Goal: Task Accomplishment & Management: Complete application form

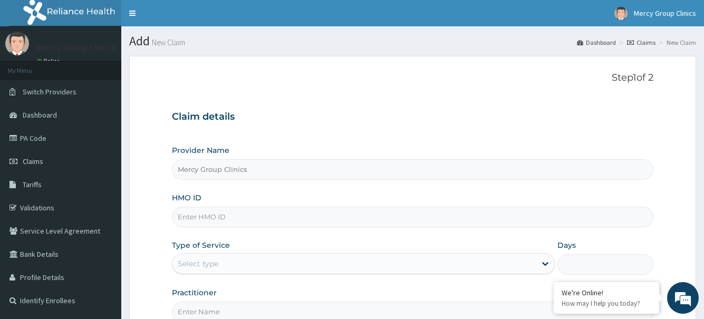
click at [201, 219] on input "HMO ID" at bounding box center [412, 217] width 481 height 21
paste input "OHT/12044/A"
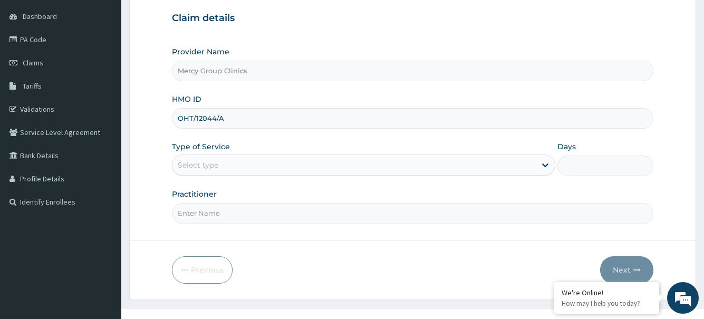
scroll to position [105, 0]
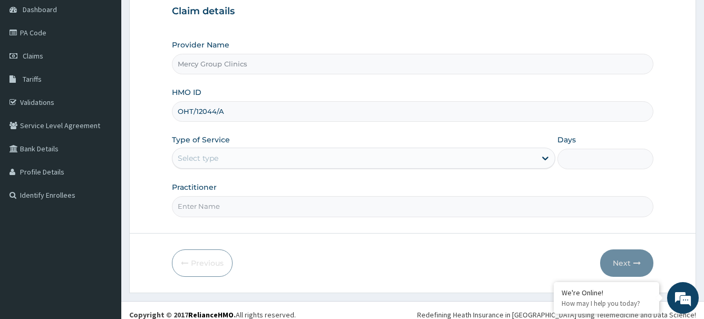
type input "OHT/12044/A"
click at [230, 161] on div "Select type" at bounding box center [353, 158] width 363 height 17
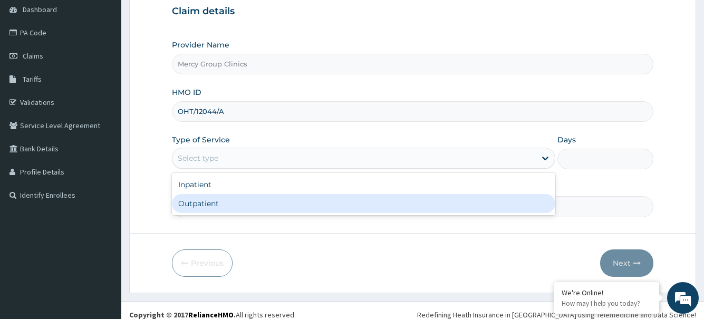
click at [220, 207] on div "Outpatient" at bounding box center [363, 203] width 383 height 19
type input "1"
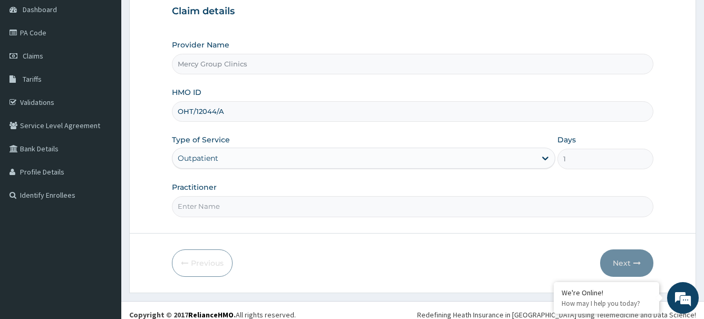
click at [229, 206] on input "Practitioner" at bounding box center [412, 206] width 481 height 21
type input "Oyetunji"
click at [625, 264] on button "Next" at bounding box center [626, 262] width 53 height 27
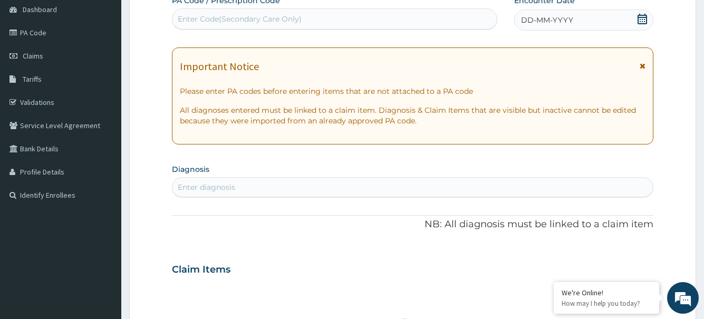
click at [644, 20] on icon at bounding box center [642, 19] width 9 height 11
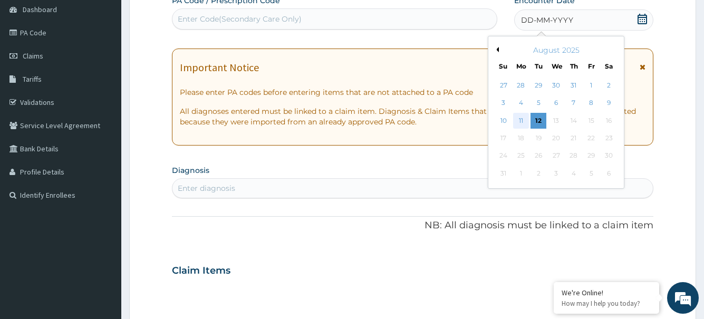
click at [521, 117] on div "11" at bounding box center [521, 121] width 16 height 16
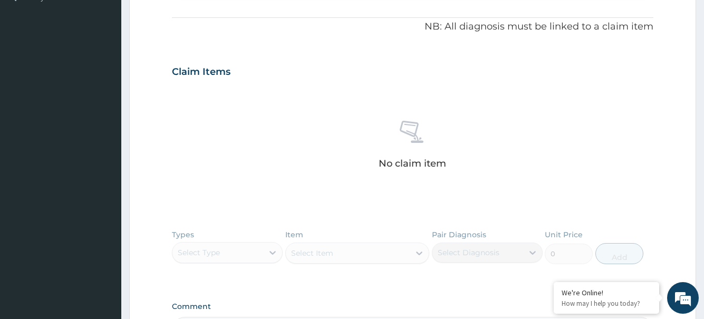
scroll to position [211, 0]
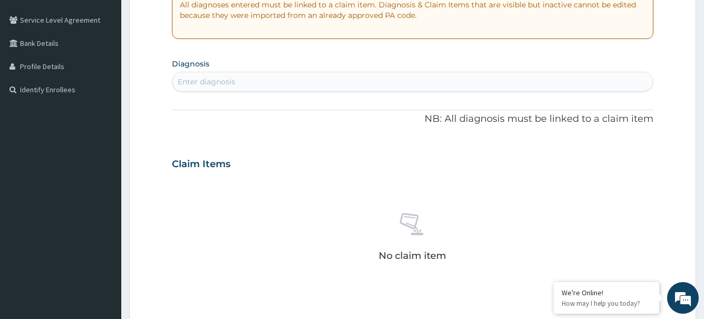
click at [276, 80] on div "Enter diagnosis" at bounding box center [412, 81] width 480 height 17
type input "[MEDICAL_DATA]"
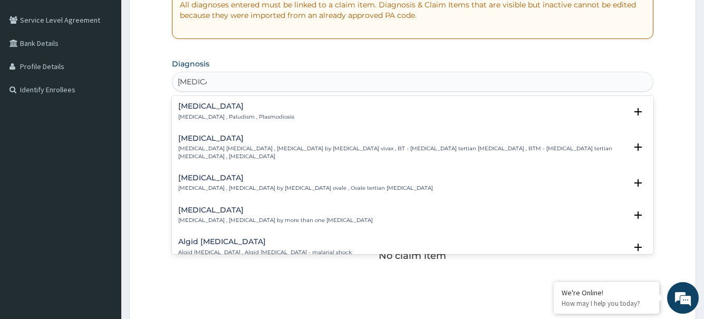
drag, startPoint x: 219, startPoint y: 118, endPoint x: 173, endPoint y: 111, distance: 46.4
click at [196, 121] on div "Malaria Malaria , Paludism , Plasmodiosis Select Status Query Query covers susp…" at bounding box center [412, 114] width 468 height 24
click at [204, 114] on p "Malaria , Paludism , Plasmodiosis" at bounding box center [236, 116] width 116 height 7
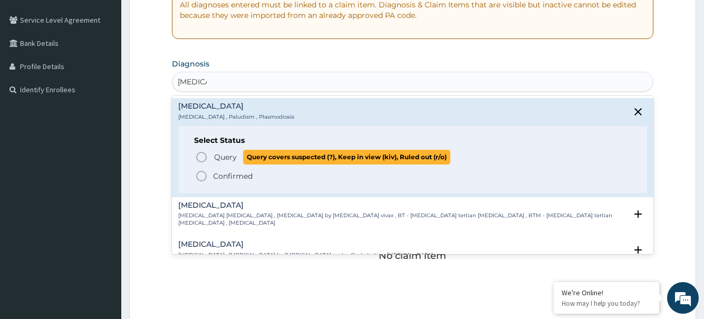
click at [198, 158] on icon "status option query" at bounding box center [201, 157] width 13 height 13
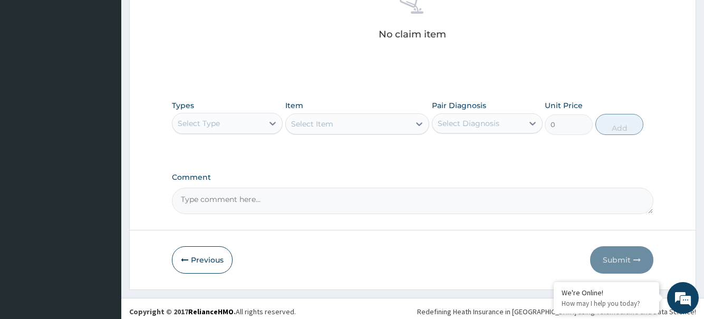
scroll to position [441, 0]
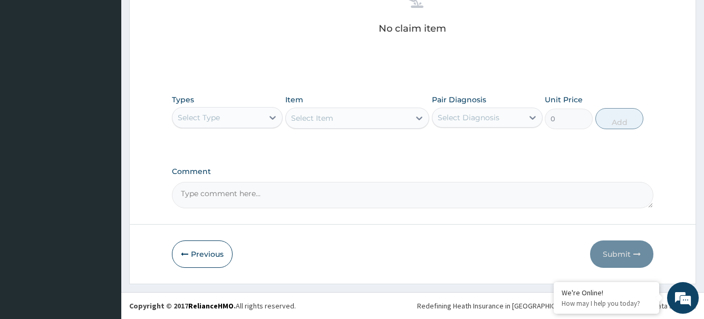
click at [257, 120] on div "Select Type" at bounding box center [217, 117] width 91 height 17
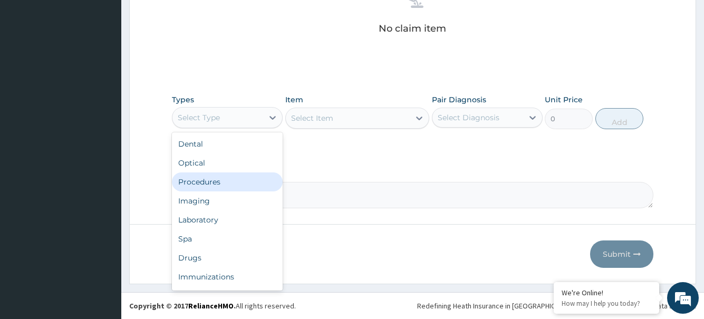
click at [224, 181] on div "Procedures" at bounding box center [227, 181] width 111 height 19
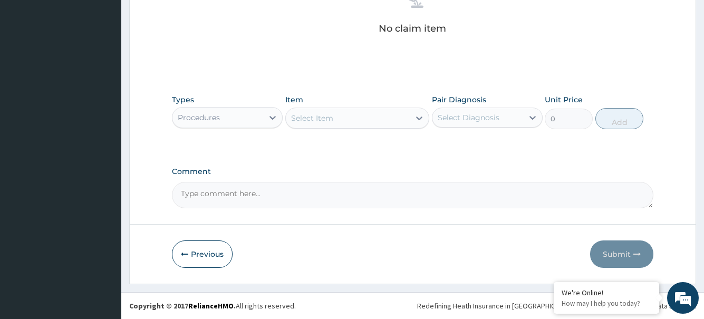
click at [400, 121] on div "Select Item" at bounding box center [348, 118] width 124 height 17
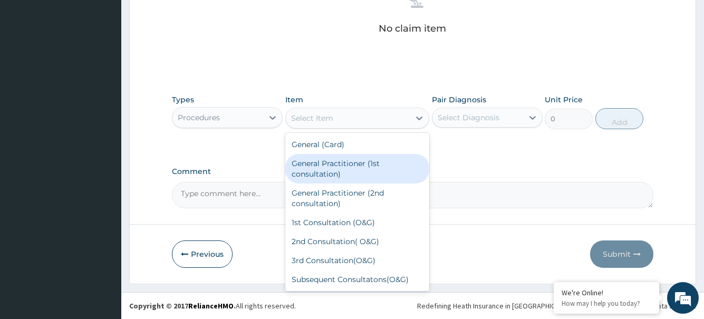
click at [349, 167] on div "General Practitioner (1st consultation)" at bounding box center [357, 169] width 145 height 30
type input "1500"
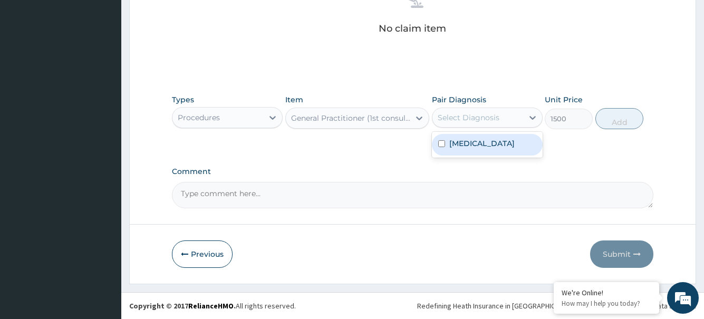
drag, startPoint x: 504, startPoint y: 122, endPoint x: 504, endPoint y: 133, distance: 11.1
click at [504, 121] on div "Select Diagnosis" at bounding box center [477, 117] width 91 height 17
click at [503, 141] on div "Malaria" at bounding box center [487, 145] width 111 height 22
checkbox input "true"
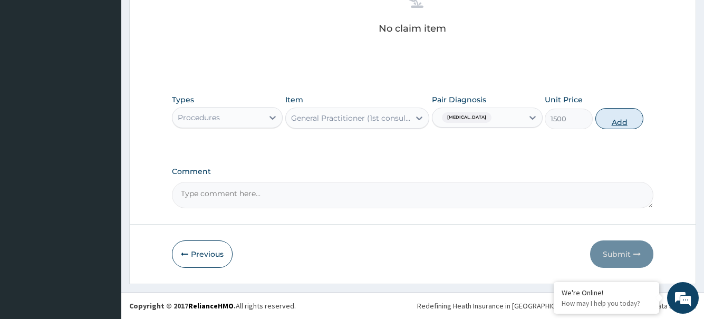
click at [608, 122] on button "Add" at bounding box center [619, 118] width 48 height 21
type input "0"
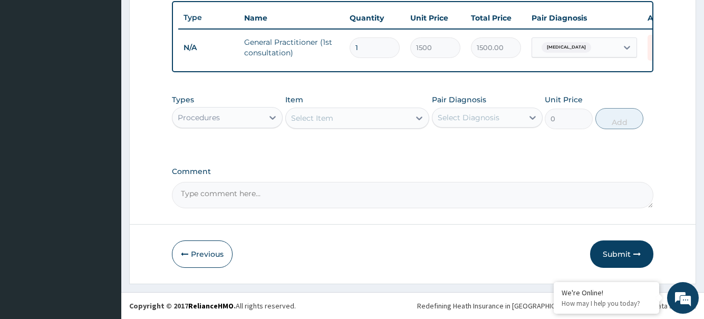
scroll to position [399, 0]
click at [245, 123] on div "Procedures" at bounding box center [217, 117] width 91 height 17
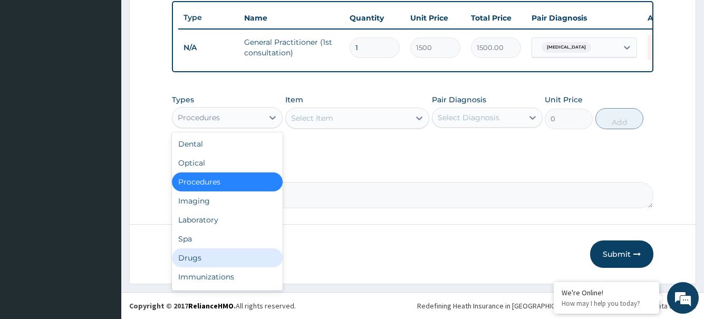
click at [198, 255] on div "Drugs" at bounding box center [227, 257] width 111 height 19
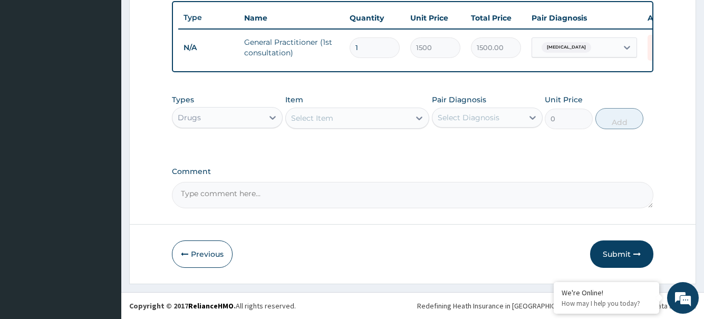
click at [383, 119] on div "Select Item" at bounding box center [348, 118] width 124 height 17
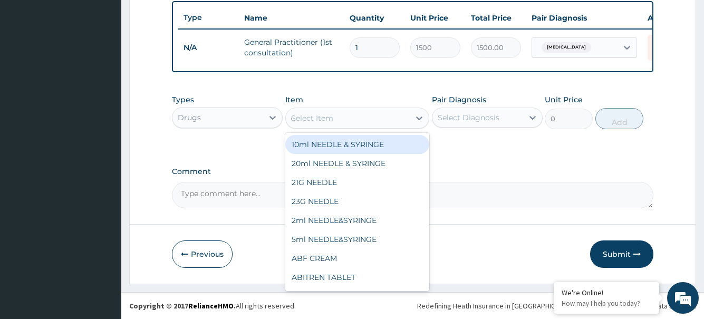
type input "coar"
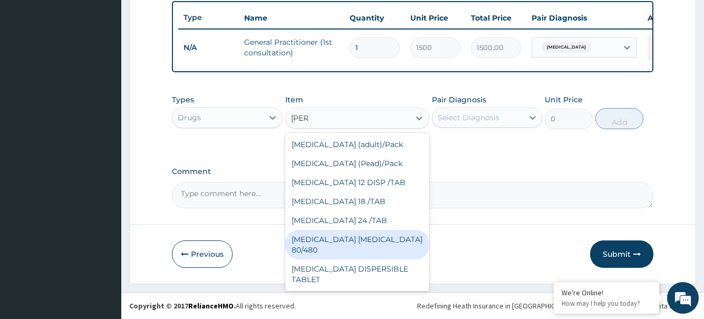
click at [367, 240] on div "COARTEM D TAB 80/480" at bounding box center [357, 245] width 145 height 30
type input "1559.25"
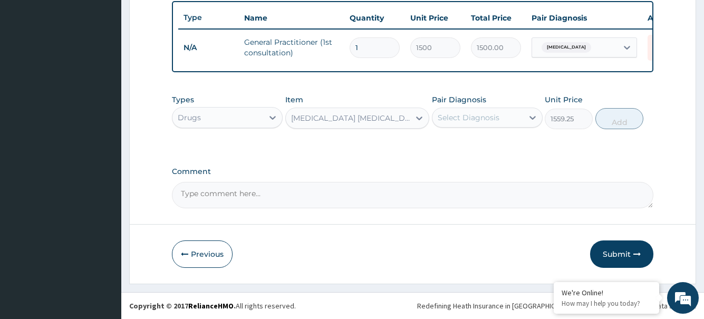
click at [511, 116] on div "Select Diagnosis" at bounding box center [477, 117] width 91 height 17
click at [503, 142] on div "Malaria" at bounding box center [487, 145] width 111 height 22
checkbox input "true"
click at [622, 123] on button "Add" at bounding box center [619, 118] width 48 height 21
type input "0"
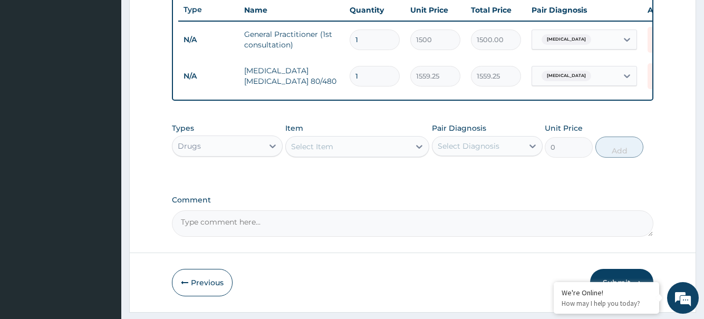
click at [370, 154] on div "Select Item" at bounding box center [348, 146] width 124 height 17
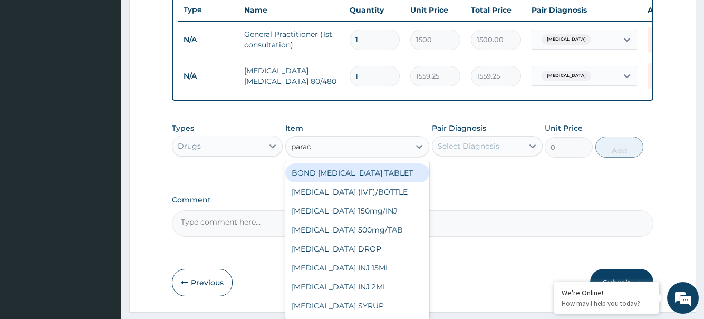
type input "parace"
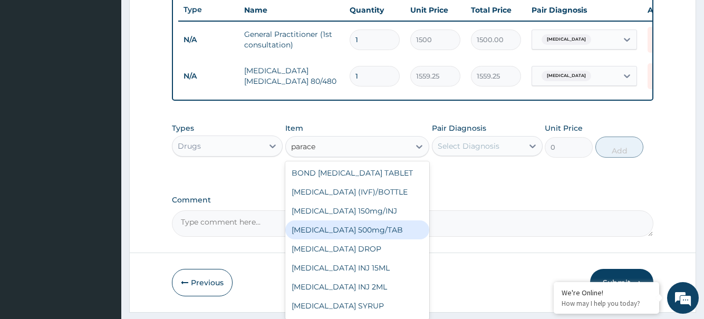
click at [360, 239] on div "PARACETAMOL 500mg/TAB" at bounding box center [357, 229] width 145 height 19
type input "9.45"
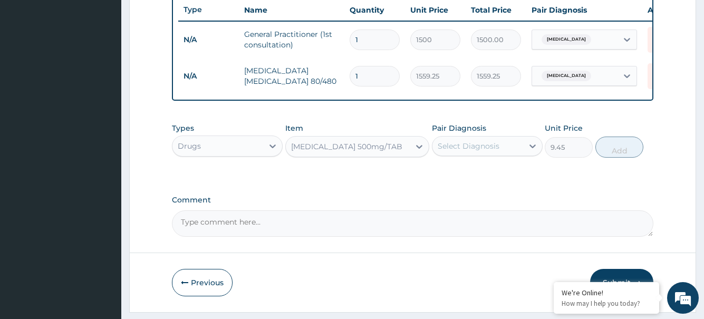
click at [496, 151] on div "Select Diagnosis" at bounding box center [469, 146] width 62 height 11
click at [474, 177] on label "Malaria" at bounding box center [481, 172] width 65 height 11
checkbox input "true"
click at [615, 157] on button "Add" at bounding box center [619, 147] width 48 height 21
type input "0"
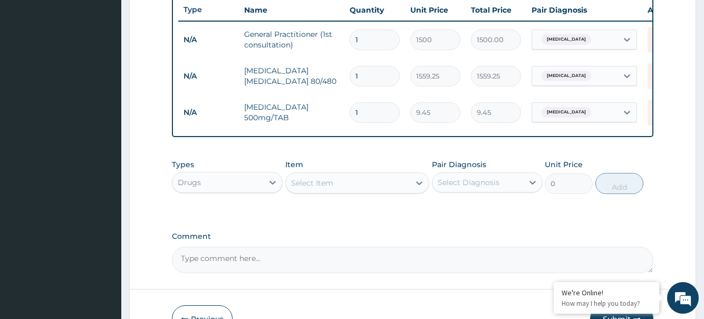
type input "18"
type input "170.10"
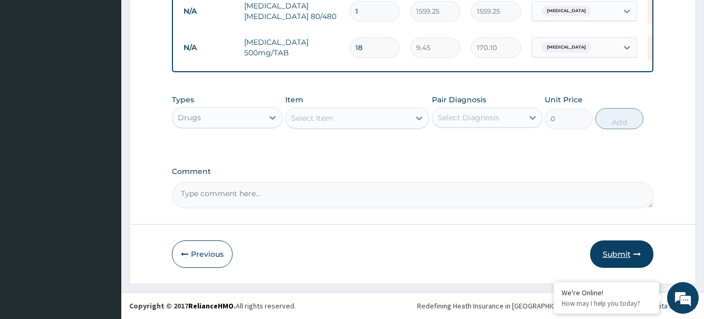
type input "18"
click at [627, 255] on button "Submit" at bounding box center [621, 253] width 63 height 27
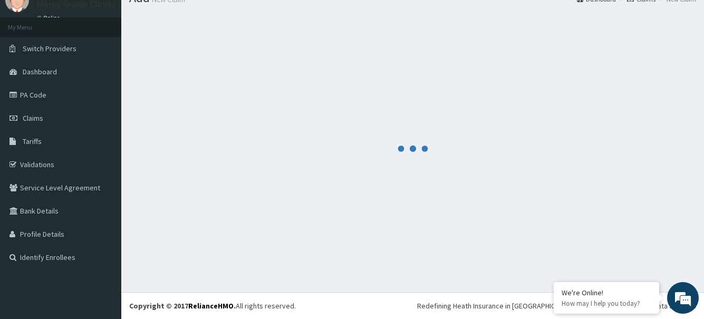
scroll to position [0, 0]
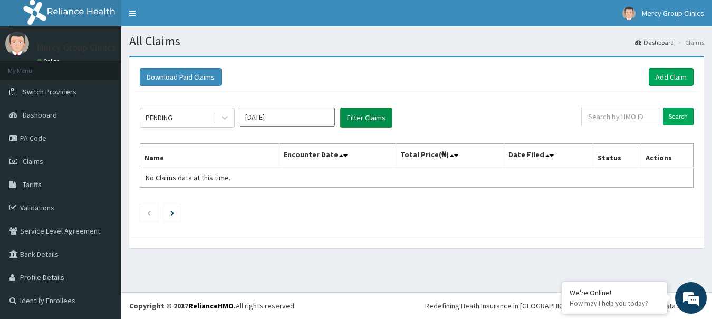
click at [359, 122] on button "Filter Claims" at bounding box center [366, 118] width 52 height 20
click at [228, 115] on icon at bounding box center [224, 117] width 11 height 11
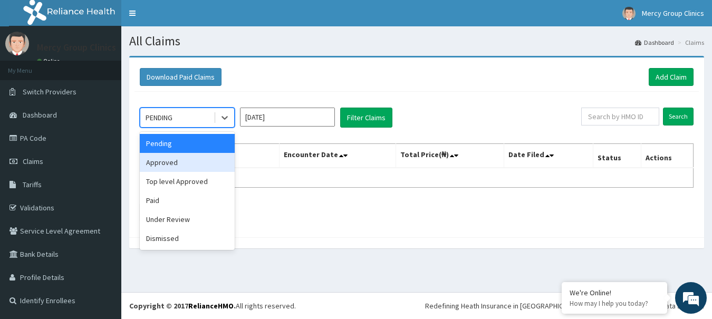
click at [187, 168] on div "Approved" at bounding box center [187, 162] width 95 height 19
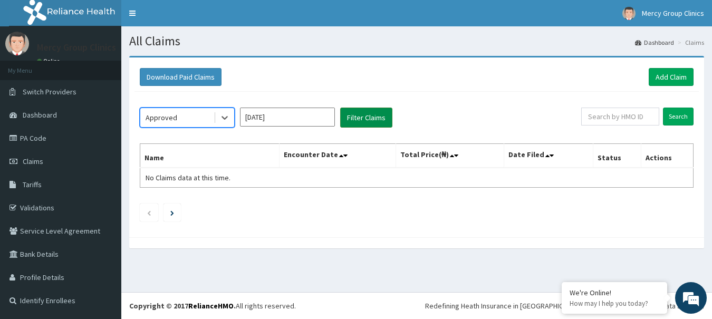
click at [377, 118] on button "Filter Claims" at bounding box center [366, 118] width 52 height 20
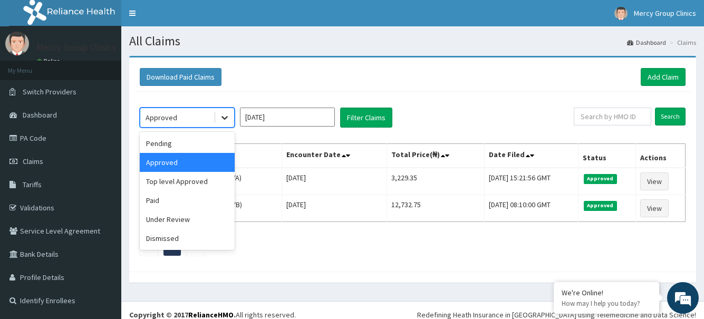
click at [223, 120] on icon at bounding box center [224, 117] width 11 height 11
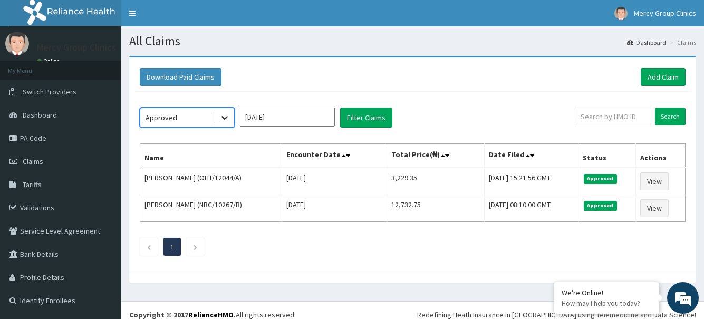
click at [223, 120] on icon at bounding box center [224, 117] width 11 height 11
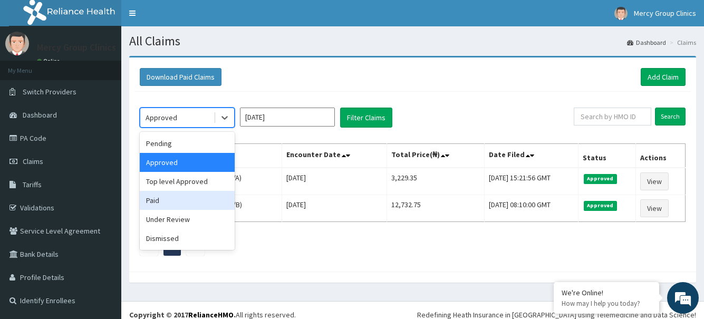
click at [159, 204] on div "Paid" at bounding box center [187, 200] width 95 height 19
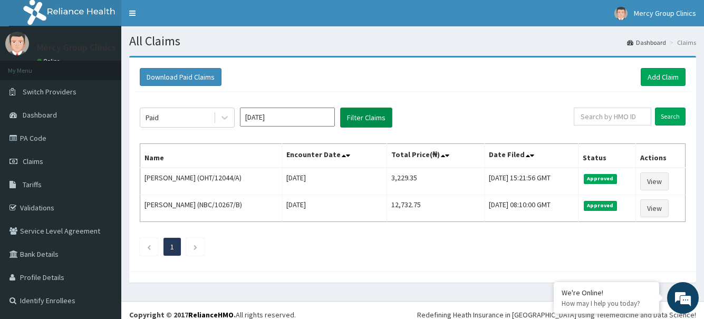
click at [360, 120] on button "Filter Claims" at bounding box center [366, 118] width 52 height 20
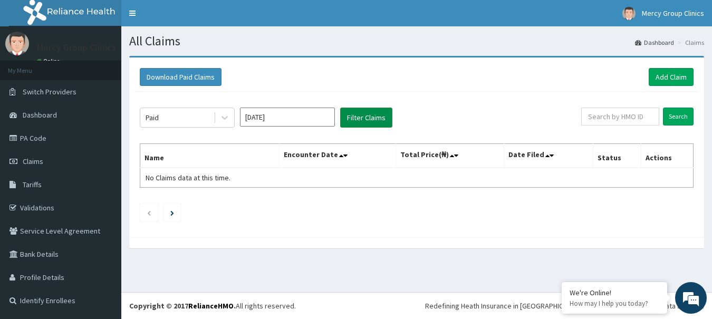
click at [361, 119] on button "Filter Claims" at bounding box center [366, 118] width 52 height 20
click at [668, 78] on link "Add Claim" at bounding box center [671, 77] width 45 height 18
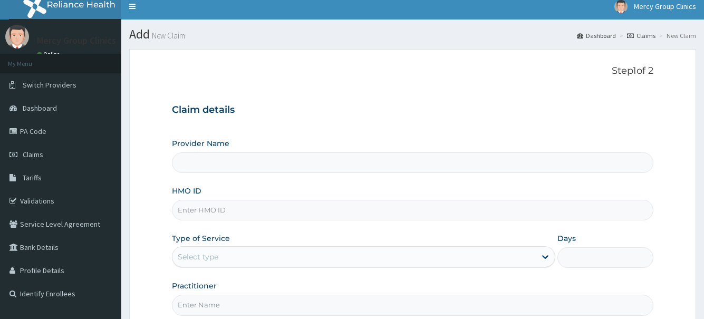
scroll to position [53, 0]
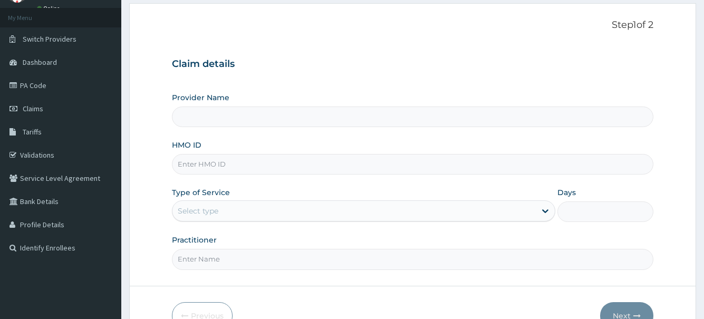
click at [215, 164] on input "HMO ID" at bounding box center [412, 164] width 481 height 21
paste input "PYH/10012/C"
type input "PYH/10012/C"
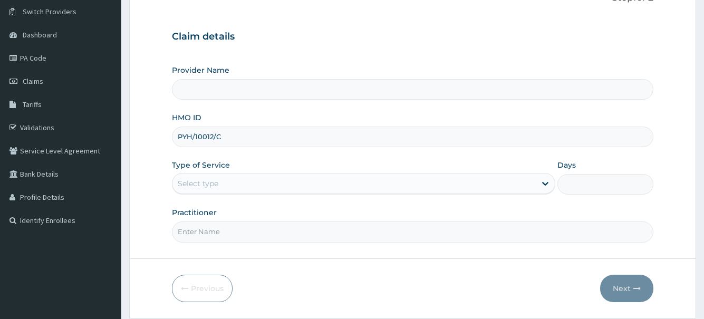
type input "Mercy Group Clinics"
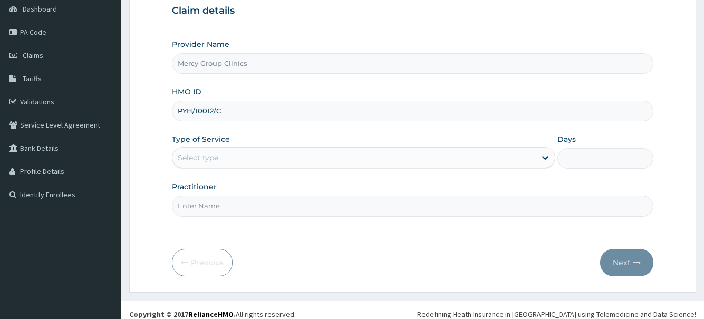
scroll to position [114, 0]
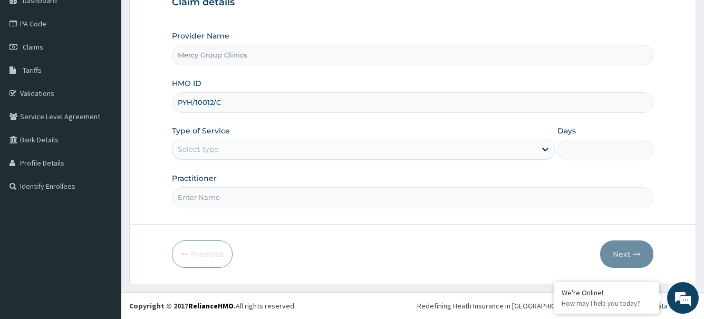
type input "PYH/10012/C"
click at [209, 151] on div "Select type" at bounding box center [198, 149] width 41 height 11
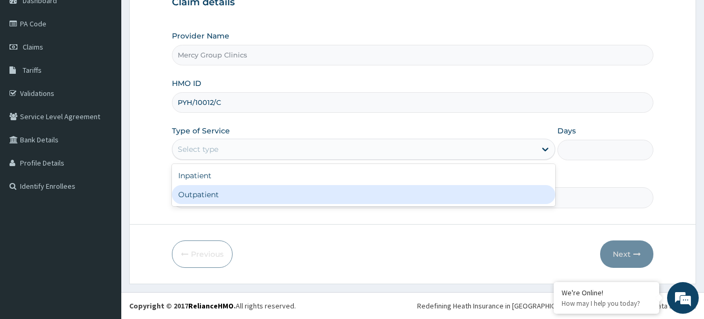
click at [201, 200] on div "Outpatient" at bounding box center [363, 194] width 383 height 19
type input "1"
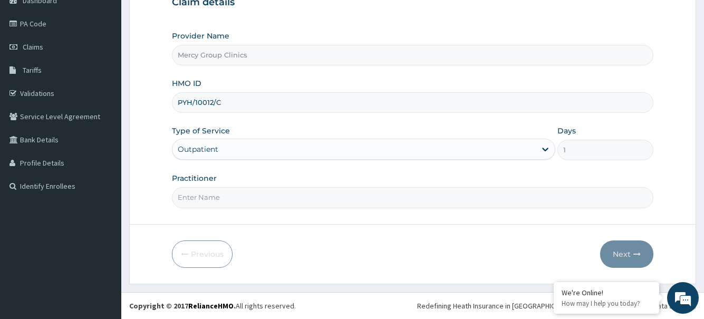
click at [227, 194] on input "Practitioner" at bounding box center [412, 197] width 481 height 21
type input "Oyetunji"
click at [631, 254] on button "Next" at bounding box center [626, 253] width 53 height 27
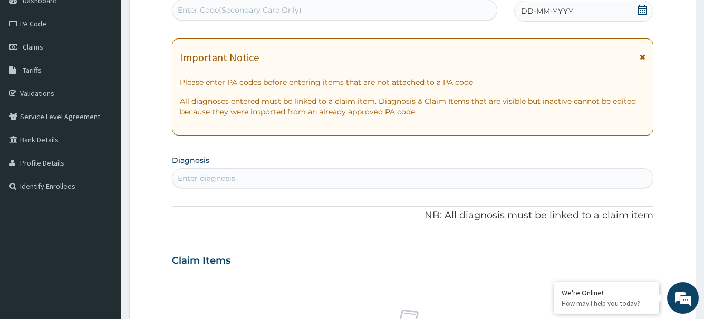
click at [642, 12] on icon at bounding box center [642, 10] width 11 height 11
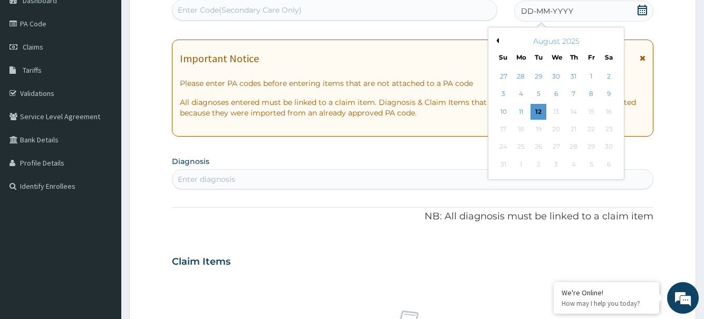
click at [519, 111] on div "11" at bounding box center [521, 112] width 16 height 16
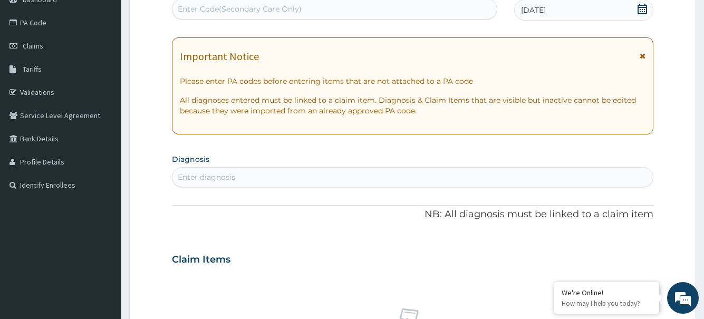
scroll to position [114, 0]
click at [254, 176] on div "Enter diagnosis" at bounding box center [412, 178] width 480 height 17
type input "[MEDICAL_DATA]"
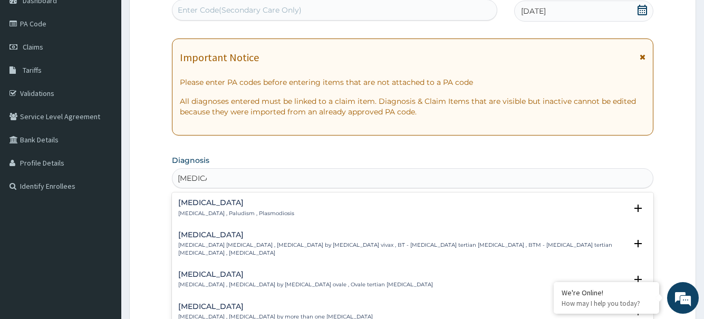
click at [224, 210] on p "[MEDICAL_DATA] , Paludism , Plasmodiosis" at bounding box center [236, 213] width 116 height 7
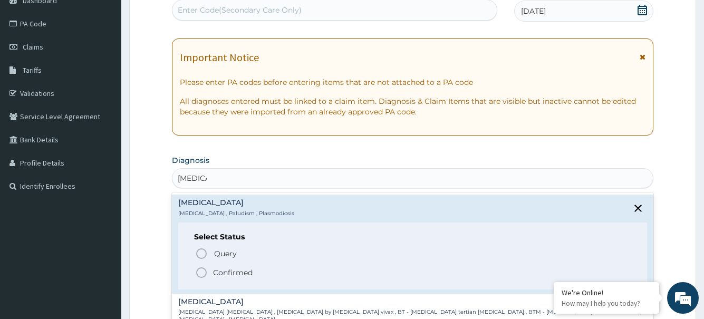
click at [203, 273] on icon "status option filled" at bounding box center [201, 272] width 13 height 13
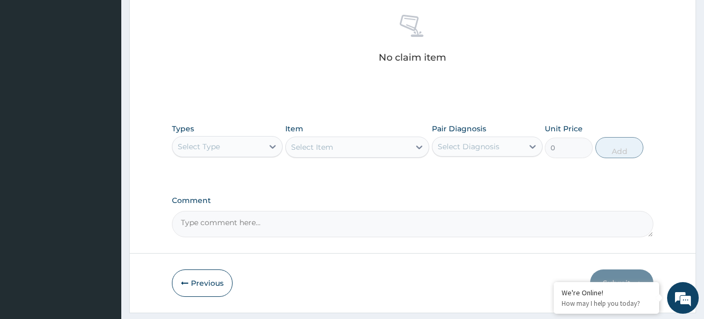
scroll to position [431, 0]
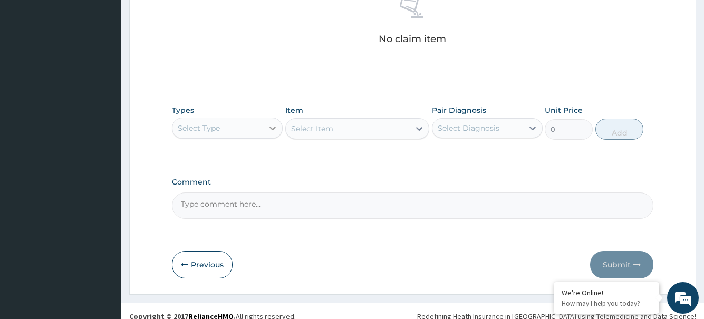
click at [271, 127] on icon at bounding box center [272, 128] width 11 height 11
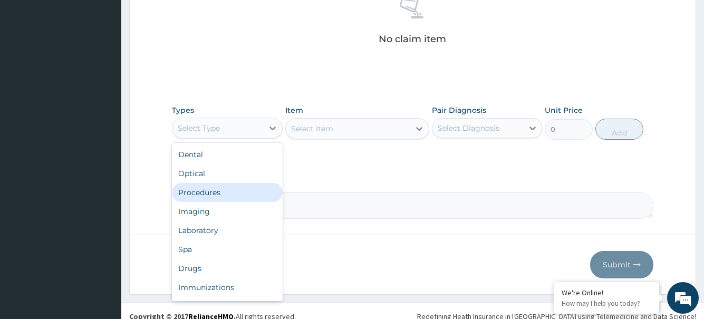
click at [219, 190] on div "Procedures" at bounding box center [227, 192] width 111 height 19
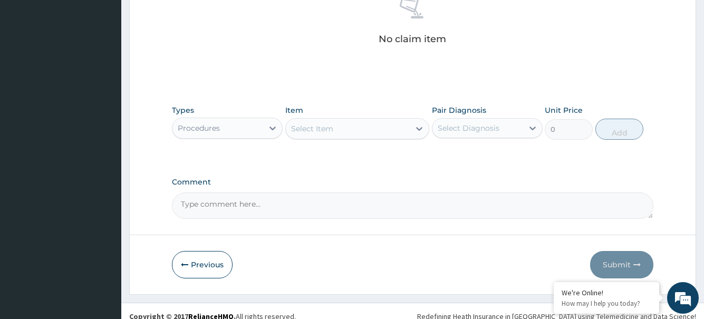
click at [417, 130] on icon at bounding box center [419, 128] width 11 height 11
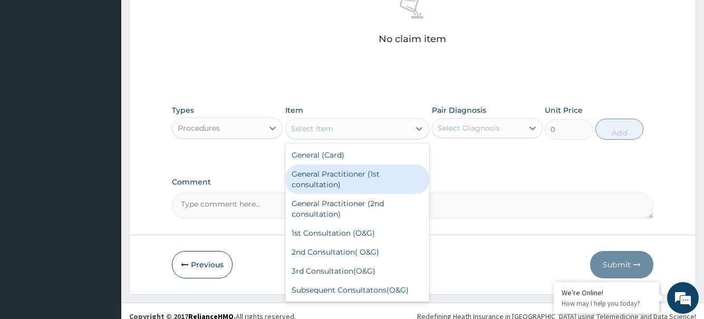
click at [352, 185] on div "General Practitioner (1st consultation)" at bounding box center [357, 180] width 145 height 30
type input "1500"
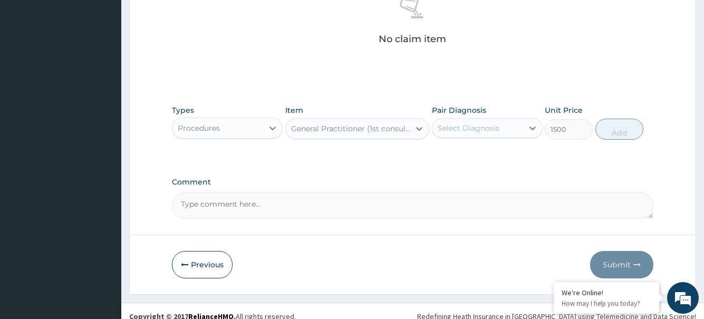
click at [483, 136] on div "Select Diagnosis" at bounding box center [477, 128] width 91 height 17
click at [478, 155] on div "Malaria" at bounding box center [487, 156] width 111 height 22
checkbox input "true"
click at [618, 136] on button "Add" at bounding box center [619, 129] width 48 height 21
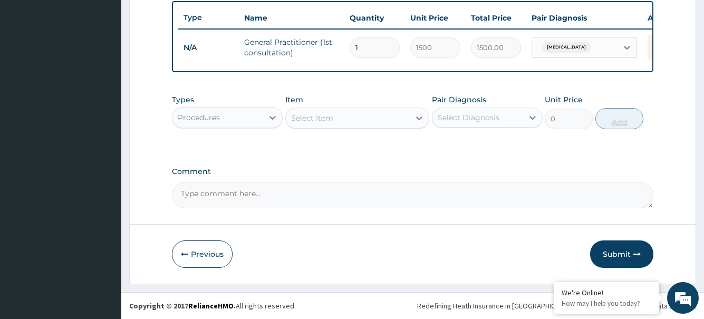
scroll to position [399, 0]
click at [255, 121] on div "Procedures" at bounding box center [217, 117] width 91 height 17
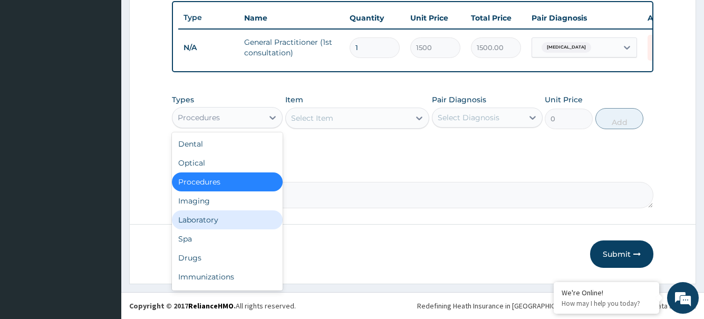
click at [199, 217] on div "Laboratory" at bounding box center [227, 219] width 111 height 19
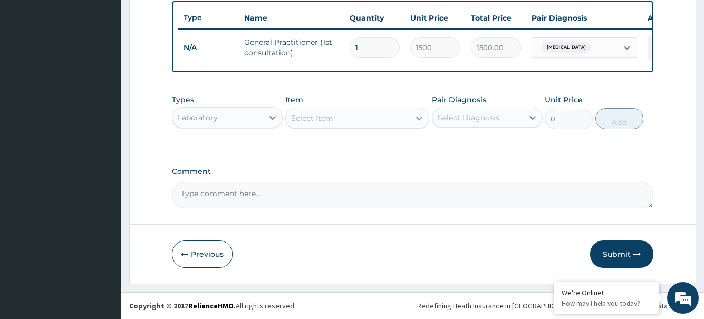
click at [416, 119] on icon at bounding box center [419, 118] width 11 height 11
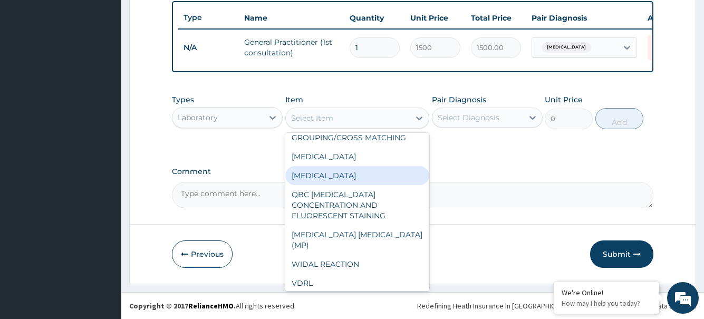
scroll to position [844, 0]
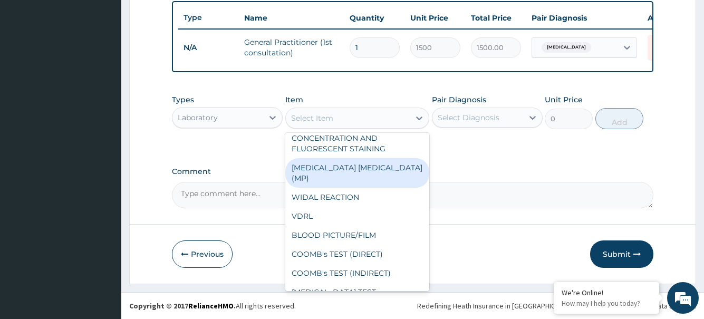
click at [373, 162] on div "MALARIA PARASITE (MP)" at bounding box center [357, 173] width 145 height 30
type input "700"
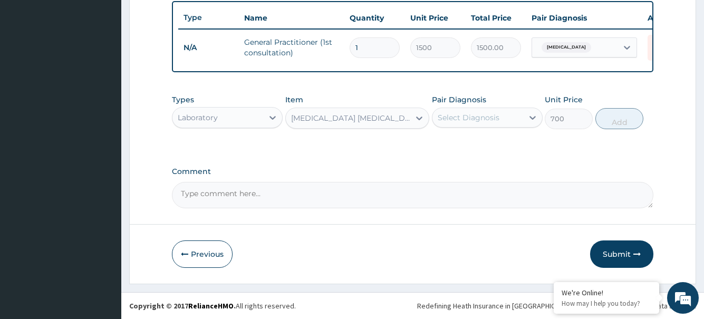
click at [522, 124] on div "Select Diagnosis" at bounding box center [477, 117] width 91 height 17
click at [498, 149] on div "Malaria" at bounding box center [487, 145] width 111 height 22
checkbox input "true"
click at [624, 122] on button "Add" at bounding box center [619, 118] width 48 height 21
type input "0"
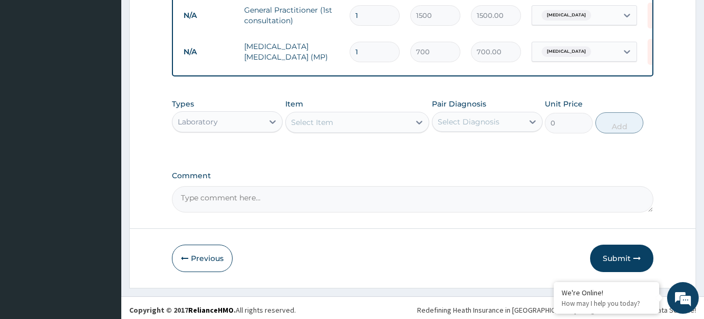
scroll to position [436, 0]
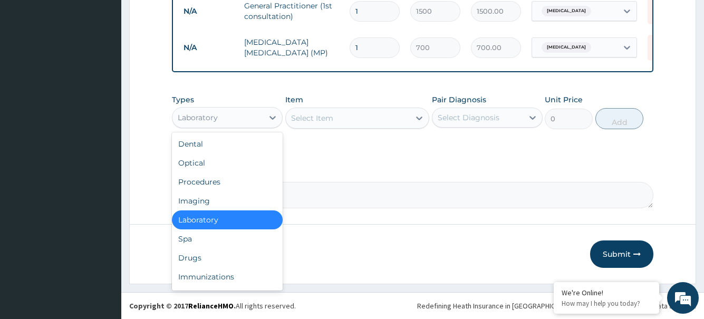
click at [249, 118] on div "Laboratory" at bounding box center [217, 117] width 91 height 17
click at [198, 257] on div "Drugs" at bounding box center [227, 257] width 111 height 19
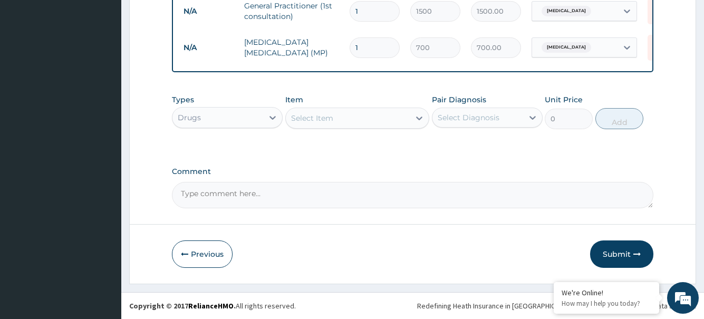
click at [337, 123] on div "Select Item" at bounding box center [348, 118] width 124 height 17
type input "arte"
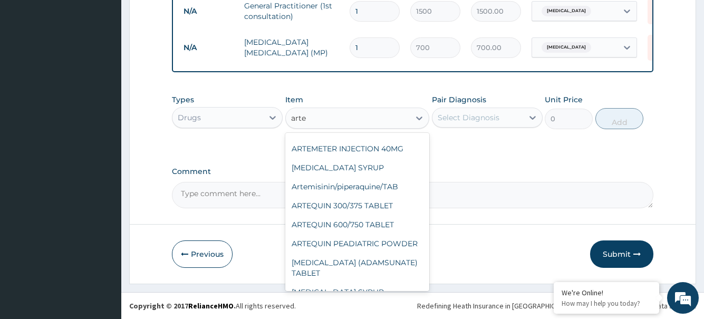
scroll to position [6, 0]
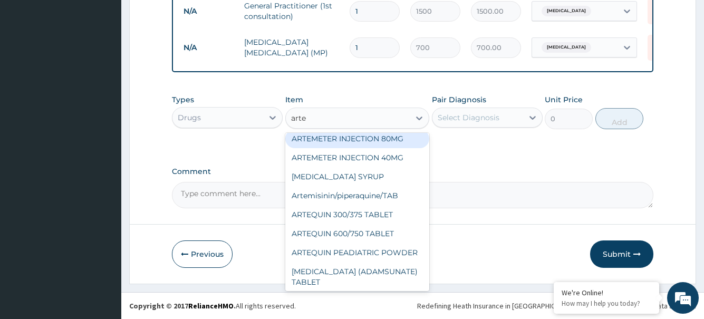
click at [394, 138] on div "ARTEMETER INJECTION 80MG" at bounding box center [357, 138] width 145 height 19
type input "378"
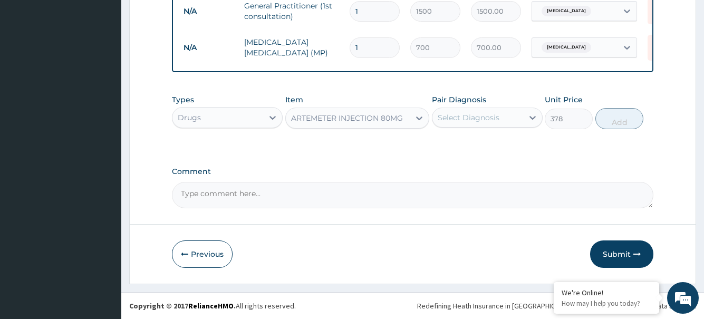
click at [470, 121] on div "Select Diagnosis" at bounding box center [469, 117] width 62 height 11
click at [470, 148] on label "[MEDICAL_DATA]" at bounding box center [481, 143] width 65 height 11
checkbox input "true"
click at [618, 121] on button "Add" at bounding box center [619, 118] width 48 height 21
type input "0"
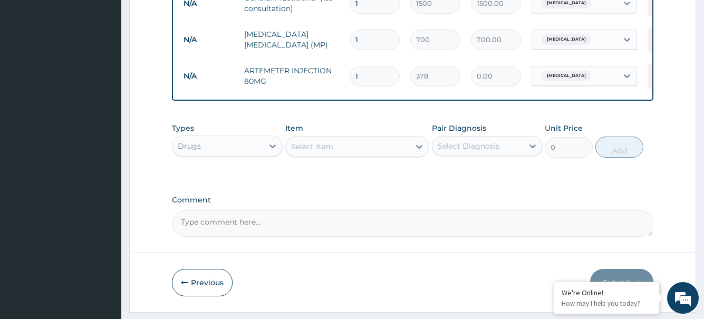
type input "0.00"
type input "3"
type input "1134.00"
type input "3"
click at [364, 155] on div "Select Item" at bounding box center [348, 146] width 124 height 17
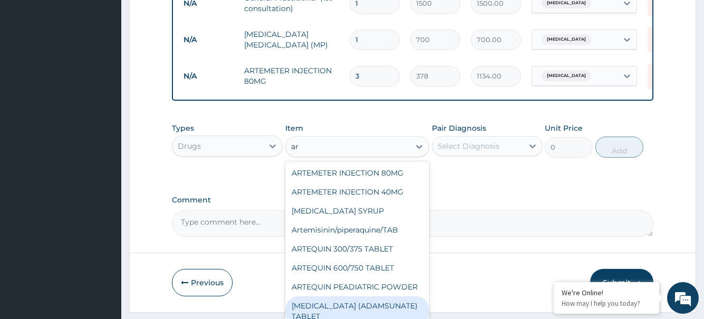
type input "a"
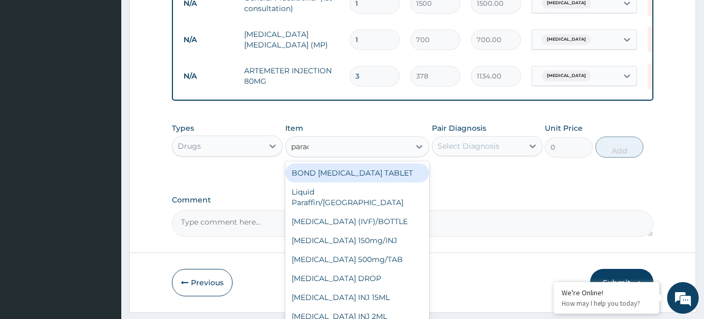
type input "parace"
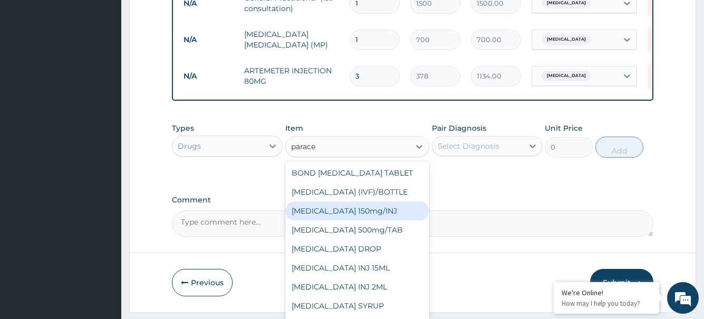
drag, startPoint x: 349, startPoint y: 223, endPoint x: 405, endPoint y: 214, distance: 56.6
click at [350, 220] on div "Paracetamol 150mg/INJ" at bounding box center [357, 210] width 145 height 19
type input "56.7"
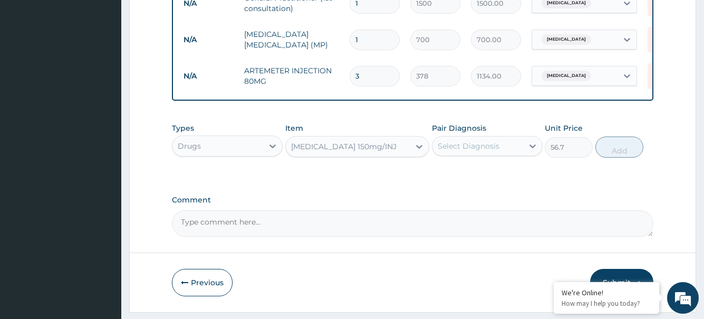
click at [504, 155] on div "Select Diagnosis" at bounding box center [477, 146] width 91 height 17
click at [498, 184] on div "Malaria" at bounding box center [487, 173] width 111 height 22
checkbox input "true"
click at [619, 158] on button "Add" at bounding box center [619, 147] width 48 height 21
type input "0"
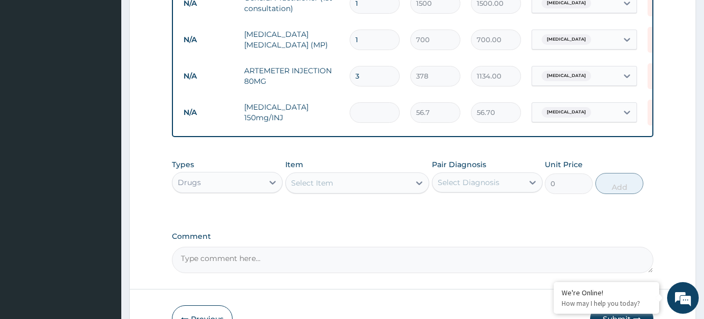
type input "0.00"
type input "4"
type input "226.80"
type input "4"
click at [311, 194] on div "Item Select Item" at bounding box center [357, 176] width 145 height 35
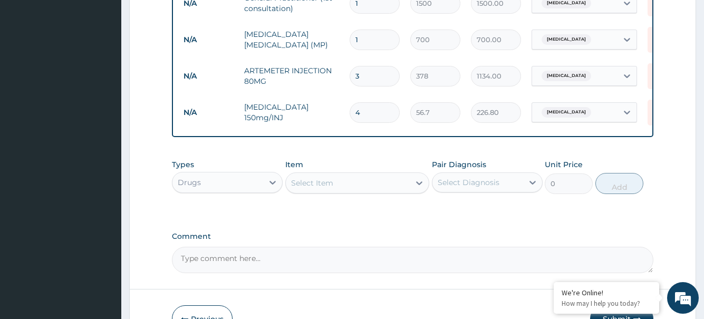
click at [358, 189] on div "Select Item" at bounding box center [348, 183] width 124 height 17
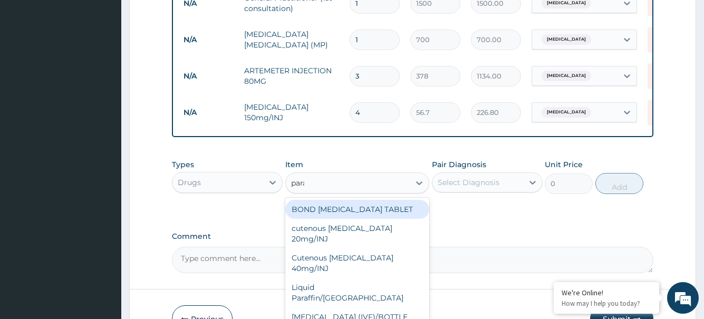
type input "parace"
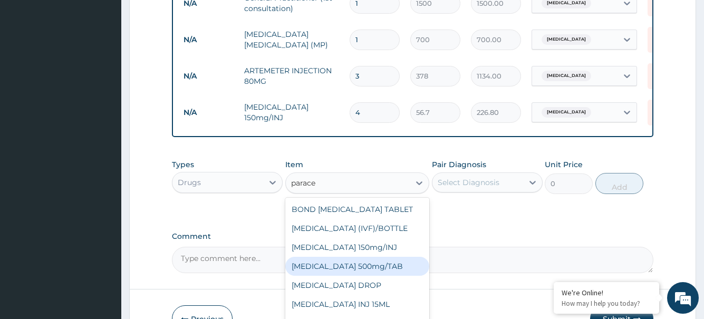
click at [372, 276] on div "PARACETAMOL 500mg/TAB" at bounding box center [357, 266] width 145 height 19
type input "9.45"
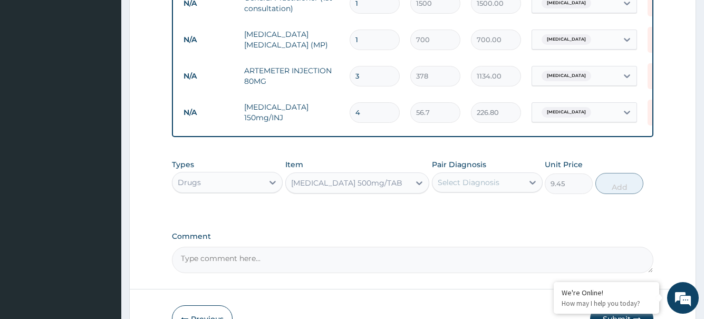
click at [491, 188] on div "Select Diagnosis" at bounding box center [469, 182] width 62 height 11
click at [396, 191] on div "PARACETAMOL 500mg/TAB" at bounding box center [348, 183] width 124 height 17
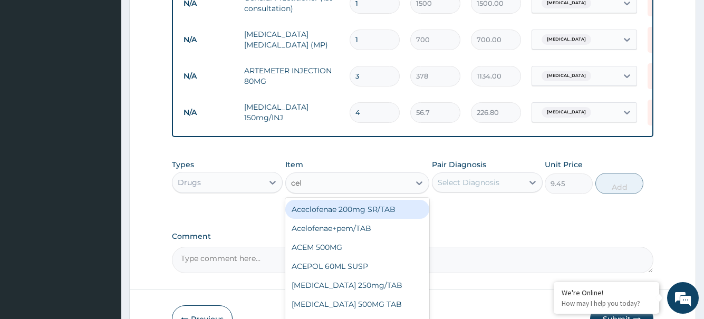
type input "cele"
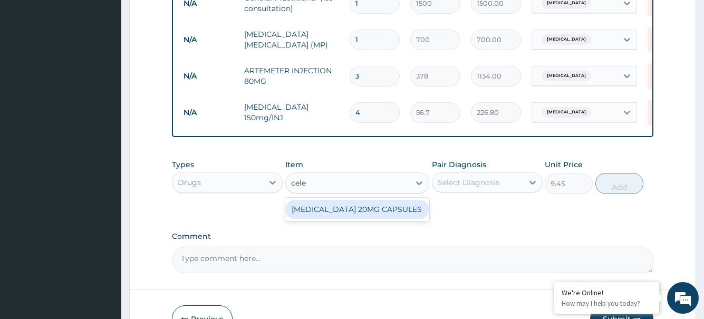
click at [396, 219] on div "CELEBREX 20MG CAPSULES" at bounding box center [357, 209] width 145 height 19
type input "217.35"
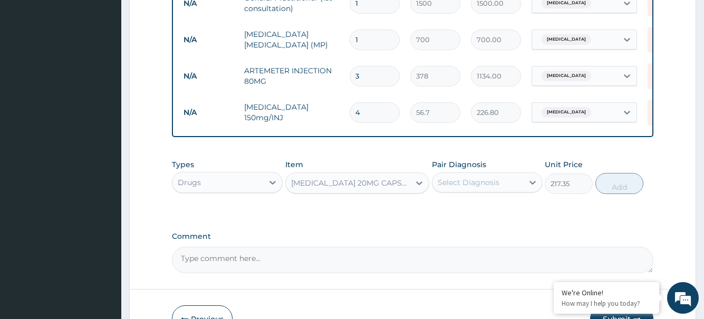
click at [498, 188] on div "Select Diagnosis" at bounding box center [469, 182] width 62 height 11
click at [513, 219] on div "Malaria" at bounding box center [487, 210] width 111 height 22
checkbox input "true"
click at [618, 194] on button "Add" at bounding box center [619, 183] width 48 height 21
type input "0"
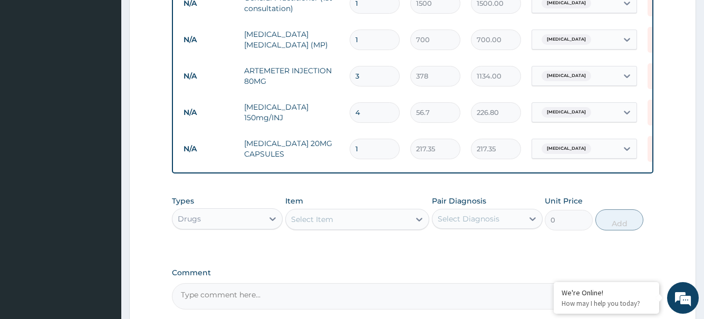
type input "10"
type input "2173.50"
type input "10"
click at [350, 227] on div "Select Item" at bounding box center [348, 219] width 124 height 17
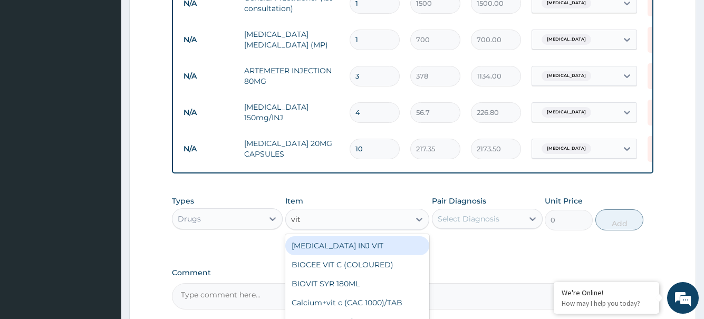
type input "vit c"
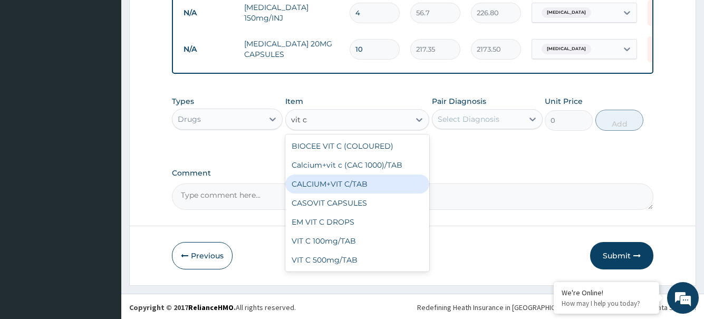
scroll to position [541, 0]
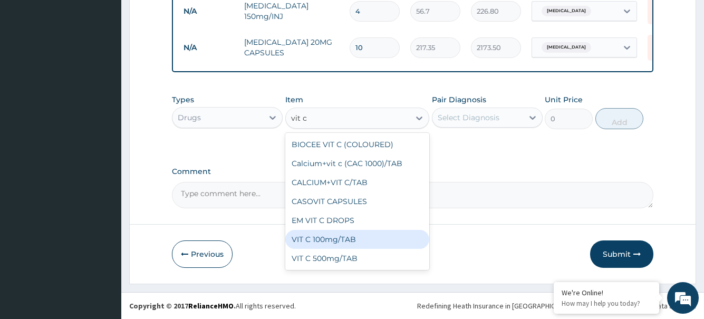
click at [333, 245] on div "VIT C 100mg/TAB" at bounding box center [357, 239] width 145 height 19
type input "7.56"
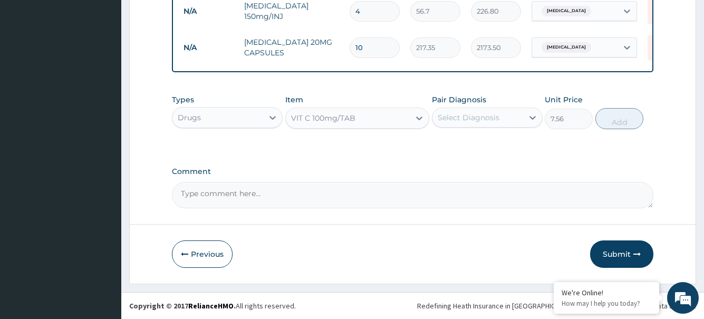
click at [486, 121] on div "Select Diagnosis" at bounding box center [469, 117] width 62 height 11
click at [485, 152] on div "Malaria" at bounding box center [487, 145] width 111 height 22
checkbox input "true"
click at [609, 126] on button "Add" at bounding box center [619, 118] width 48 height 21
type input "0"
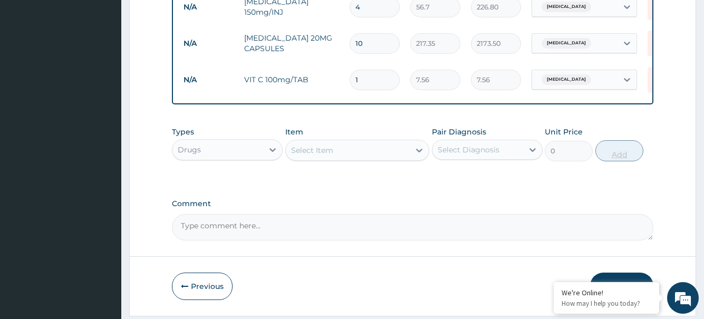
type input "0.00"
type input "3"
type input "22.68"
type input "30"
type input "226.80"
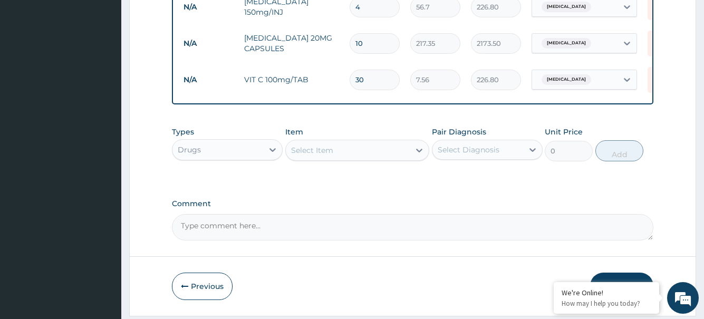
type input "30"
click at [309, 155] on div "Select Item" at bounding box center [312, 150] width 42 height 11
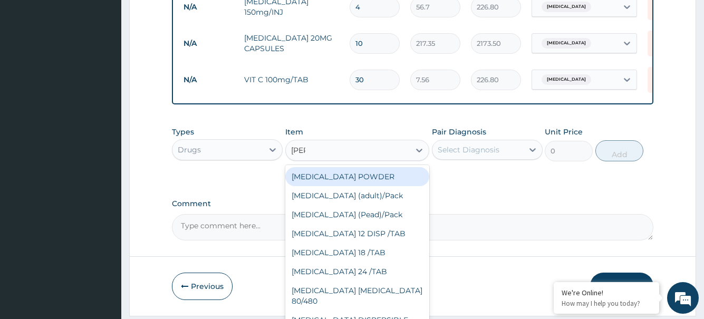
type input "coart"
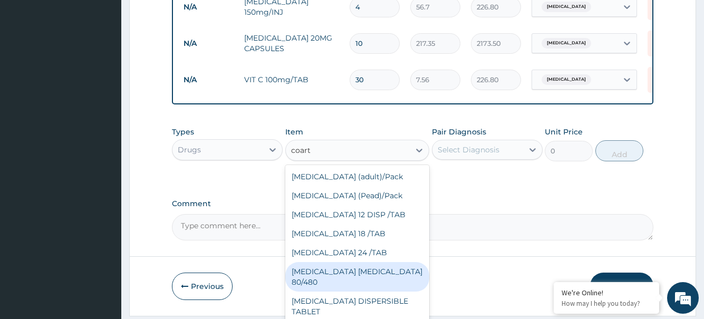
click at [362, 280] on div "COARTEM D TAB 80/480" at bounding box center [357, 277] width 145 height 30
type input "1559.25"
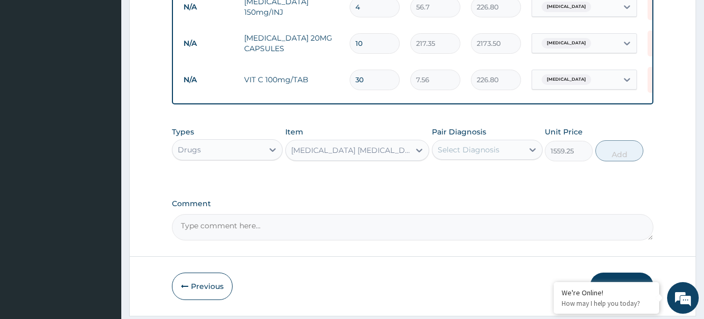
click at [469, 155] on div "Select Diagnosis" at bounding box center [469, 150] width 62 height 11
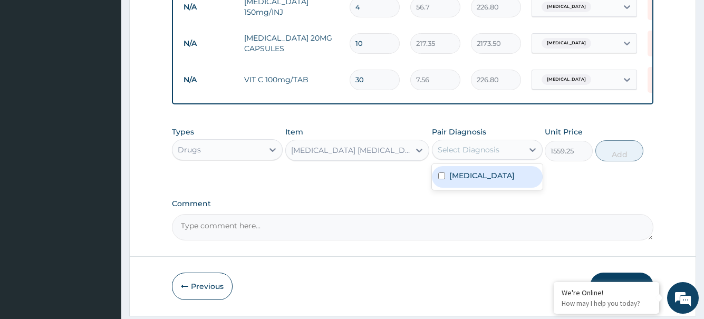
click at [487, 184] on div "Malaria" at bounding box center [487, 177] width 111 height 22
checkbox input "true"
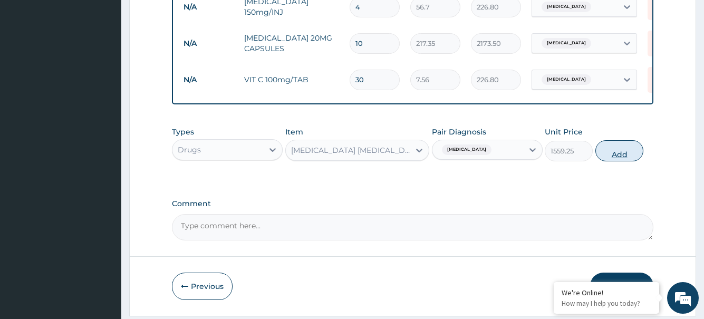
click at [627, 161] on button "Add" at bounding box center [619, 150] width 48 height 21
type input "0"
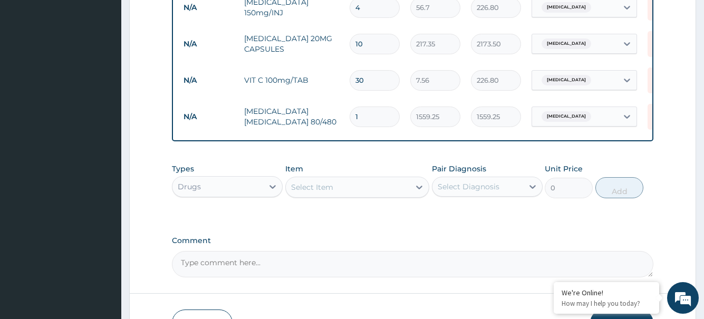
scroll to position [618, 0]
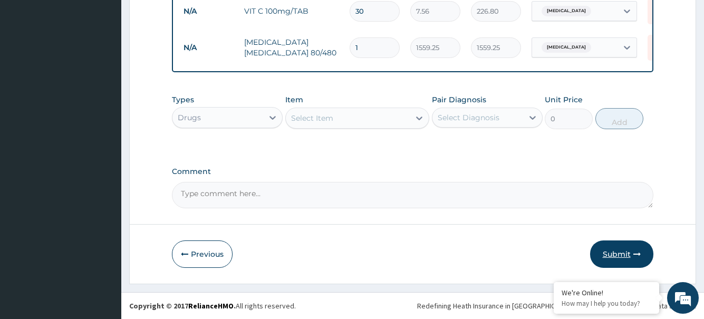
click at [621, 249] on button "Submit" at bounding box center [621, 253] width 63 height 27
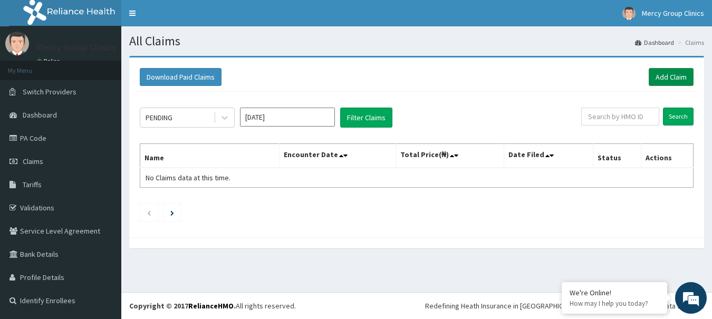
click at [665, 75] on link "Add Claim" at bounding box center [671, 77] width 45 height 18
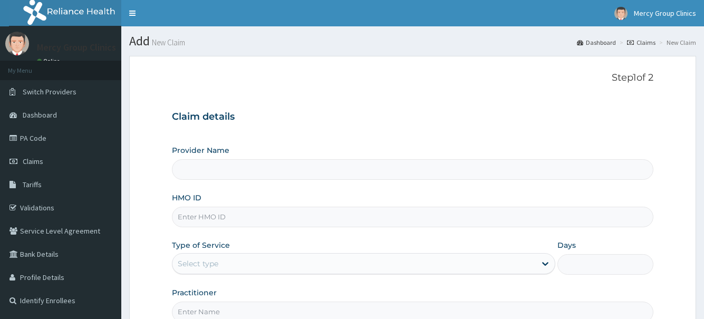
click at [194, 215] on input "HMO ID" at bounding box center [412, 217] width 481 height 21
paste input "NBC/10267/B"
type input "NBC/10267/B"
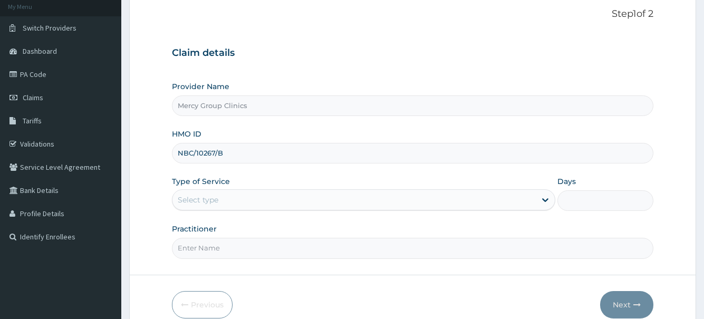
type input "Mercy Group Clinics"
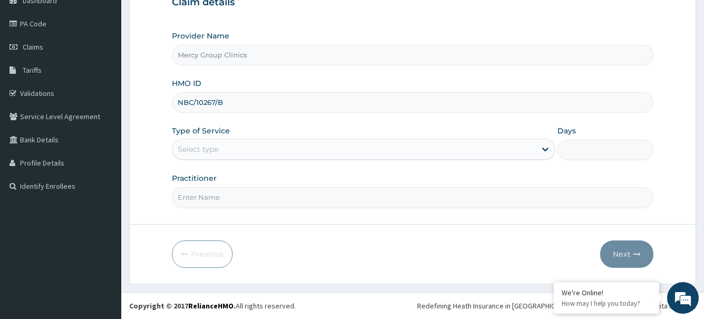
type input "NBC/10267/B"
click at [223, 149] on div "Select type" at bounding box center [353, 149] width 363 height 17
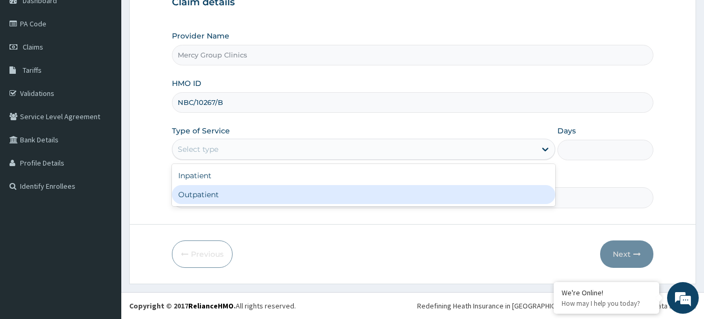
click at [214, 194] on div "Outpatient" at bounding box center [363, 194] width 383 height 19
type input "1"
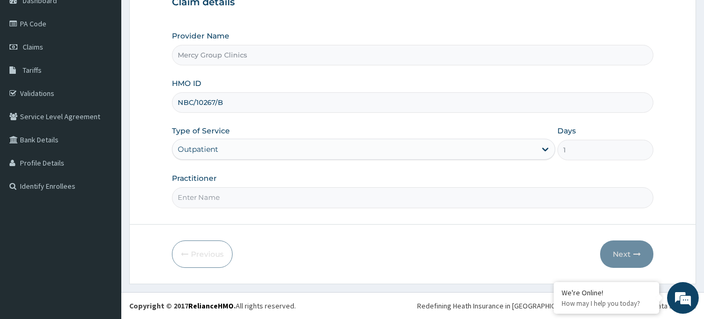
scroll to position [0, 0]
click at [227, 200] on input "Practitioner" at bounding box center [412, 197] width 481 height 21
type input "Elisha"
click at [636, 255] on icon "button" at bounding box center [636, 254] width 7 height 7
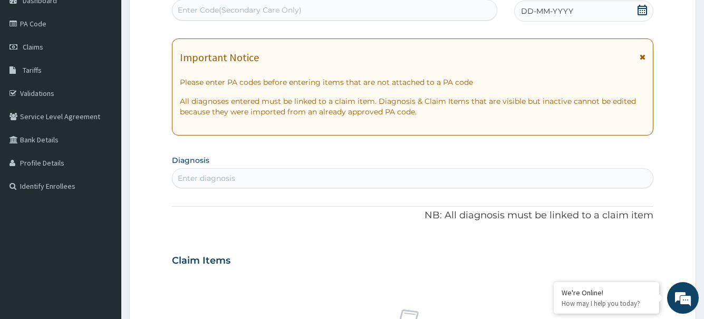
click at [642, 9] on icon at bounding box center [642, 10] width 11 height 11
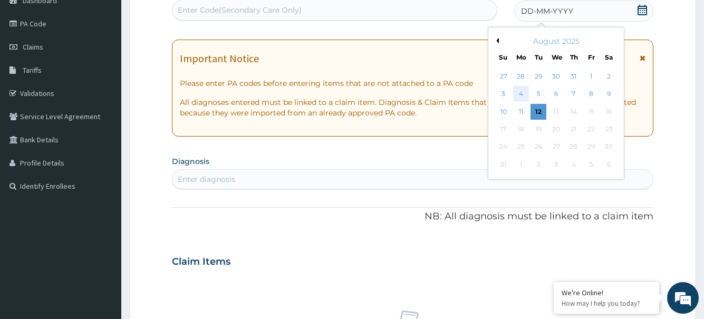
click at [522, 92] on div "4" at bounding box center [521, 94] width 16 height 16
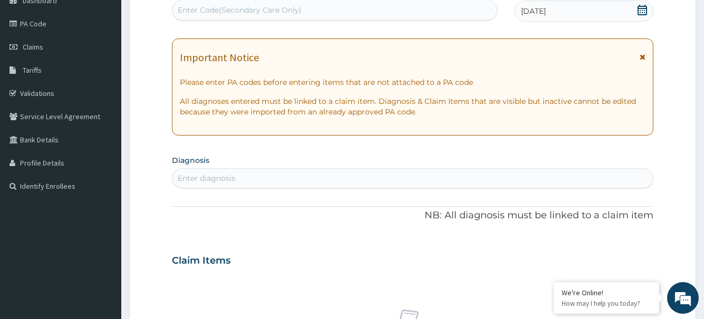
scroll to position [167, 0]
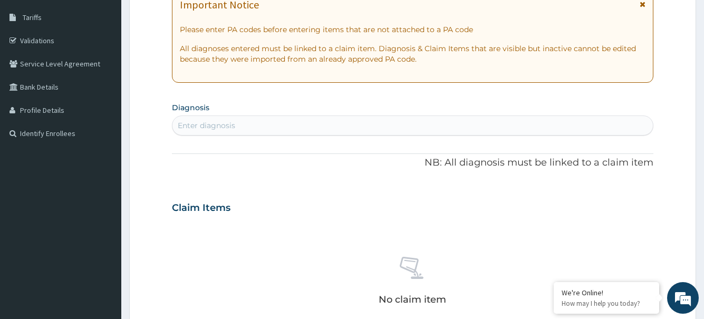
click at [263, 127] on div "Enter diagnosis" at bounding box center [412, 125] width 480 height 17
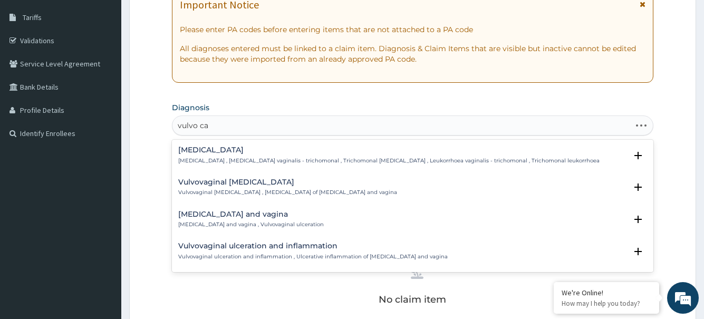
type input "vulvo cand"
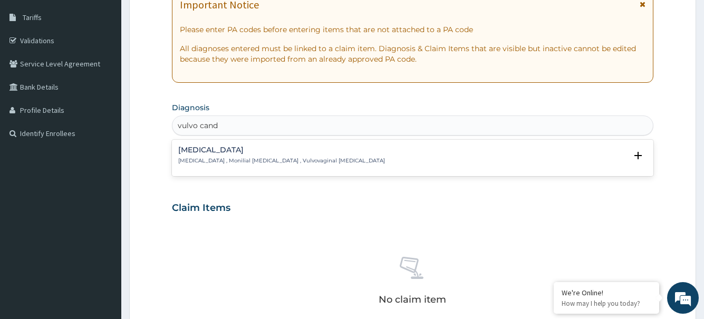
click at [310, 150] on h4 "Candidal vulvovaginitis" at bounding box center [281, 150] width 207 height 8
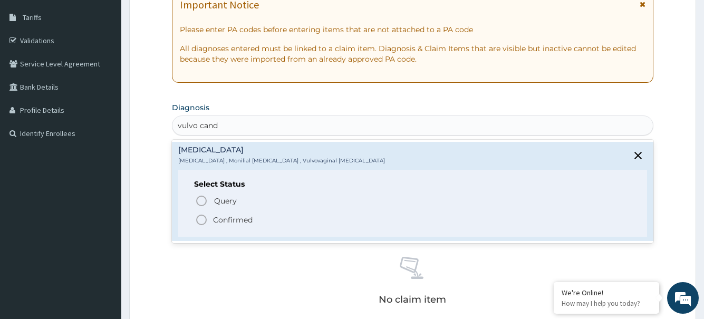
click at [200, 219] on icon "status option filled" at bounding box center [201, 220] width 13 height 13
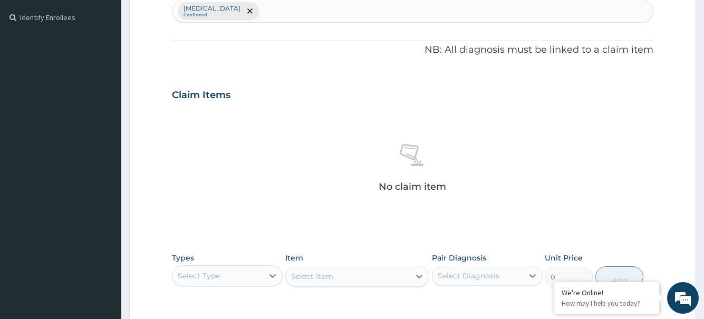
scroll to position [441, 0]
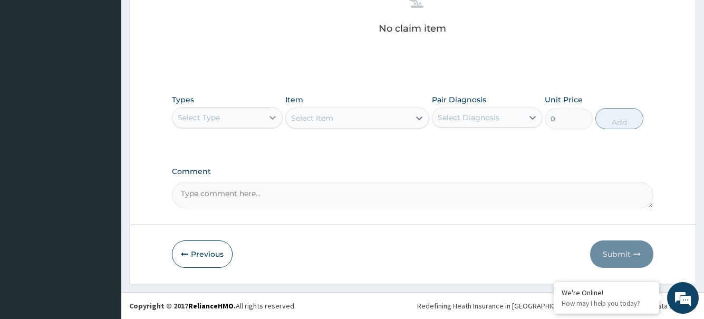
click at [269, 123] on div at bounding box center [272, 117] width 19 height 19
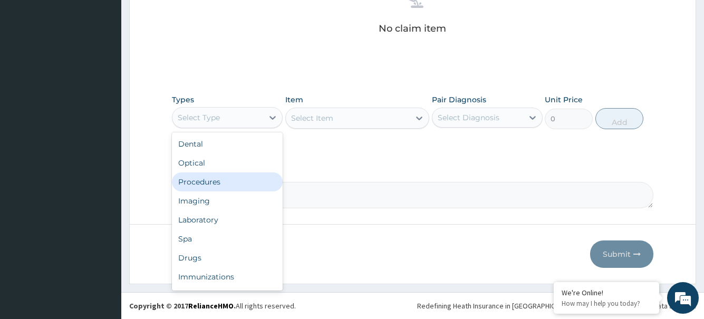
click at [222, 184] on div "Procedures" at bounding box center [227, 181] width 111 height 19
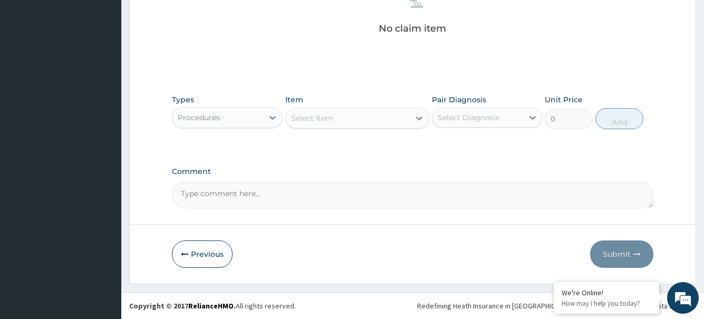
click at [336, 122] on div "Select Item" at bounding box center [348, 118] width 124 height 17
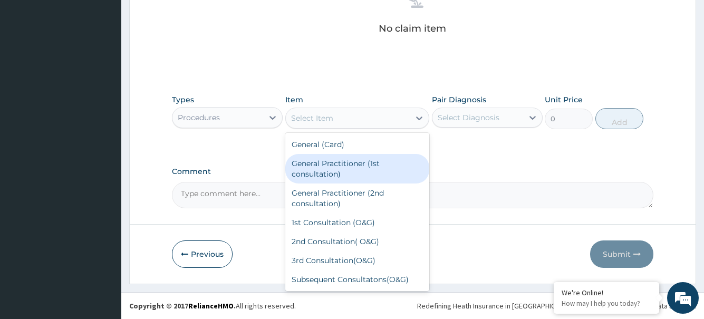
click at [319, 178] on div "General Practitioner (1st consultation)" at bounding box center [357, 169] width 145 height 30
type input "1500"
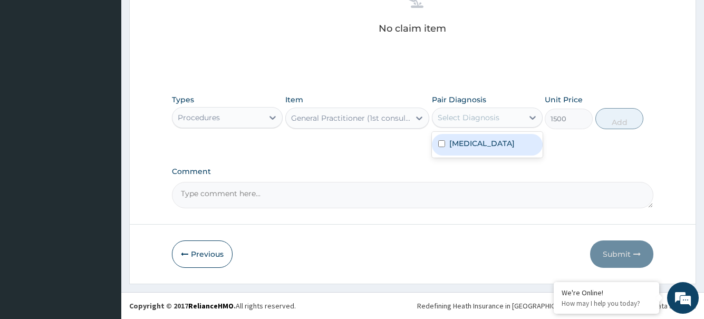
click at [482, 116] on div "Select Diagnosis" at bounding box center [469, 117] width 62 height 11
click at [477, 143] on label "Candidal vulvovaginitis" at bounding box center [481, 143] width 65 height 11
checkbox input "true"
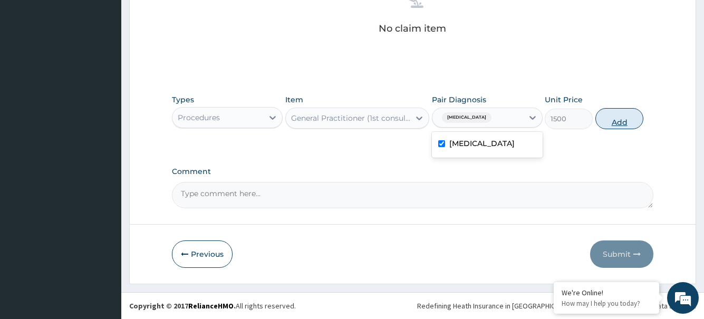
click at [615, 121] on button "Add" at bounding box center [619, 118] width 48 height 21
type input "0"
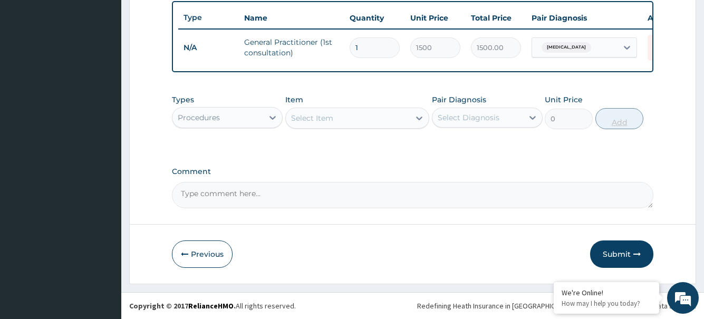
scroll to position [399, 0]
click at [243, 118] on div "Procedures" at bounding box center [217, 117] width 91 height 17
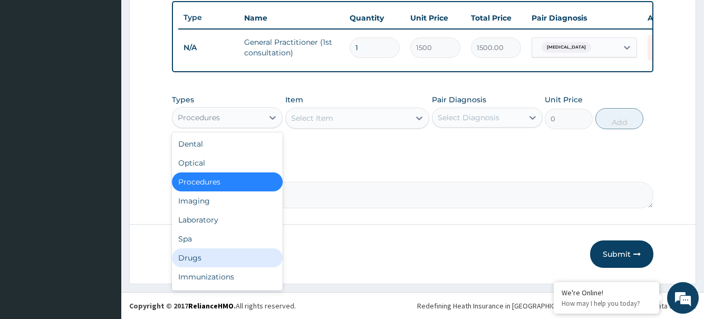
click at [196, 258] on div "Drugs" at bounding box center [227, 257] width 111 height 19
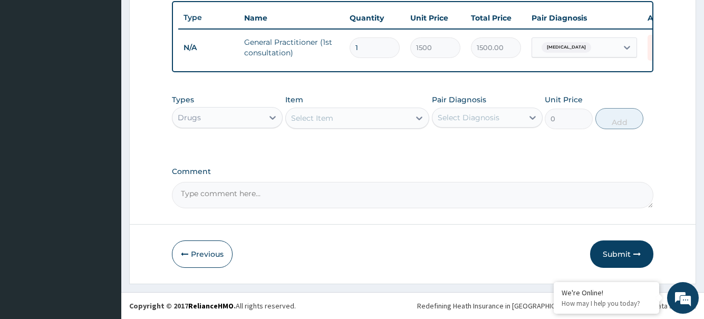
click at [364, 123] on div "Select Item" at bounding box center [348, 118] width 124 height 17
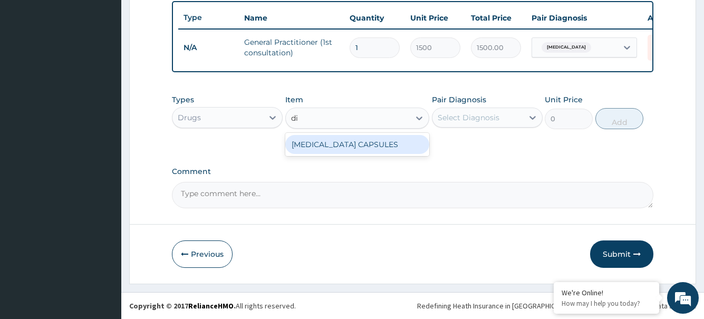
type input "dif"
click at [388, 148] on div "[MEDICAL_DATA] CAPSULES" at bounding box center [357, 144] width 145 height 19
type input "567"
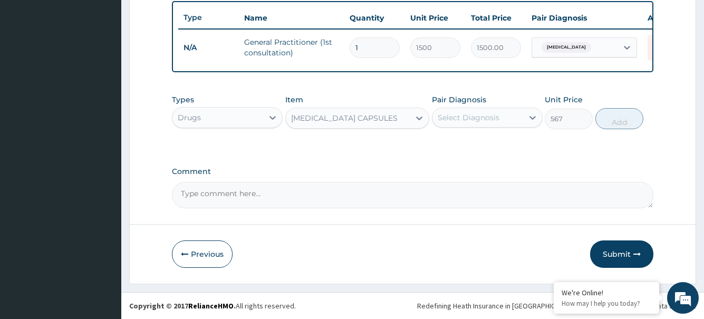
click at [487, 123] on div "Select Diagnosis" at bounding box center [477, 117] width 91 height 17
click at [478, 150] on div "Candidal vulvovaginitis" at bounding box center [487, 145] width 111 height 22
checkbox input "true"
click at [627, 121] on button "Add" at bounding box center [619, 118] width 48 height 21
type input "0"
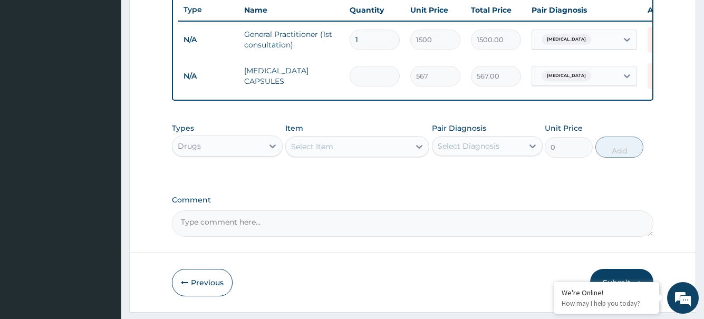
type input "0.00"
type input "5"
type input "2835.00"
type input "5"
click at [343, 155] on div "Select Item" at bounding box center [348, 146] width 124 height 17
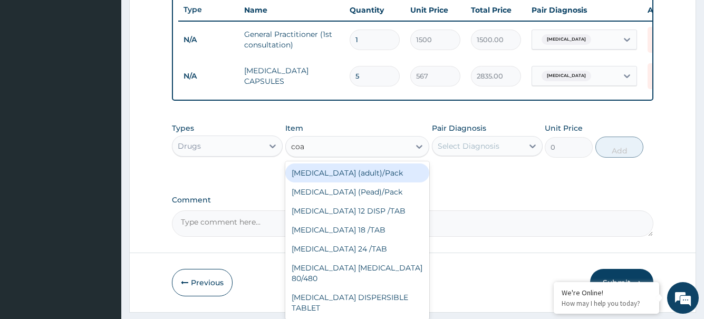
type input "[PERSON_NAME]"
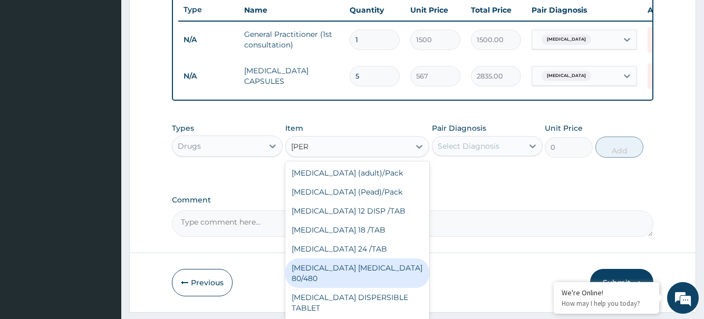
click at [367, 277] on div "[MEDICAL_DATA] [MEDICAL_DATA] 80/480" at bounding box center [357, 273] width 145 height 30
type input "1559.25"
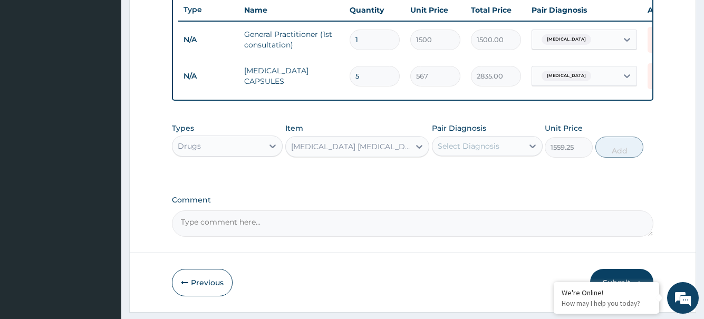
click at [506, 155] on div "Select Diagnosis" at bounding box center [477, 146] width 91 height 17
click at [496, 177] on label "Candidal vulvovaginitis" at bounding box center [481, 172] width 65 height 11
checkbox input "true"
click at [615, 158] on button "Add" at bounding box center [619, 147] width 48 height 21
type input "0"
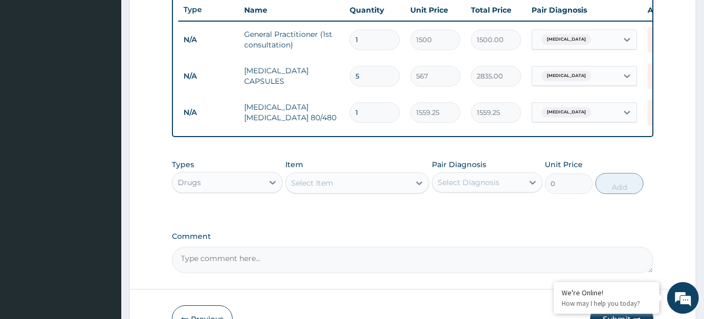
click at [349, 187] on div "Select Item" at bounding box center [348, 183] width 124 height 17
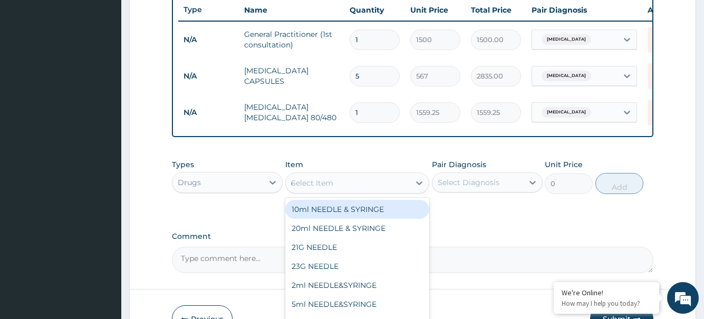
type input "cele"
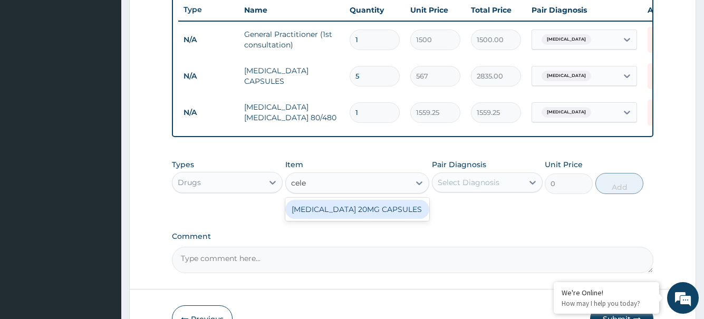
click at [383, 218] on div "[MEDICAL_DATA] 20MG CAPSULES" at bounding box center [357, 209] width 145 height 19
type input "217.35"
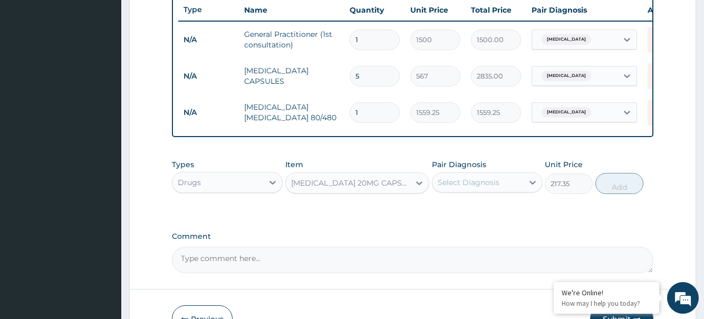
click at [480, 188] on div "Select Diagnosis" at bounding box center [469, 182] width 62 height 11
click at [476, 214] on label "Candidal vulvovaginitis" at bounding box center [481, 208] width 65 height 11
checkbox input "true"
click at [625, 193] on button "Add" at bounding box center [619, 183] width 48 height 21
type input "0"
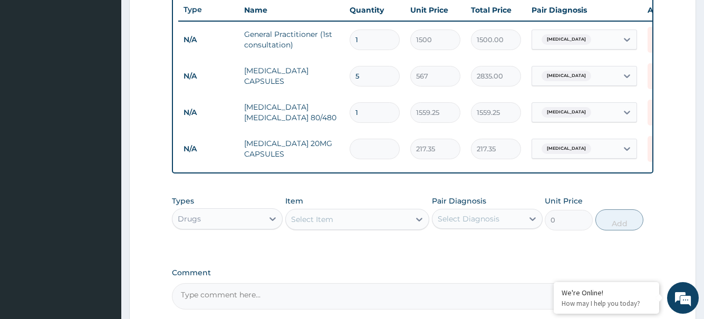
type input "0.00"
type input "5"
type input "1086.75"
type input "5"
click at [331, 225] on div "Select Item" at bounding box center [312, 219] width 42 height 11
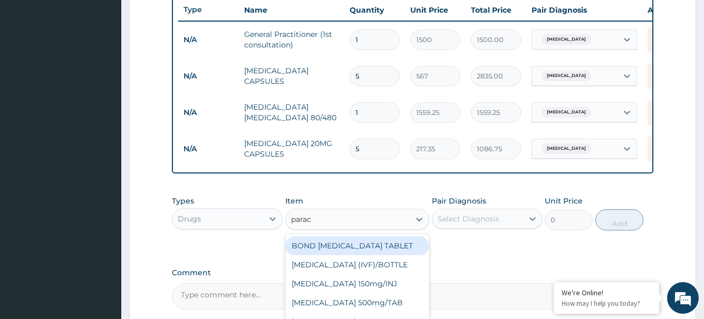
type input "parace"
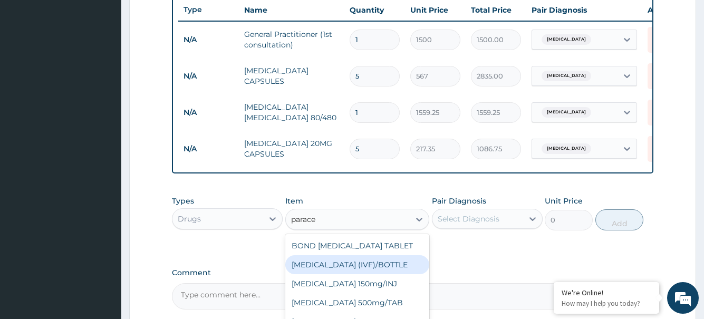
scroll to position [17, 0]
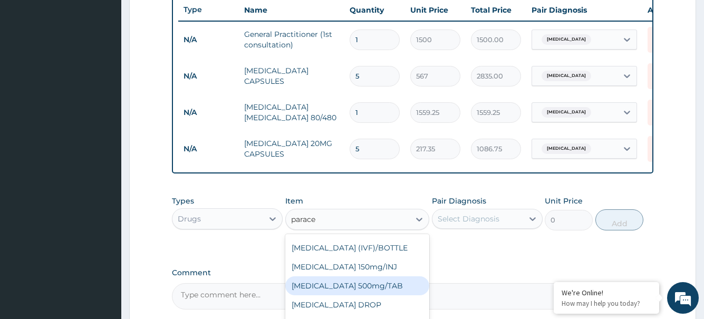
drag, startPoint x: 368, startPoint y: 296, endPoint x: 450, endPoint y: 242, distance: 98.3
click at [369, 295] on div "[MEDICAL_DATA] 500mg/TAB" at bounding box center [357, 285] width 145 height 19
type input "9.45"
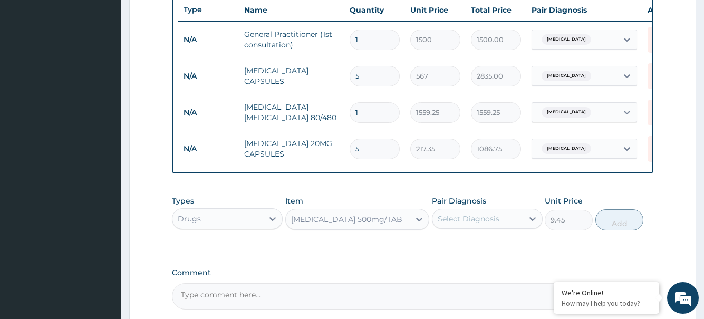
click at [481, 224] on div "Select Diagnosis" at bounding box center [469, 219] width 62 height 11
drag, startPoint x: 477, startPoint y: 251, endPoint x: 567, endPoint y: 239, distance: 91.5
click at [477, 250] on label "Candidal vulvovaginitis" at bounding box center [481, 244] width 65 height 11
checkbox input "true"
click at [621, 230] on button "Add" at bounding box center [619, 219] width 48 height 21
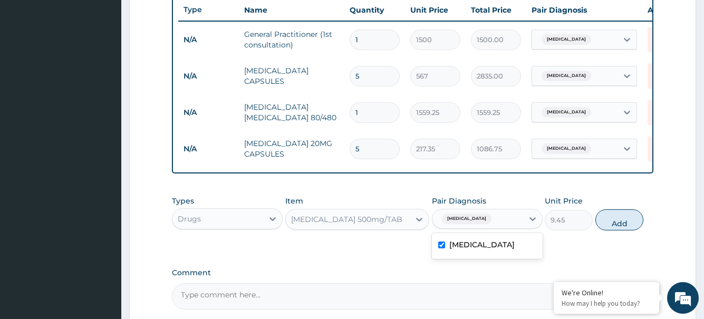
type input "0"
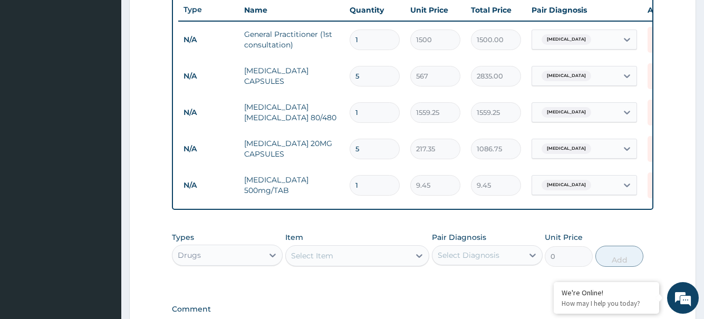
type input "0.00"
type input "3"
type input "28.35"
type input "30"
type input "283.50"
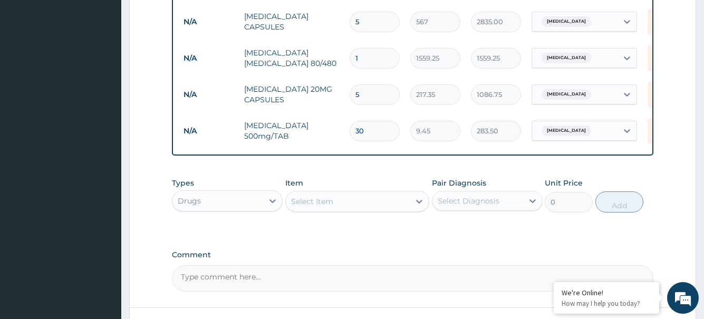
scroll to position [505, 0]
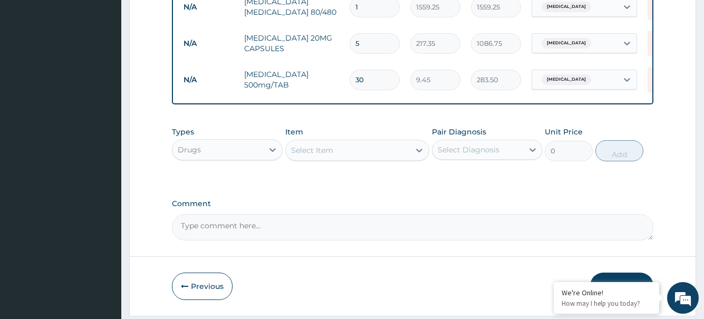
type input "30"
click at [339, 159] on div "Select Item" at bounding box center [348, 150] width 124 height 17
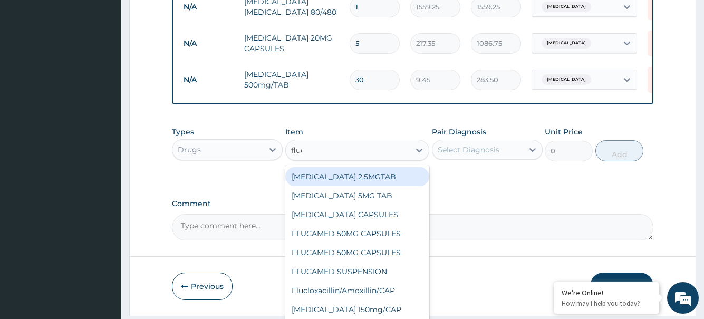
type input "fluco"
click at [365, 186] on div "[MEDICAL_DATA] 150mg/CAP" at bounding box center [357, 176] width 145 height 19
type input "189"
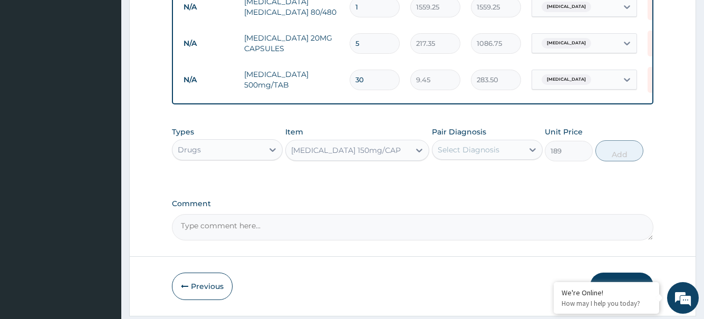
click at [481, 155] on div "Select Diagnosis" at bounding box center [469, 150] width 62 height 11
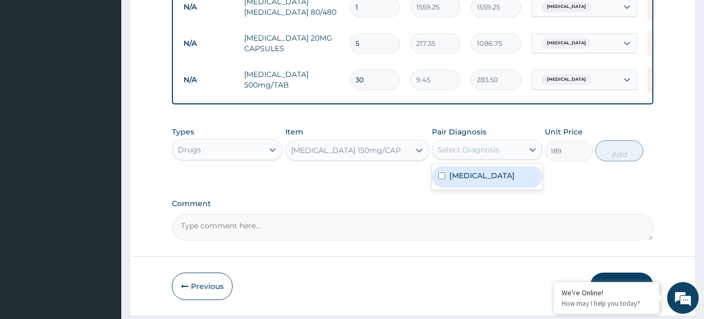
click at [476, 188] on div "Candidal vulvovaginitis" at bounding box center [487, 177] width 111 height 22
checkbox input "true"
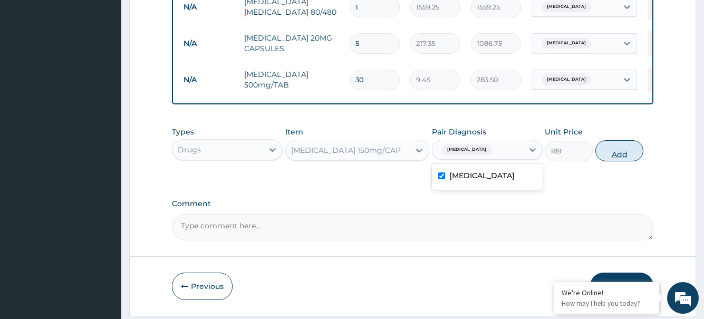
click at [624, 161] on button "Add" at bounding box center [619, 150] width 48 height 21
drag, startPoint x: 624, startPoint y: 163, endPoint x: 607, endPoint y: 162, distance: 16.9
type input "0"
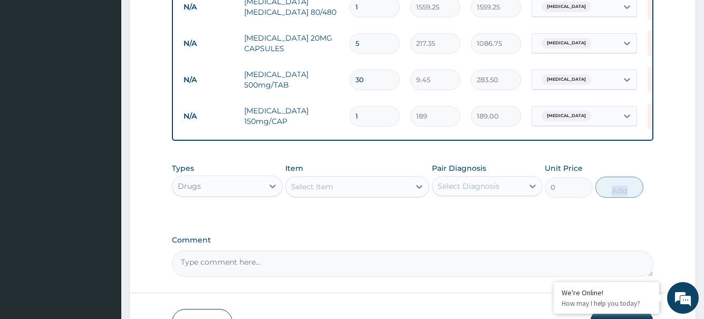
click at [384, 117] on input "1" at bounding box center [375, 116] width 50 height 21
type input "0.00"
type input "4"
type input "756.00"
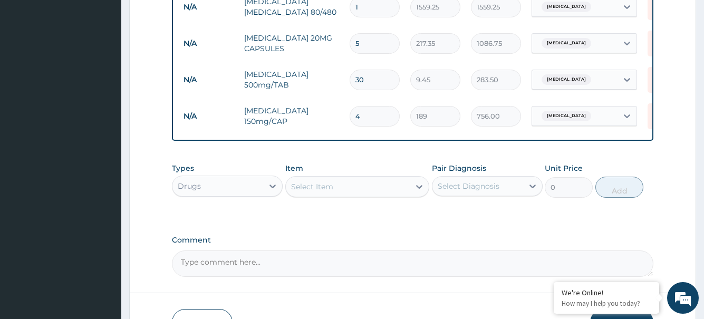
scroll to position [557, 0]
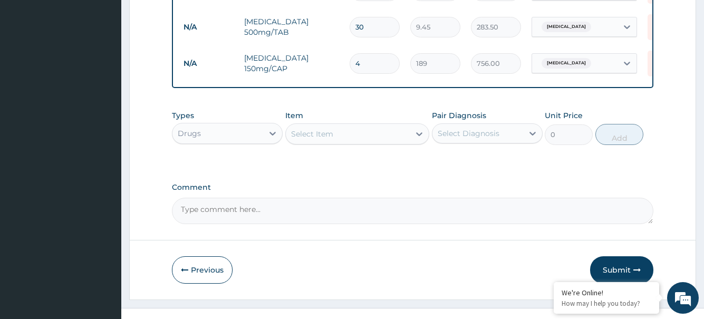
type input "4"
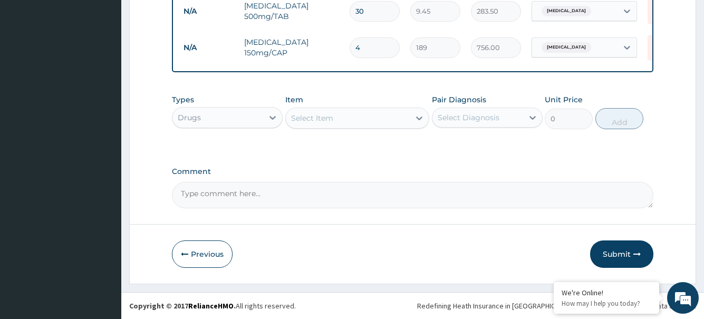
scroll to position [581, 0]
click at [608, 254] on button "Submit" at bounding box center [621, 253] width 63 height 27
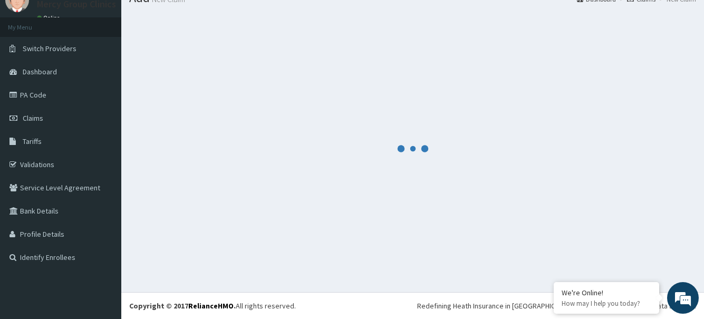
scroll to position [43, 0]
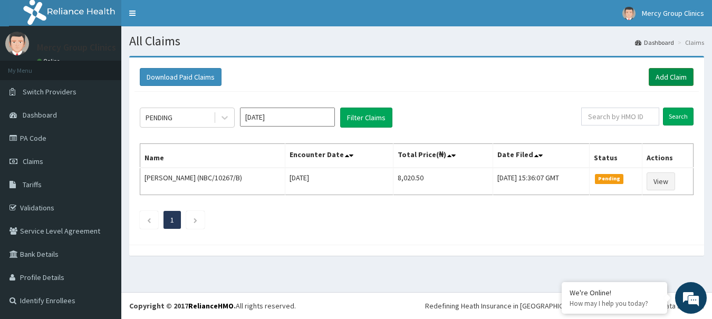
click at [676, 82] on link "Add Claim" at bounding box center [671, 77] width 45 height 18
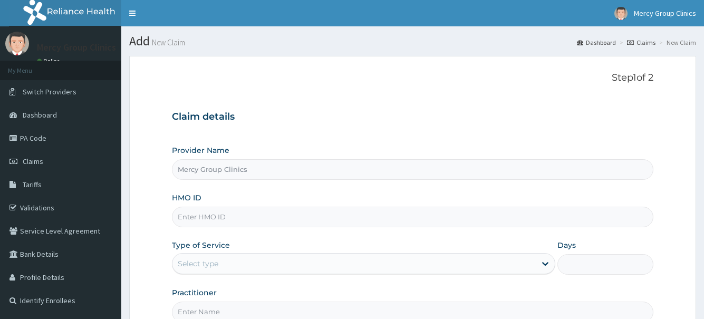
click at [203, 219] on input "HMO ID" at bounding box center [412, 217] width 481 height 21
paste input "RET/42459/A"
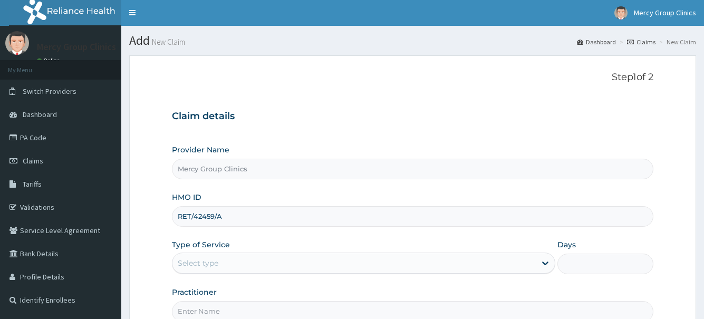
scroll to position [105, 0]
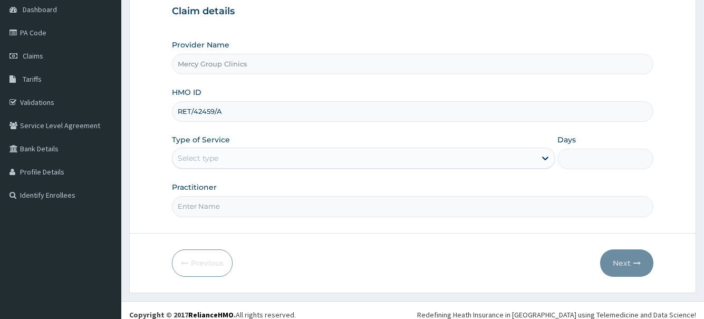
type input "RET/42459/A"
click at [242, 156] on div "Select type" at bounding box center [353, 158] width 363 height 17
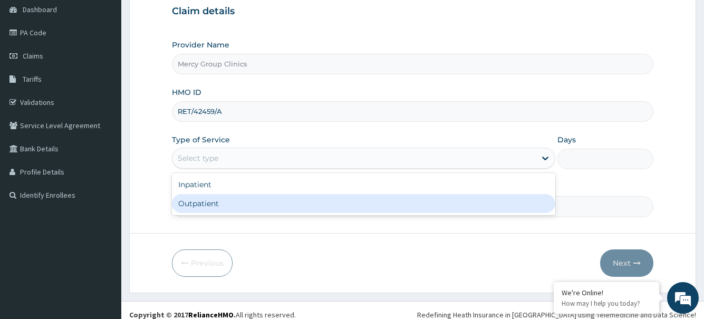
click at [216, 207] on div "Outpatient" at bounding box center [363, 203] width 383 height 19
type input "1"
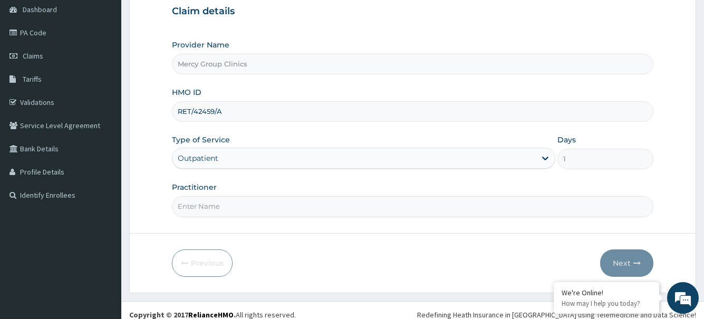
scroll to position [114, 0]
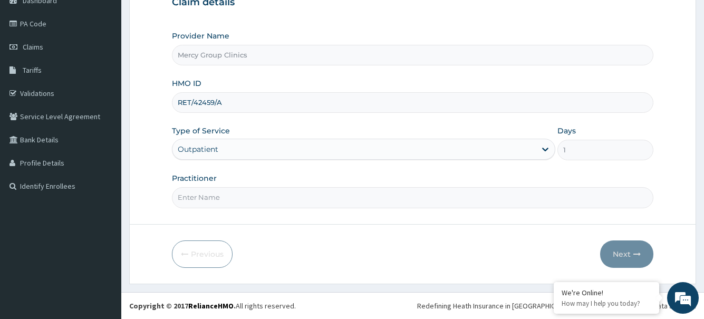
click at [248, 194] on input "Practitioner" at bounding box center [412, 197] width 481 height 21
type input "Oyetunji"
click at [628, 255] on button "Next" at bounding box center [626, 253] width 53 height 27
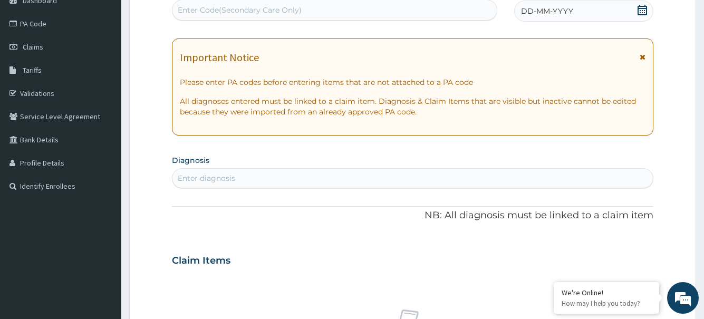
click at [643, 10] on icon at bounding box center [642, 10] width 11 height 11
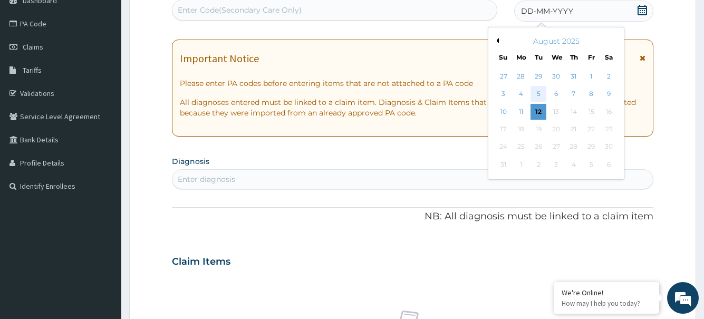
click at [542, 92] on div "5" at bounding box center [539, 94] width 16 height 16
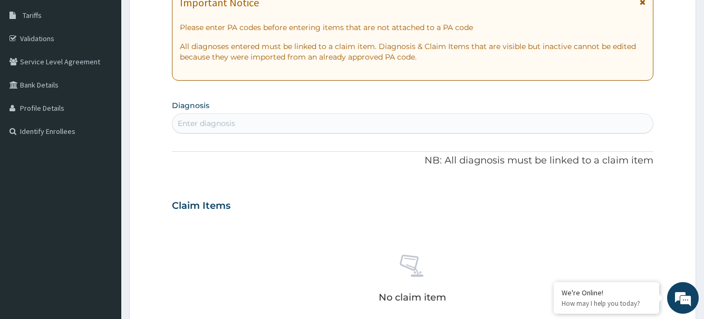
scroll to position [220, 0]
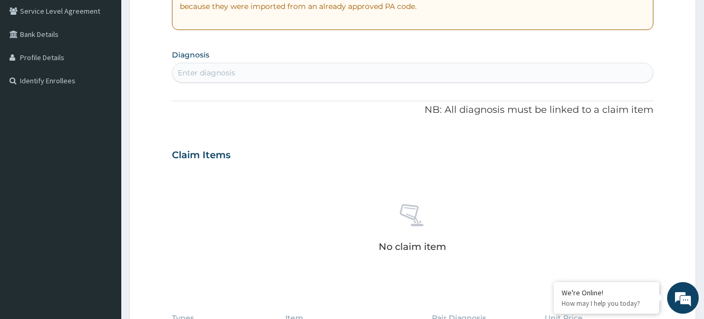
click at [268, 76] on div "Enter diagnosis" at bounding box center [412, 72] width 480 height 17
type input "[MEDICAL_DATA]"
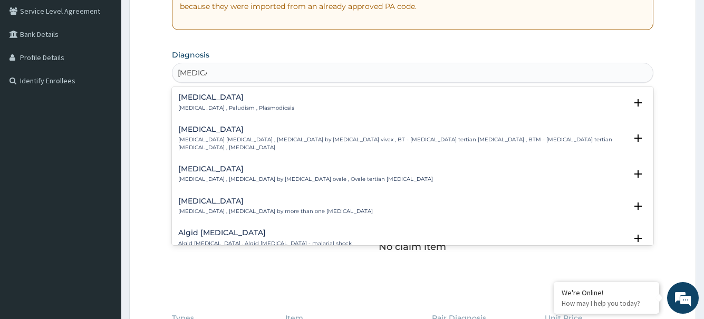
click at [207, 99] on h4 "[MEDICAL_DATA]" at bounding box center [236, 97] width 116 height 8
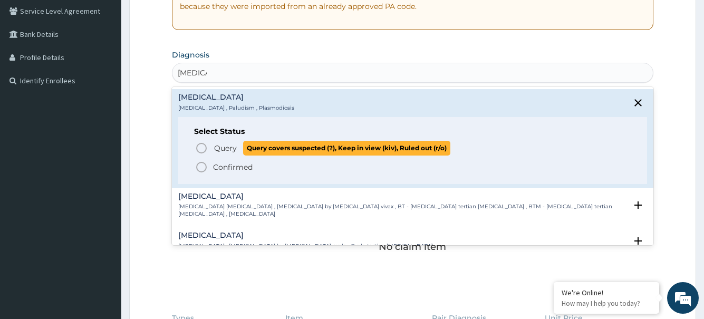
click at [200, 149] on icon "status option query" at bounding box center [201, 148] width 13 height 13
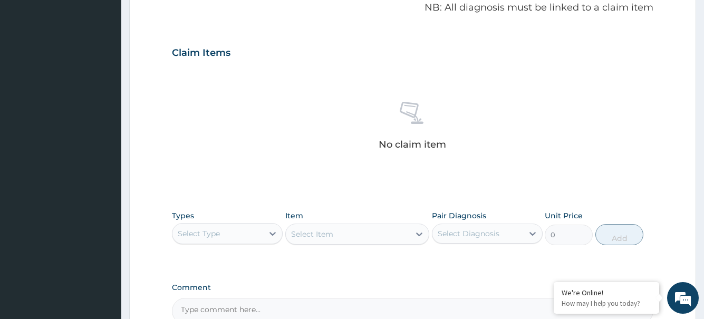
scroll to position [441, 0]
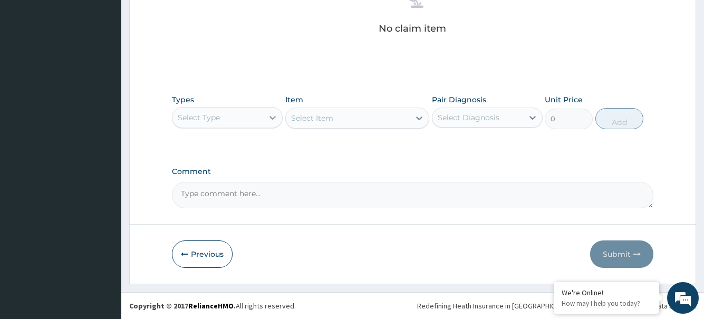
click at [265, 113] on div at bounding box center [272, 117] width 19 height 19
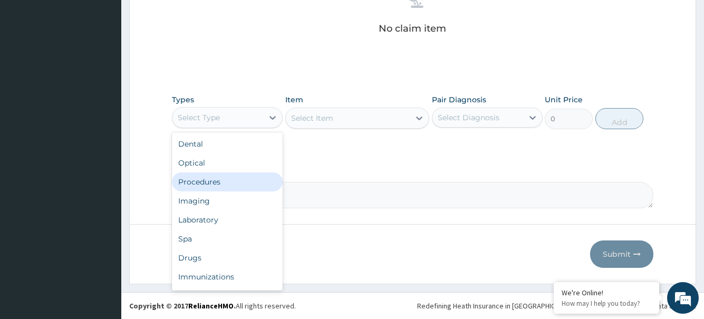
click at [219, 180] on div "Procedures" at bounding box center [227, 181] width 111 height 19
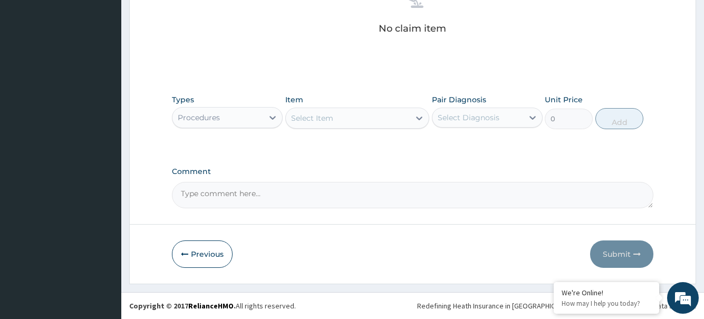
click at [311, 121] on div "Select Item" at bounding box center [312, 118] width 42 height 11
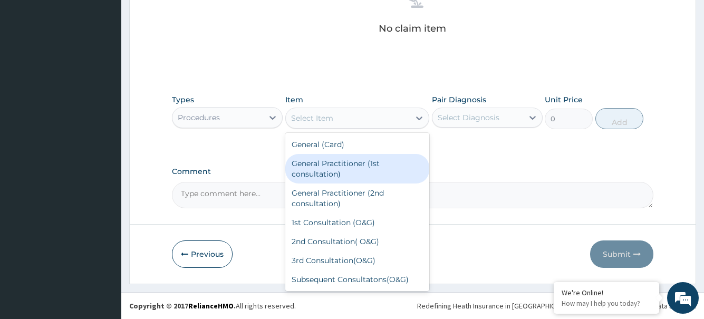
click at [323, 174] on div "General Practitioner (1st consultation)" at bounding box center [357, 169] width 145 height 30
type input "1500"
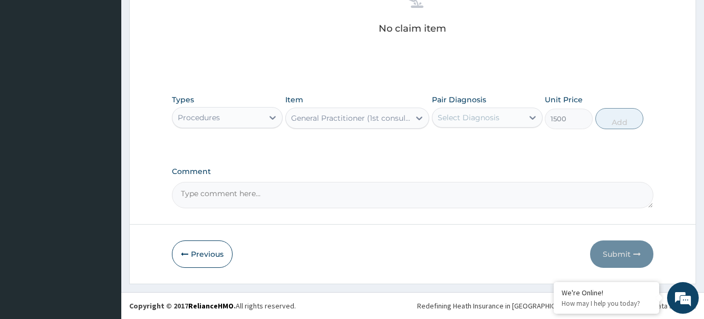
click at [467, 122] on div "Select Diagnosis" at bounding box center [469, 117] width 62 height 11
click at [487, 147] on div "[MEDICAL_DATA]" at bounding box center [487, 145] width 111 height 22
checkbox input "true"
click at [624, 123] on button "Add" at bounding box center [619, 118] width 48 height 21
type input "0"
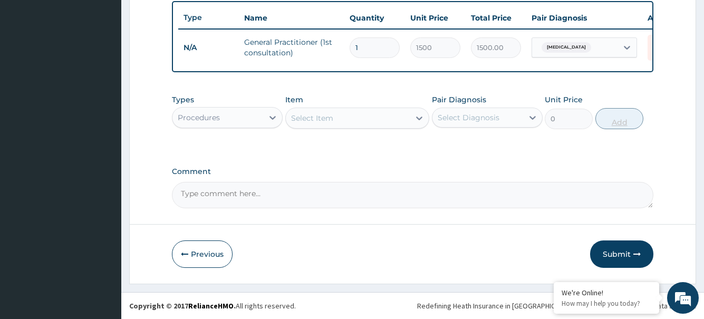
scroll to position [399, 0]
click at [259, 121] on div "Procedures" at bounding box center [217, 117] width 91 height 17
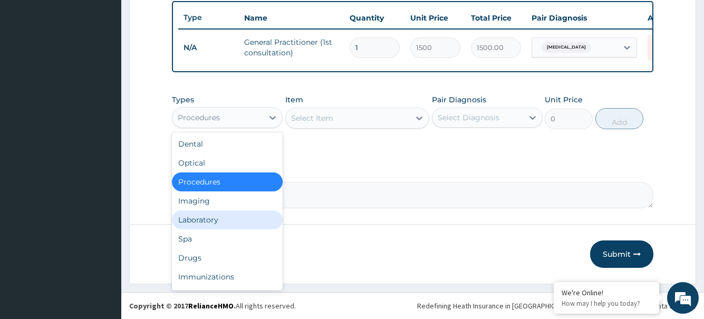
click at [205, 219] on div "Laboratory" at bounding box center [227, 219] width 111 height 19
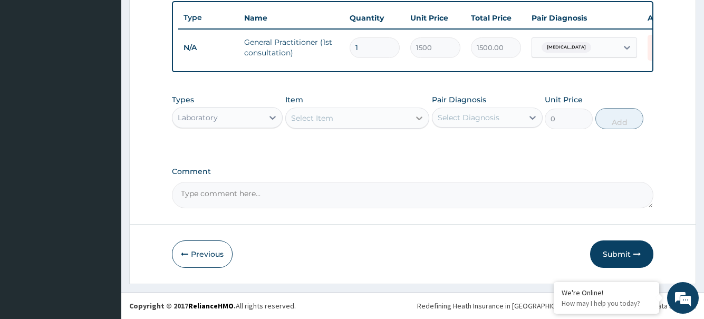
click at [413, 119] on div at bounding box center [419, 118] width 19 height 19
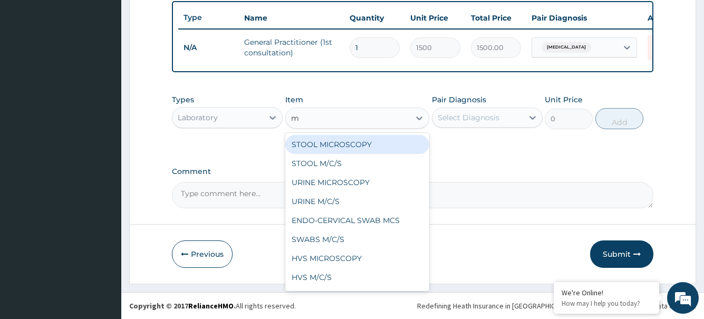
type input "mp"
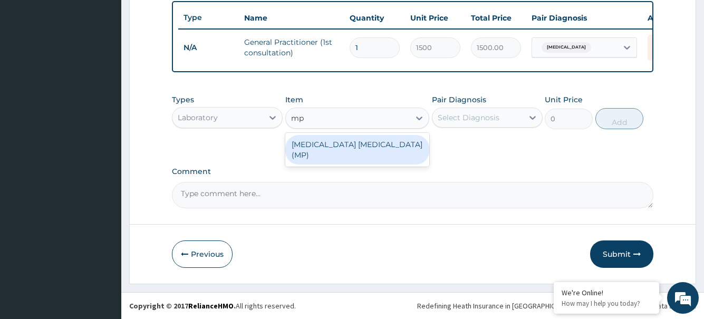
click at [398, 145] on div "[MEDICAL_DATA] [MEDICAL_DATA] (MP)" at bounding box center [357, 150] width 145 height 30
type input "700"
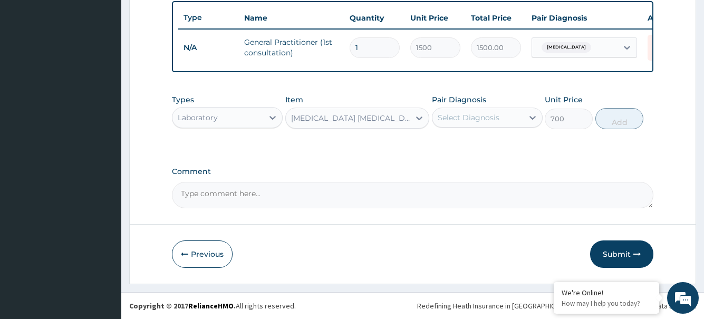
click at [473, 120] on div "Select Diagnosis" at bounding box center [469, 117] width 62 height 11
click at [471, 148] on label "[MEDICAL_DATA]" at bounding box center [481, 143] width 65 height 11
checkbox input "true"
click at [627, 118] on button "Add" at bounding box center [619, 118] width 48 height 21
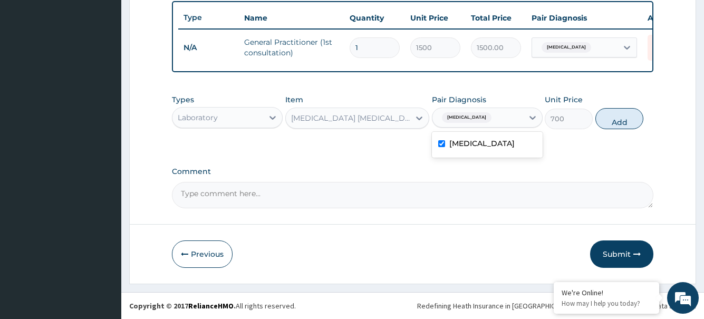
type input "0"
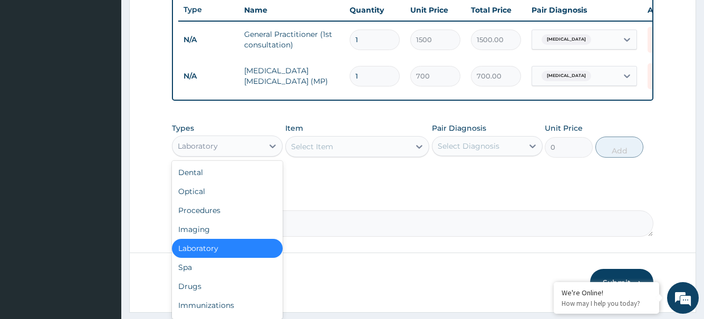
click at [225, 153] on div "Laboratory" at bounding box center [217, 146] width 91 height 17
click at [190, 294] on div "Drugs" at bounding box center [227, 286] width 111 height 19
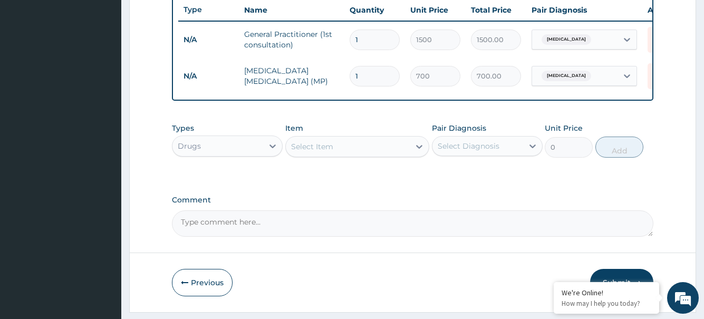
click at [353, 155] on div "Select Item" at bounding box center [348, 146] width 124 height 17
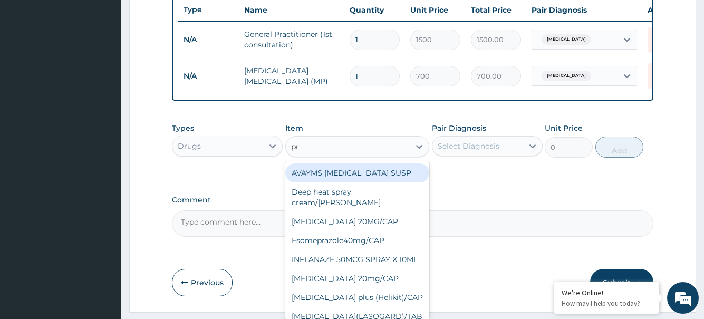
type input "p"
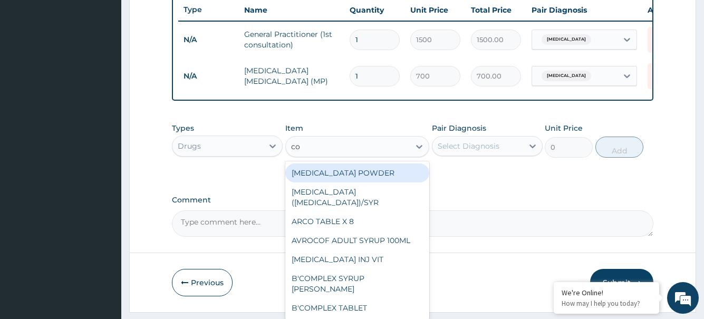
type input "c"
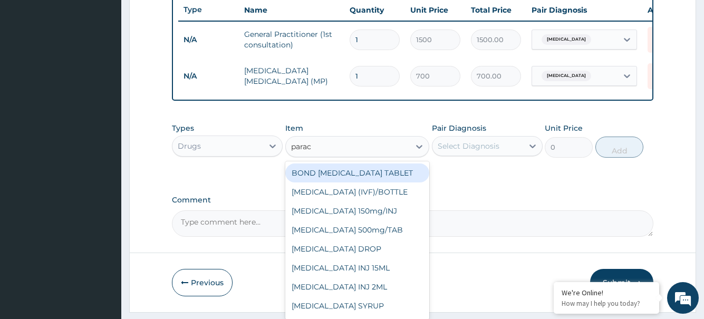
type input "parace"
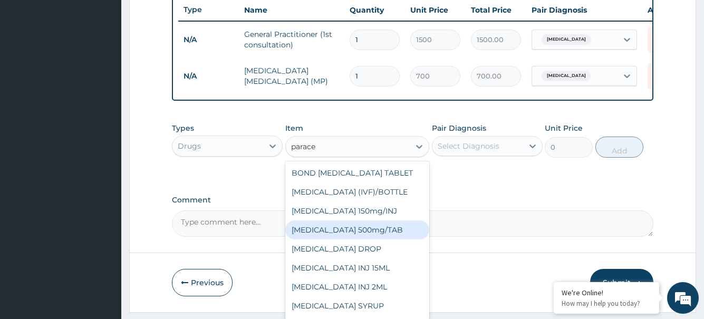
click at [378, 239] on div "[MEDICAL_DATA] 500mg/TAB" at bounding box center [357, 229] width 145 height 19
type input "9.45"
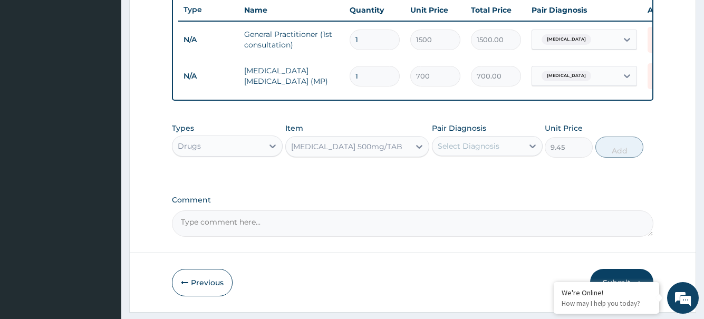
click at [483, 151] on div "Select Diagnosis" at bounding box center [469, 146] width 62 height 11
click at [485, 184] on div "[MEDICAL_DATA]" at bounding box center [487, 173] width 111 height 22
checkbox input "true"
click at [623, 152] on button "Add" at bounding box center [619, 147] width 48 height 21
type input "0"
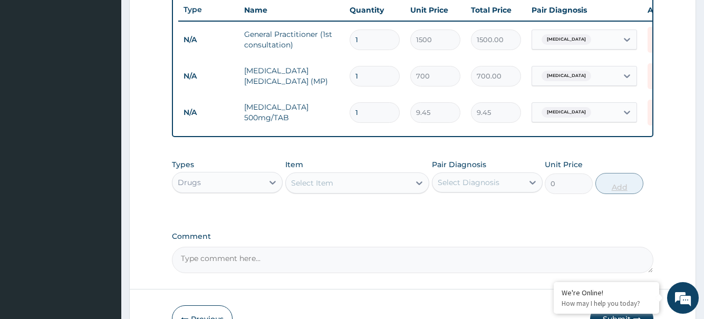
type input "0.00"
type input "3"
type input "28.35"
type input "30"
type input "283.50"
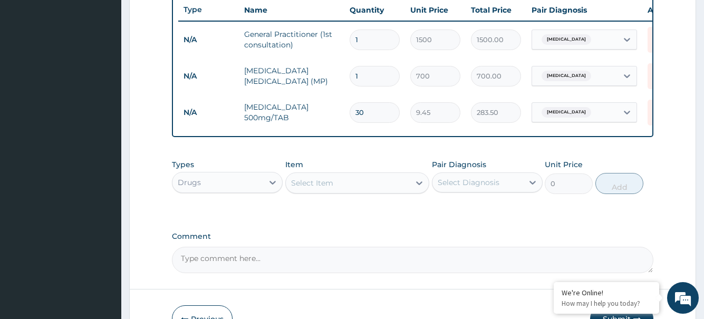
type input "30"
click at [360, 191] on div "Select Item" at bounding box center [348, 183] width 124 height 17
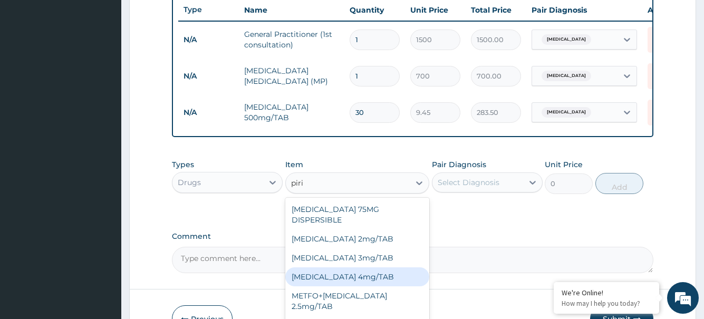
type input "pirit"
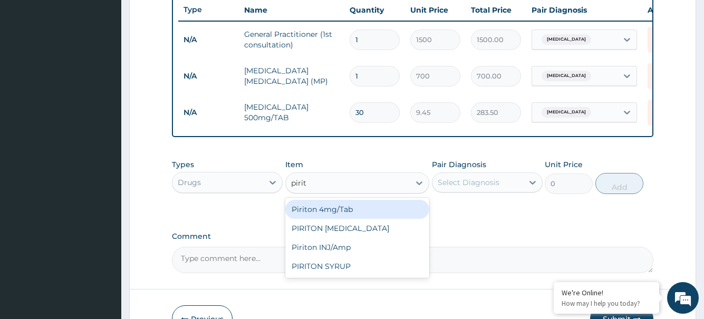
click at [359, 219] on div "Piriton 4mg/Tab" at bounding box center [357, 209] width 145 height 19
drag, startPoint x: 359, startPoint y: 221, endPoint x: 399, endPoint y: 212, distance: 40.6
click at [359, 215] on div "Types Drugs Item option [MEDICAL_DATA] 500mg/TAB, selected. option Piriton 4mg/…" at bounding box center [412, 184] width 481 height 61
type input "9.45"
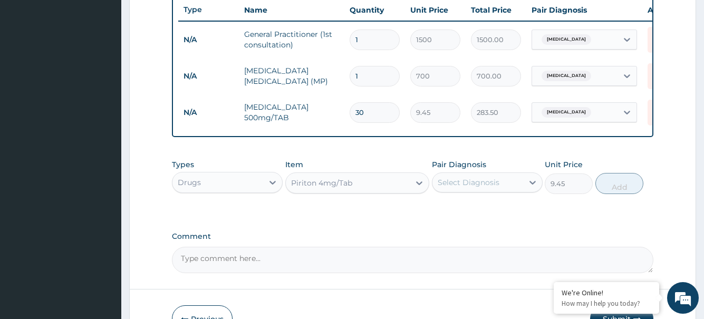
click at [471, 188] on div "Select Diagnosis" at bounding box center [469, 182] width 62 height 11
click at [467, 214] on label "[MEDICAL_DATA]" at bounding box center [481, 208] width 65 height 11
checkbox input "true"
click at [627, 194] on button "Add" at bounding box center [619, 183] width 48 height 21
type input "0"
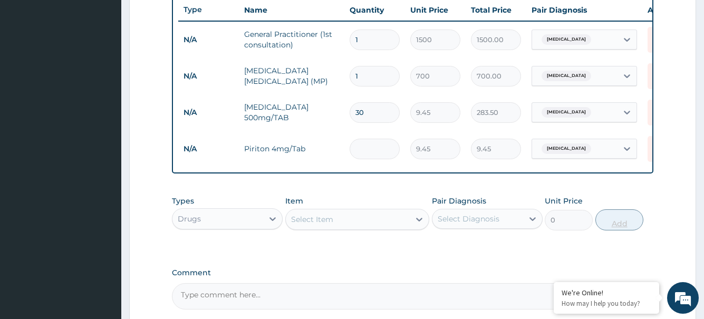
type input "0.00"
type input "6"
type input "56.70"
type input "6"
click at [324, 225] on div "Select Item" at bounding box center [312, 219] width 42 height 11
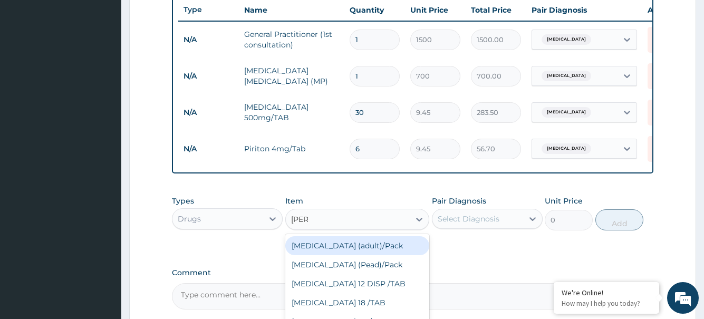
type input "coart"
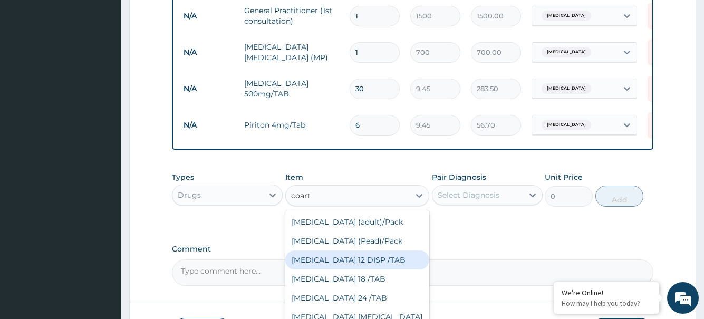
scroll to position [505, 0]
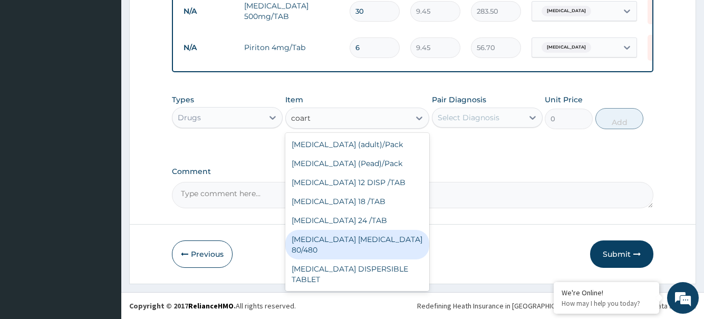
click at [369, 246] on div "[MEDICAL_DATA] [MEDICAL_DATA] 80/480" at bounding box center [357, 245] width 145 height 30
type input "1559.25"
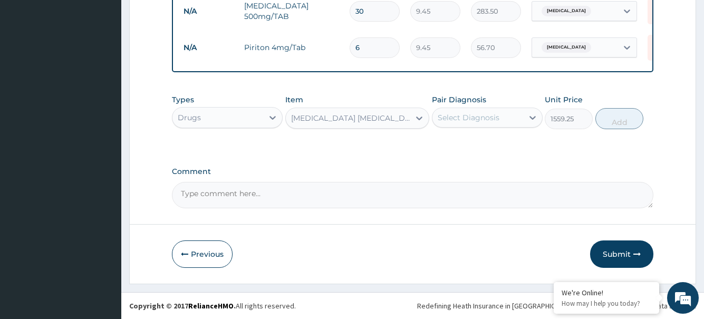
click at [499, 123] on div "Select Diagnosis" at bounding box center [477, 117] width 91 height 17
click at [499, 148] on div "[MEDICAL_DATA]" at bounding box center [487, 145] width 111 height 22
checkbox input "true"
click at [619, 126] on button "Add" at bounding box center [619, 118] width 48 height 21
type input "0"
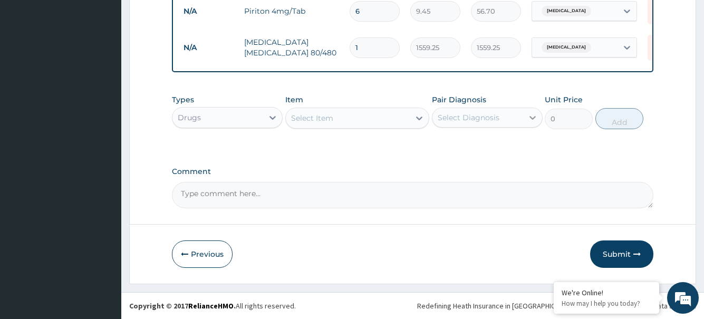
scroll to position [545, 0]
click at [630, 256] on button "Submit" at bounding box center [621, 253] width 63 height 27
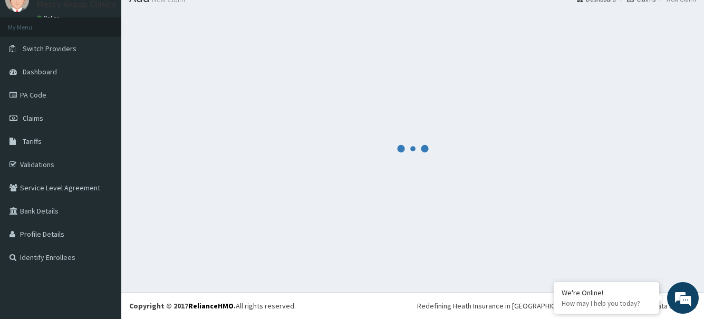
scroll to position [43, 0]
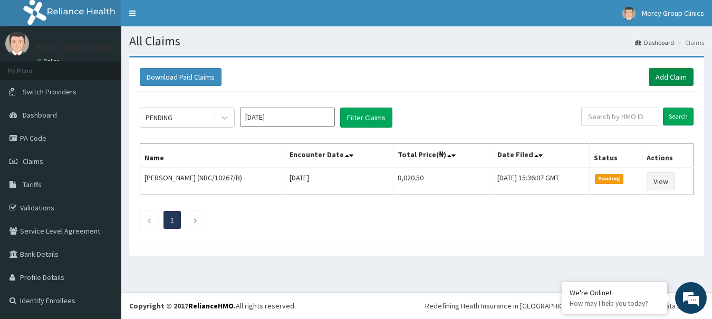
click at [674, 72] on link "Add Claim" at bounding box center [671, 77] width 45 height 18
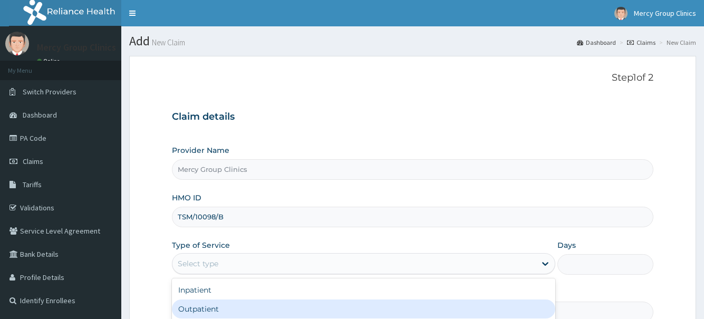
click at [193, 300] on div "Outpatient" at bounding box center [363, 309] width 383 height 19
type input "1"
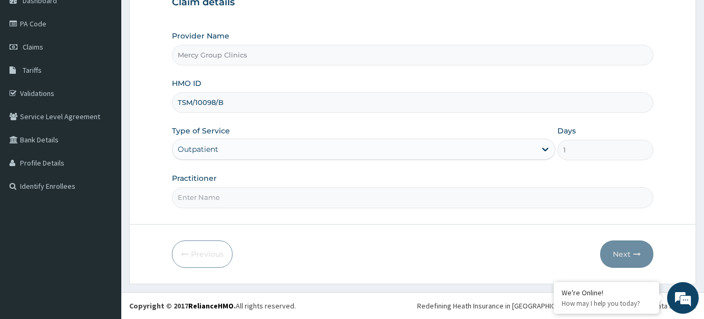
click at [224, 195] on input "Practitioner" at bounding box center [412, 197] width 481 height 21
click at [236, 100] on input "TSM/10098/B" at bounding box center [412, 102] width 481 height 21
paste input "OSJ/10006/A"
type input "OSJ/10006/A"
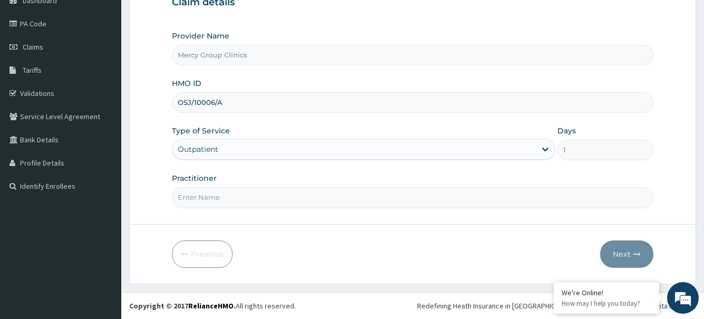
click at [193, 194] on input "Practitioner" at bounding box center [412, 197] width 481 height 21
type input "Sule-Aliyu"
click at [625, 252] on button "Next" at bounding box center [626, 253] width 53 height 27
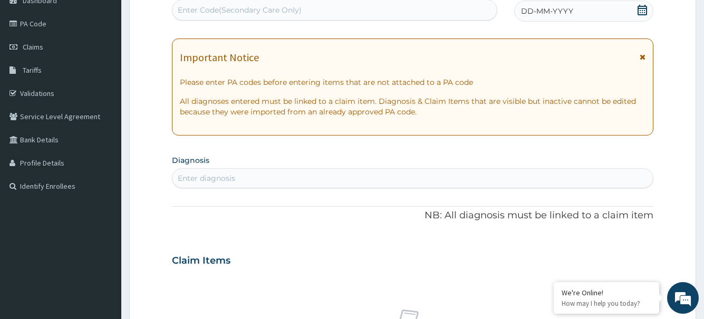
click at [643, 11] on icon at bounding box center [642, 10] width 11 height 11
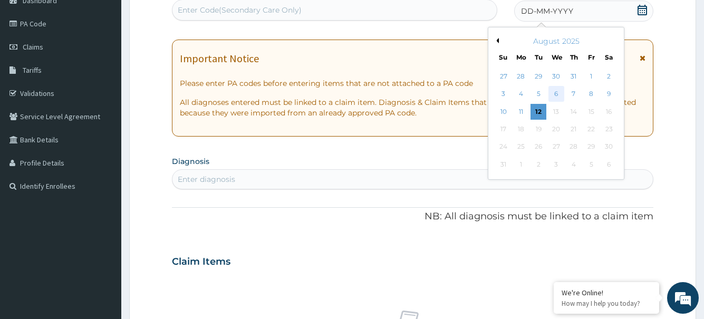
click at [555, 91] on div "6" at bounding box center [556, 94] width 16 height 16
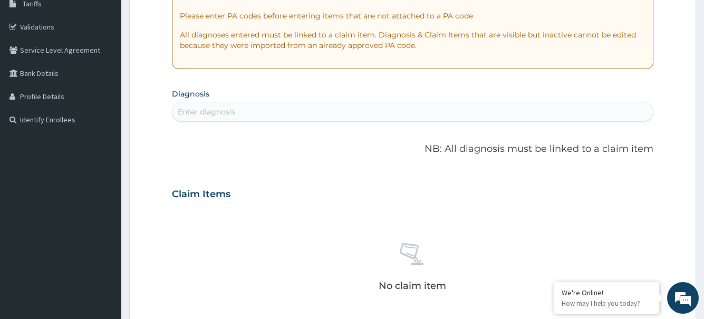
scroll to position [220, 0]
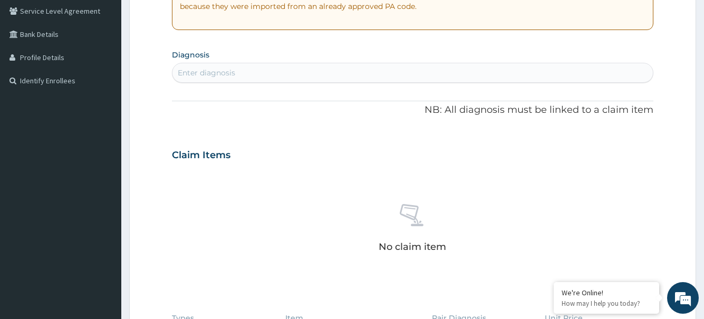
click at [249, 71] on div "Enter diagnosis" at bounding box center [412, 72] width 480 height 17
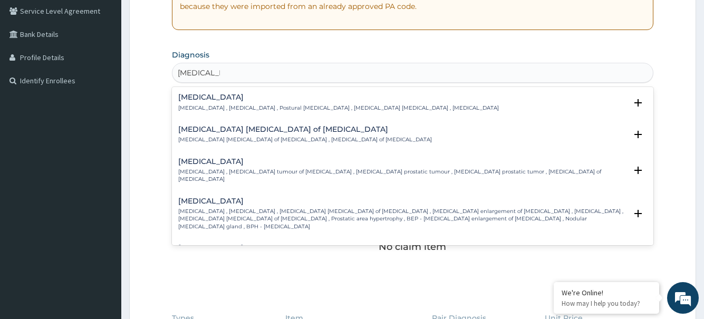
type input "benign pros"
click at [238, 208] on p "Benign prostatic hyperplasia , Prostatic hypertrophy , Benign myoma of prostate…" at bounding box center [402, 219] width 448 height 23
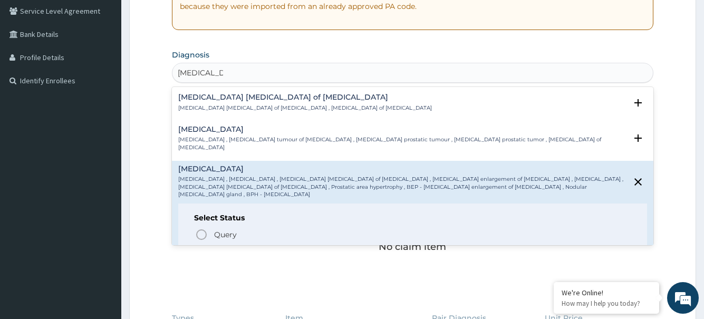
scroll to position [53, 0]
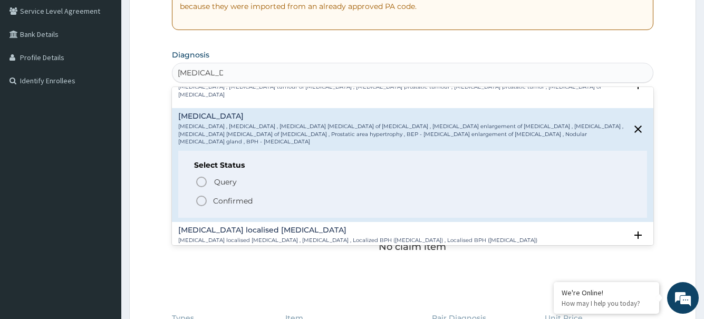
click at [200, 195] on icon "status option filled" at bounding box center [201, 201] width 13 height 13
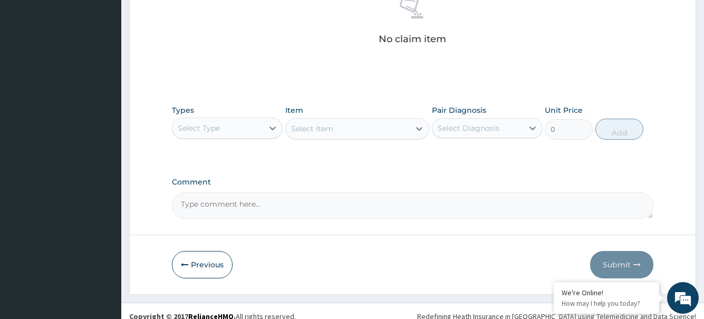
scroll to position [441, 0]
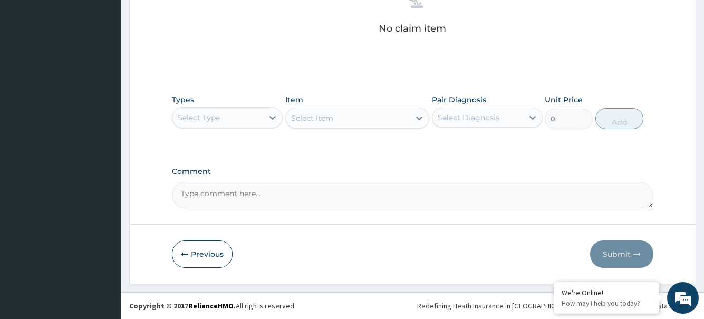
click at [245, 110] on div "Select Type" at bounding box center [217, 117] width 91 height 17
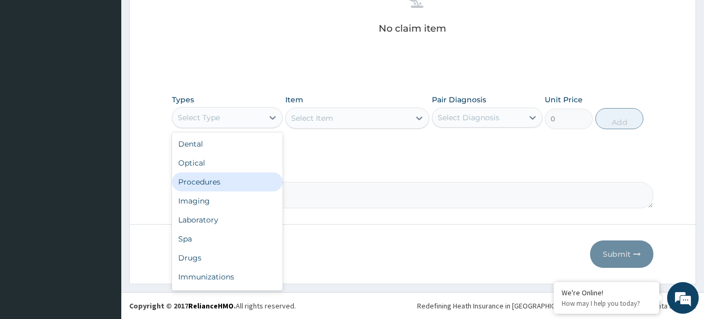
click at [206, 181] on div "Procedures" at bounding box center [227, 181] width 111 height 19
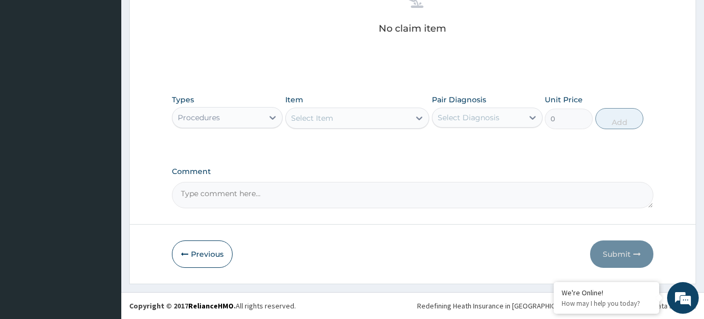
click at [389, 118] on div "Select Item" at bounding box center [348, 118] width 124 height 17
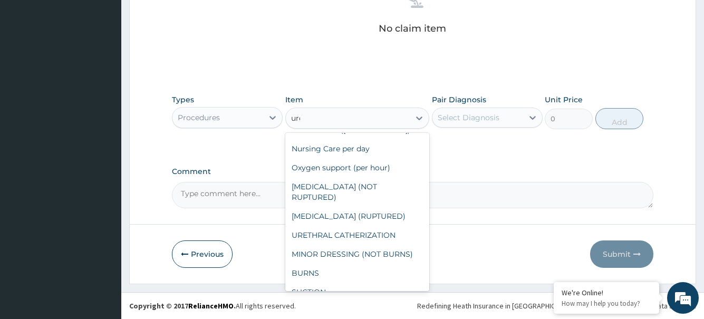
scroll to position [30, 0]
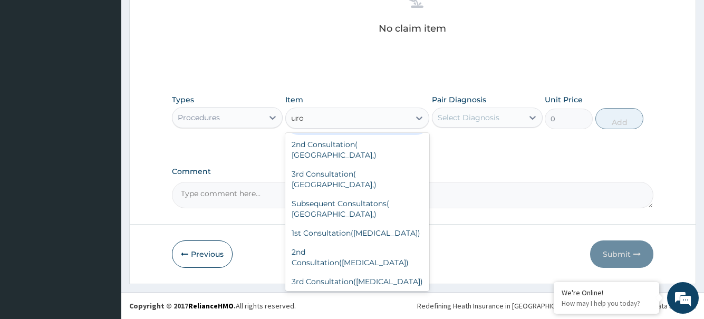
type input "urol"
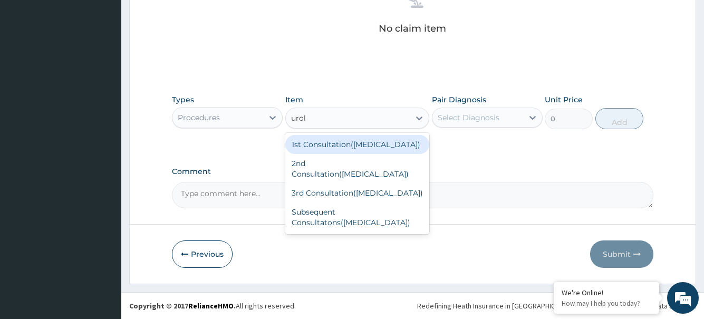
scroll to position [0, 0]
click at [360, 149] on div "1st Consultation(Urologist)" at bounding box center [357, 144] width 145 height 19
click at [360, 149] on div "Types Procedures Item option 1st Consultation(Urologist) focused, 42 of 192. 4 …" at bounding box center [412, 119] width 481 height 61
type input "10000"
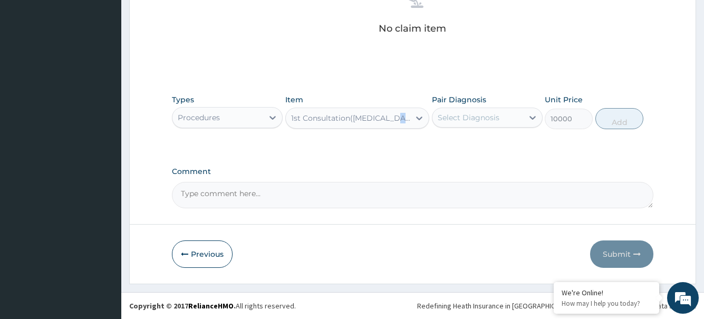
click at [519, 116] on div "Select Diagnosis" at bounding box center [477, 117] width 91 height 17
click at [499, 149] on label "Benign prostatic hyperplasia" at bounding box center [481, 143] width 65 height 11
checkbox input "true"
click at [631, 120] on button "Add" at bounding box center [619, 118] width 48 height 21
type input "0"
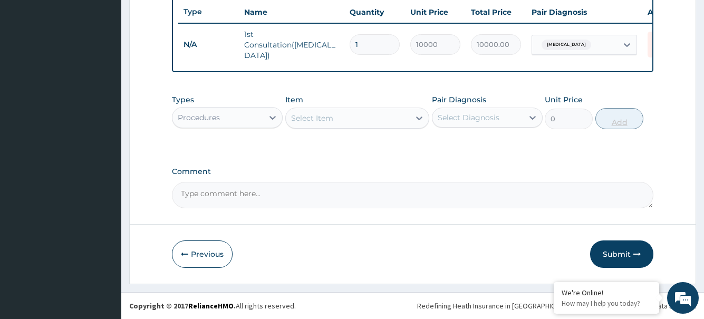
scroll to position [399, 0]
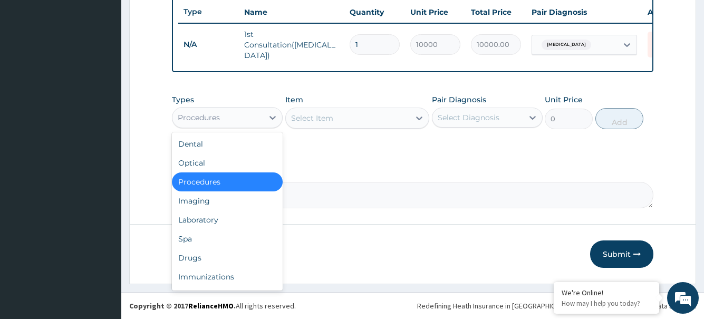
click at [255, 118] on div "Procedures" at bounding box center [217, 117] width 91 height 17
click at [197, 256] on div "Drugs" at bounding box center [227, 257] width 111 height 19
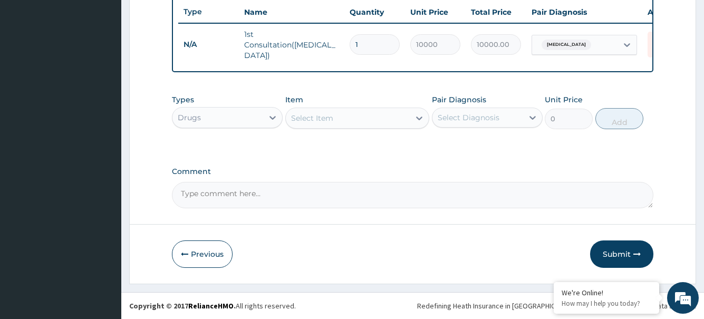
click at [313, 118] on div "Select Item" at bounding box center [312, 118] width 42 height 11
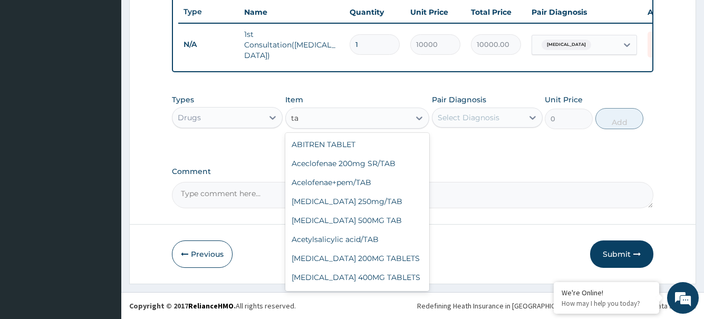
type input "ta"
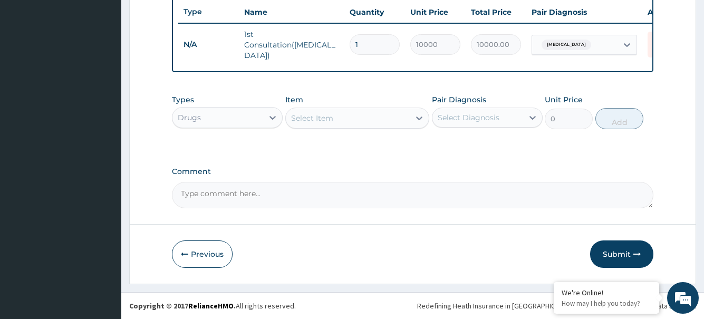
paste input "hydrochloride"
type input "hydrochloride"
paste input "Tamsulosin"
type input "Tamsulosin"
type input "tam"
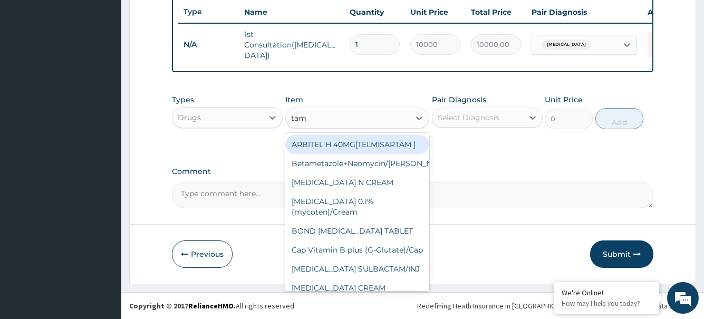
click at [379, 151] on div "ARBITEL H 40MG[TELMISARTAM ]" at bounding box center [357, 144] width 145 height 19
type input "2362.5"
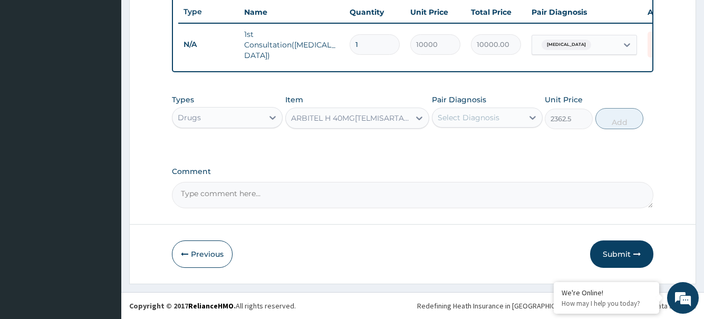
click at [482, 123] on div "Select Diagnosis" at bounding box center [477, 117] width 91 height 17
click at [477, 145] on label "Benign prostatic hyperplasia" at bounding box center [481, 143] width 65 height 11
checkbox input "true"
drag, startPoint x: 615, startPoint y: 124, endPoint x: 542, endPoint y: 129, distance: 73.5
click at [616, 124] on button "Add" at bounding box center [619, 118] width 48 height 21
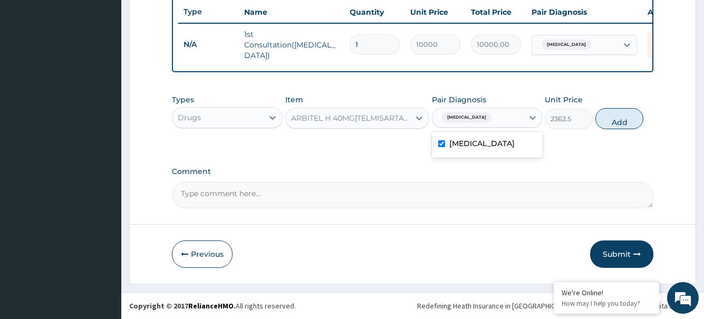
type input "0"
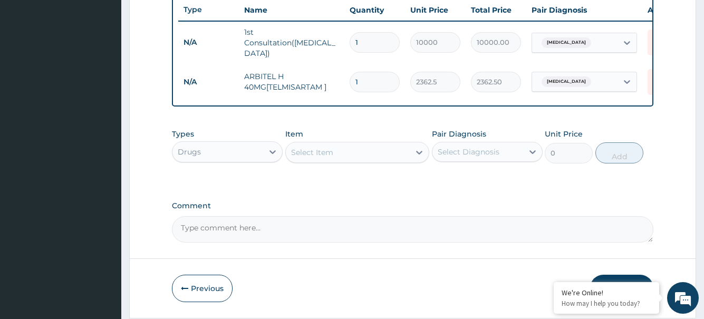
click at [329, 155] on div "Select Item" at bounding box center [312, 152] width 42 height 11
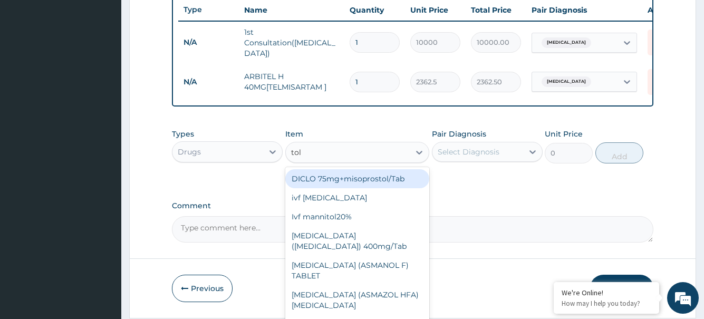
type input "tolt"
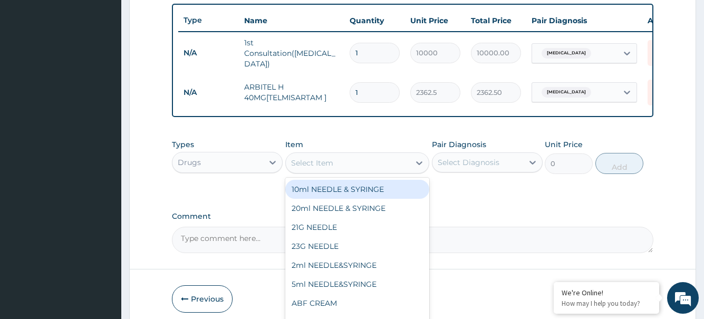
scroll to position [436, 0]
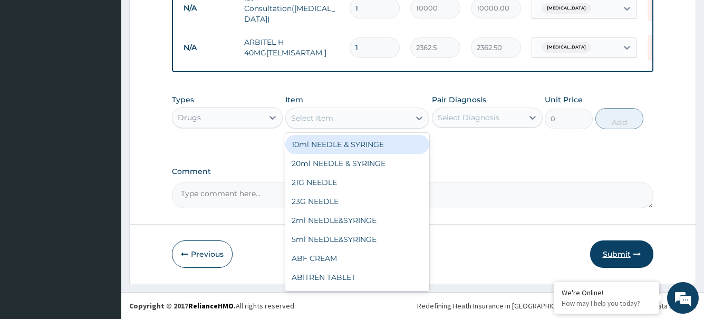
click at [615, 251] on button "Submit" at bounding box center [621, 253] width 63 height 27
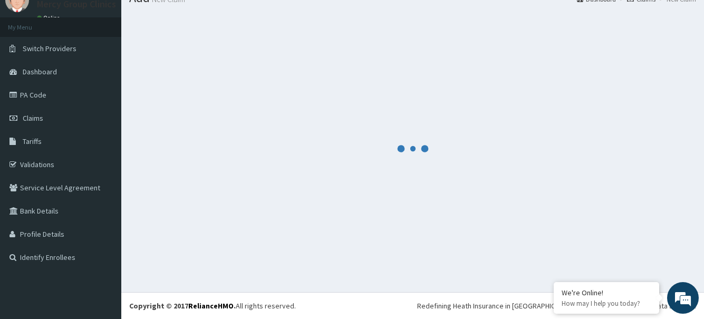
scroll to position [43, 0]
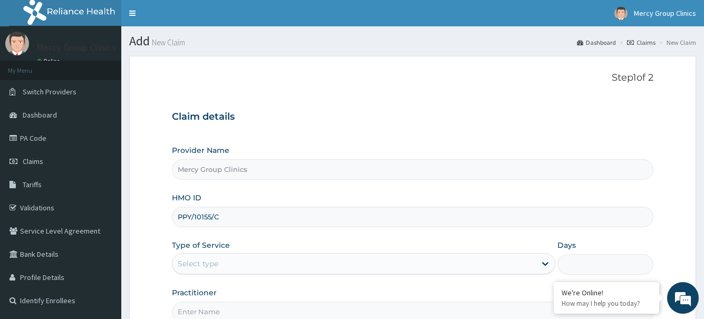
type input "PPY/10155/C"
click at [254, 255] on div "Select type" at bounding box center [353, 263] width 363 height 17
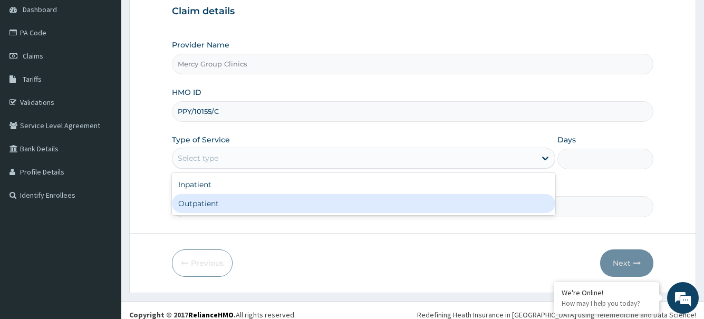
click at [231, 205] on div "Outpatient" at bounding box center [363, 203] width 383 height 19
type input "1"
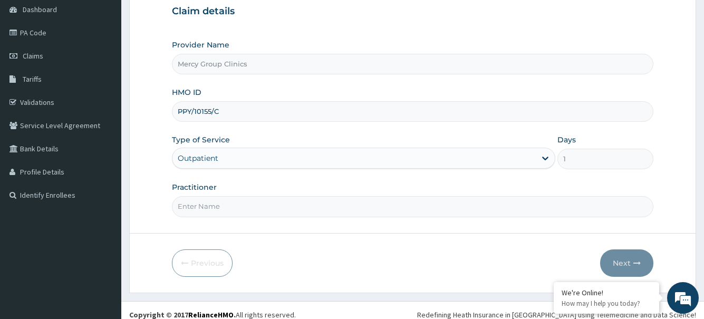
click at [259, 118] on input "PPY/10155/C" at bounding box center [412, 111] width 481 height 21
paste input "RXI/10001/A"
type input "RXI/10001/A"
click at [199, 217] on input "Practitioner" at bounding box center [412, 206] width 481 height 21
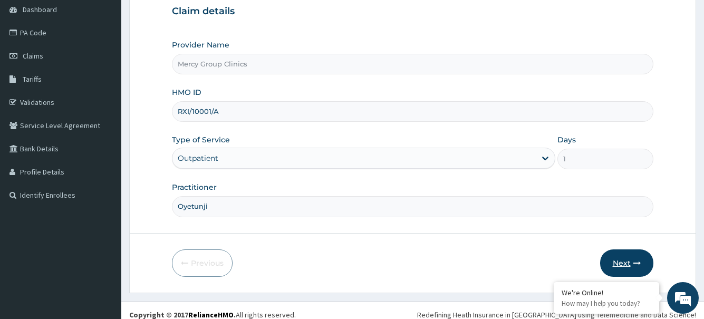
type input "Oyetunji"
click at [613, 265] on button "Next" at bounding box center [626, 262] width 53 height 27
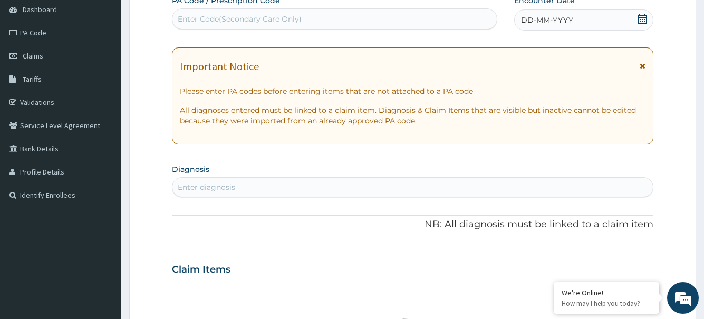
click at [644, 20] on icon at bounding box center [642, 19] width 11 height 11
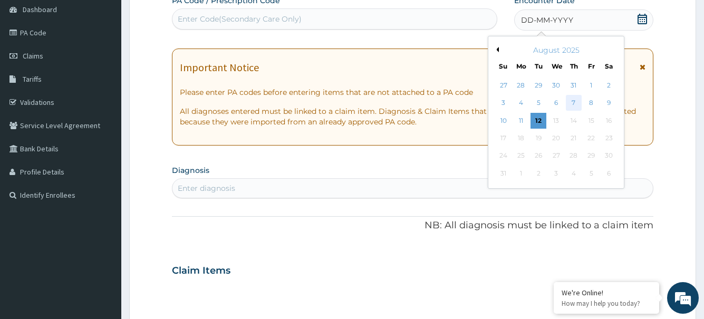
click at [574, 105] on div "7" at bounding box center [573, 103] width 16 height 16
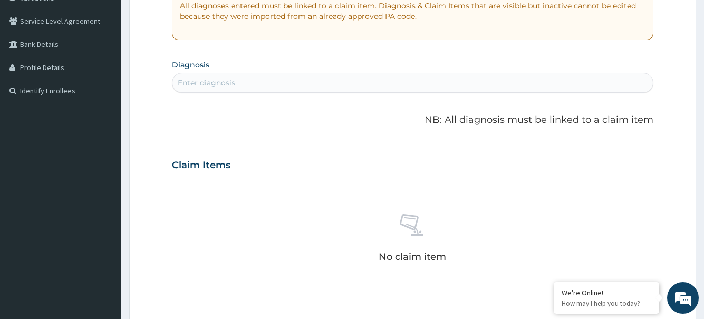
scroll to position [211, 0]
click at [289, 83] on div "Enter diagnosis" at bounding box center [412, 81] width 480 height 17
type input "thyr"
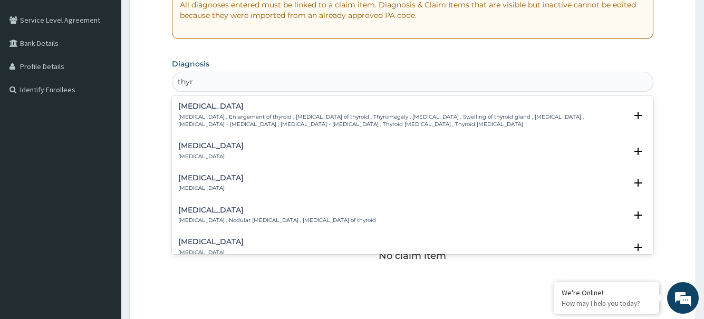
click at [222, 143] on div "[MEDICAL_DATA] [MEDICAL_DATA]" at bounding box center [412, 151] width 468 height 18
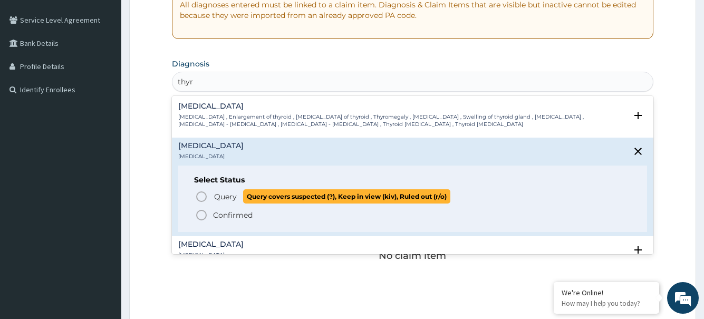
click at [206, 197] on icon "status option query" at bounding box center [201, 196] width 13 height 13
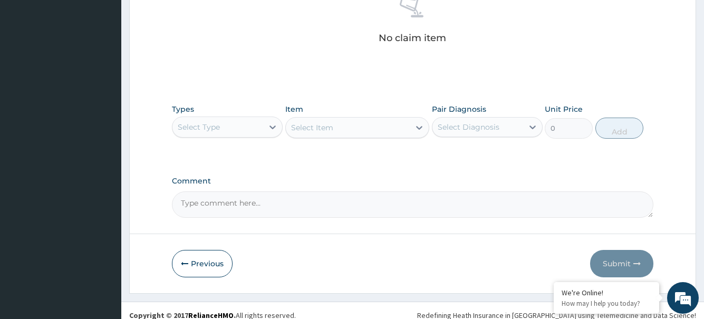
scroll to position [441, 0]
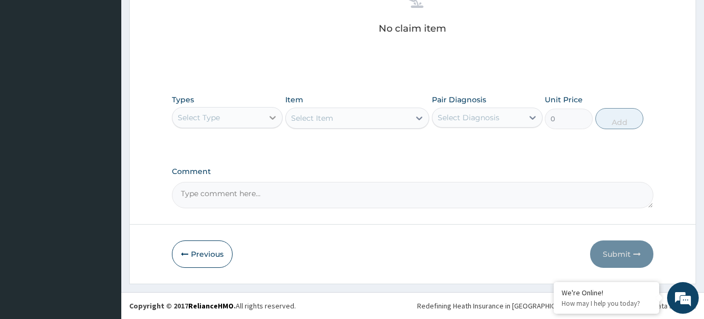
click at [265, 118] on div at bounding box center [272, 117] width 19 height 19
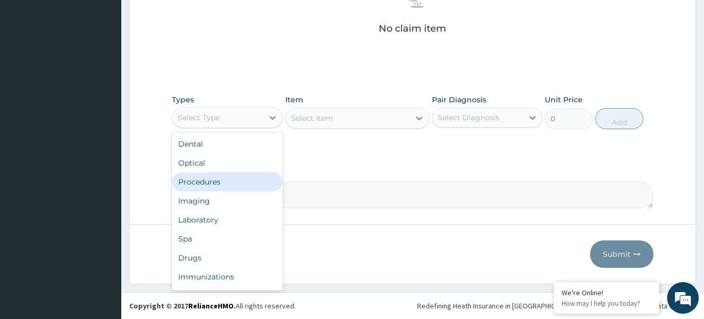
click at [212, 181] on div "Procedures" at bounding box center [227, 181] width 111 height 19
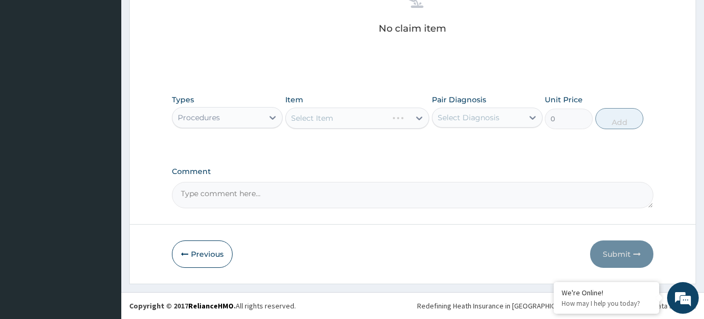
click at [423, 118] on div "Select Item" at bounding box center [357, 118] width 145 height 21
click at [413, 117] on div at bounding box center [419, 118] width 19 height 19
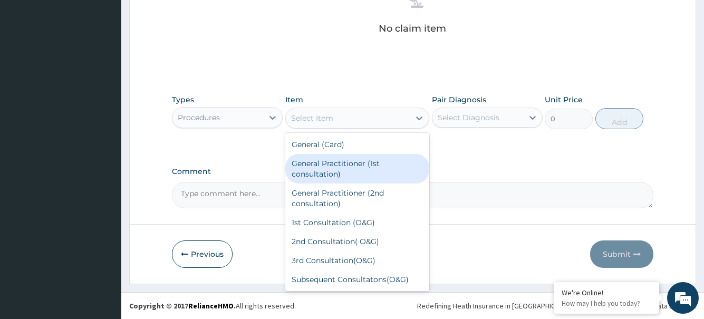
click at [339, 168] on div "General Practitioner (1st consultation)" at bounding box center [357, 169] width 145 height 30
type input "1500"
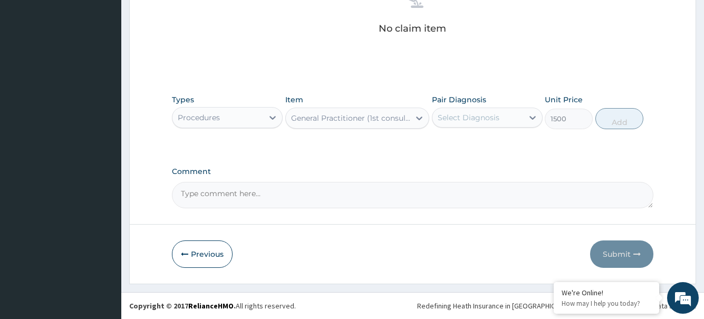
click at [502, 122] on div "Select Diagnosis" at bounding box center [477, 117] width 91 height 17
click at [498, 148] on div "Thyroiditis" at bounding box center [487, 145] width 111 height 22
checkbox input "true"
click at [621, 123] on button "Add" at bounding box center [619, 118] width 48 height 21
type input "0"
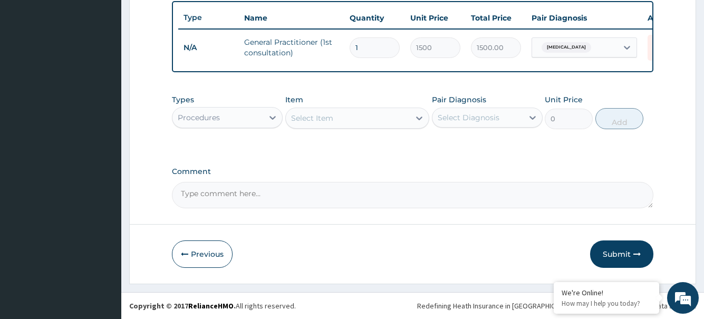
scroll to position [399, 0]
click at [324, 115] on div "Select Item" at bounding box center [312, 118] width 42 height 11
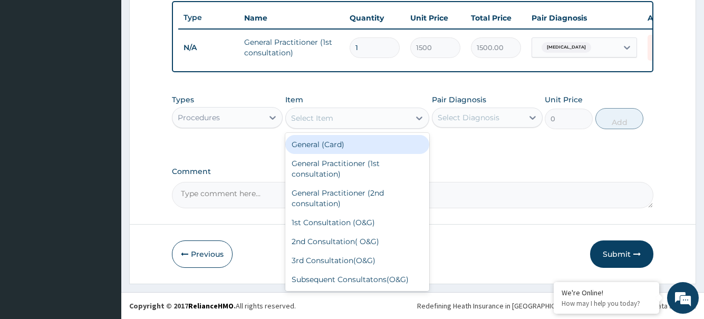
click at [249, 122] on div "Procedures" at bounding box center [217, 117] width 91 height 17
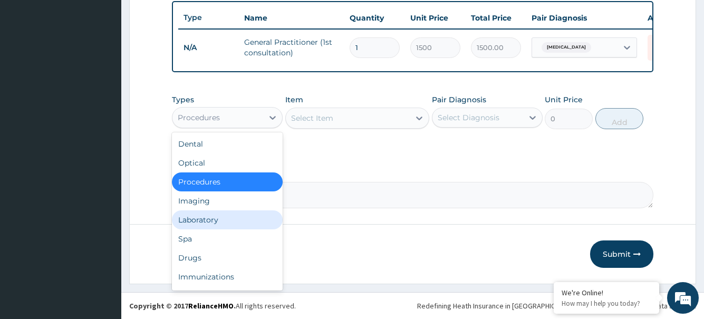
click at [208, 214] on div "Laboratory" at bounding box center [227, 219] width 111 height 19
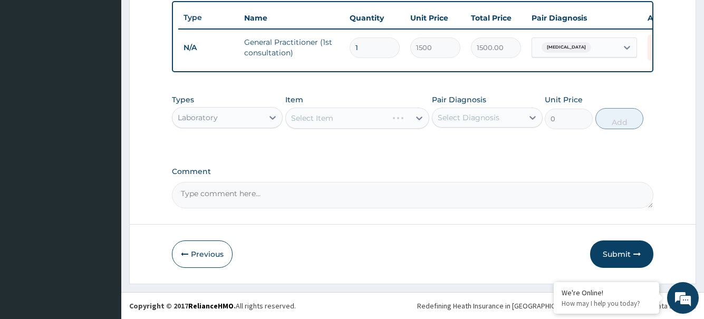
click at [341, 121] on div "Select Item" at bounding box center [357, 118] width 145 height 21
click at [341, 117] on div "Select Item" at bounding box center [357, 118] width 145 height 21
click at [345, 120] on div "Select Item" at bounding box center [348, 118] width 124 height 17
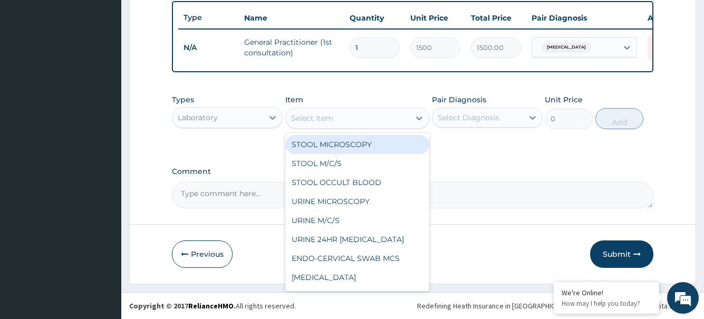
paste input "THYROID"
type input "THYROID"
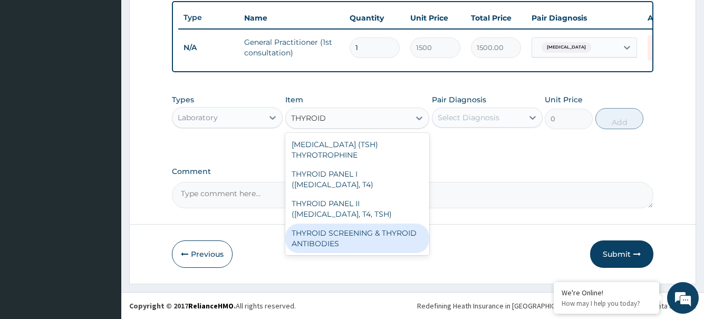
click at [352, 224] on div "THYROID SCREENING & THYROID ANTIBODIES" at bounding box center [357, 239] width 145 height 30
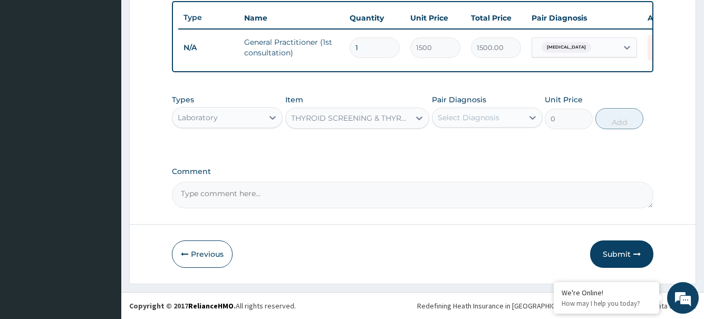
type input "7000"
click at [501, 120] on div "Select Diagnosis" at bounding box center [477, 117] width 91 height 17
click at [490, 144] on div "Thyroiditis" at bounding box center [487, 145] width 111 height 22
checkbox input "true"
click at [621, 123] on button "Add" at bounding box center [619, 118] width 48 height 21
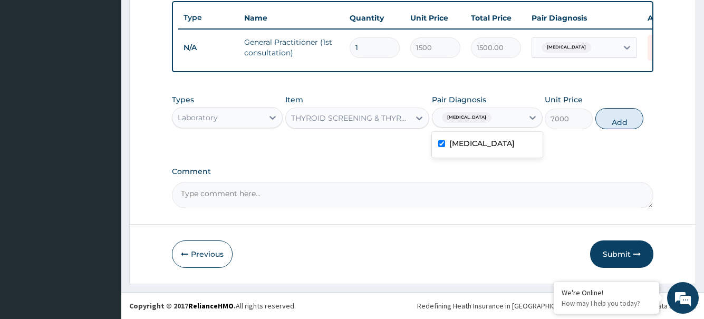
type input "0"
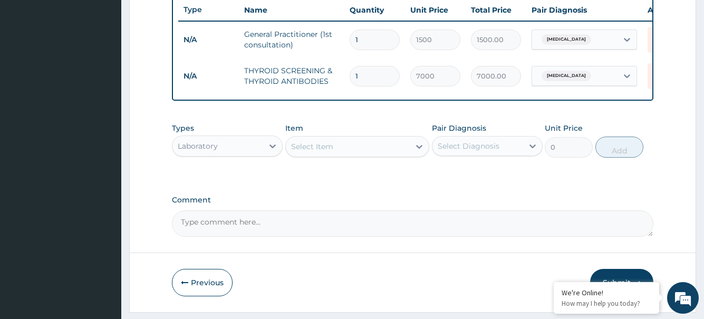
scroll to position [436, 0]
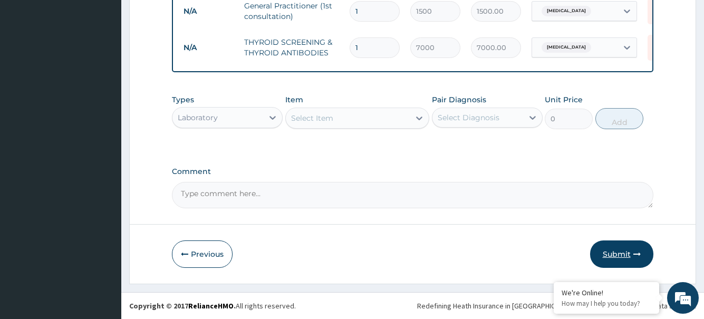
click at [616, 248] on button "Submit" at bounding box center [621, 253] width 63 height 27
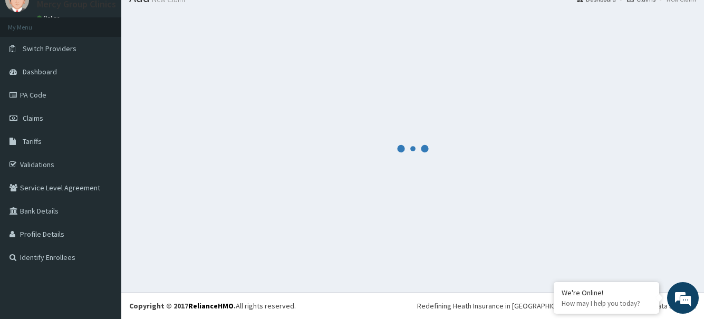
scroll to position [43, 0]
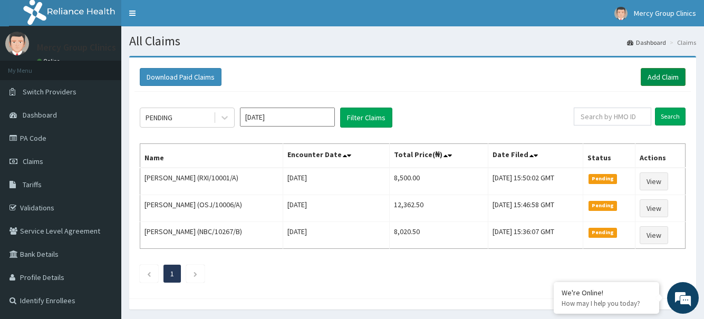
click at [663, 74] on link "Add Claim" at bounding box center [663, 77] width 45 height 18
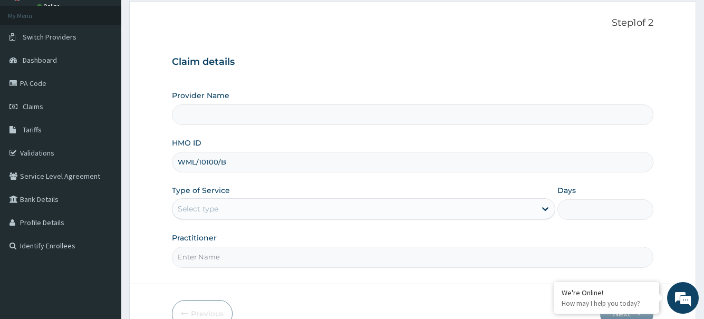
scroll to position [114, 0]
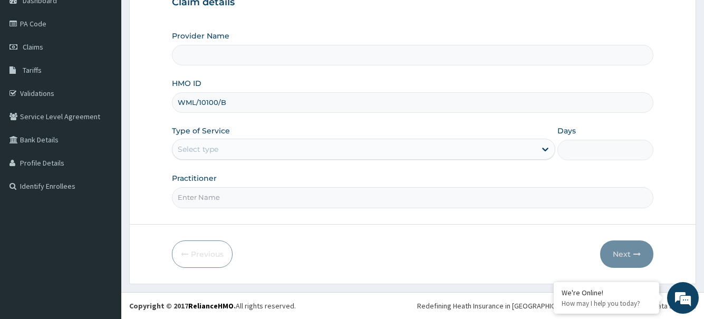
type input "WML/10100/B"
click at [220, 151] on div "Select type" at bounding box center [353, 149] width 363 height 17
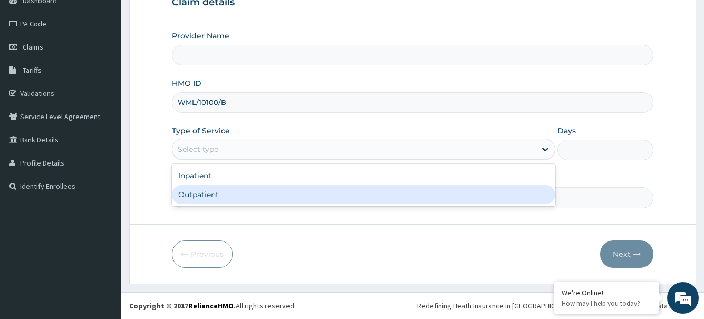
click at [208, 201] on div "Outpatient" at bounding box center [363, 194] width 383 height 19
type input "1"
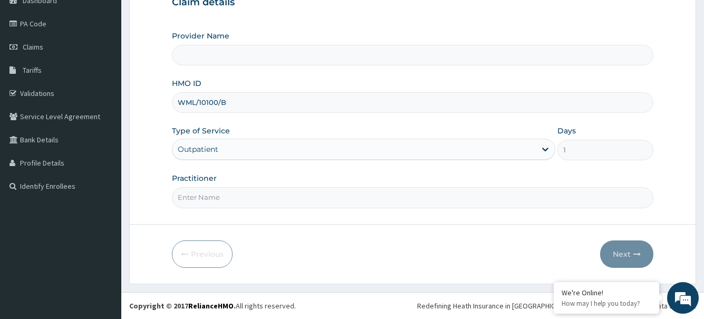
click at [238, 203] on input "Practitioner" at bounding box center [412, 197] width 481 height 21
type input "Faleye"
click at [644, 251] on button "Next" at bounding box center [626, 253] width 53 height 27
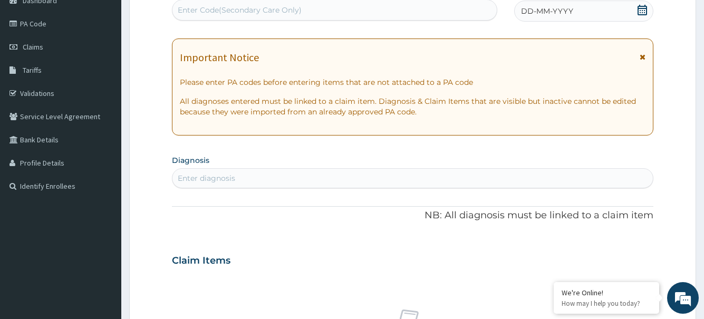
click at [641, 10] on icon at bounding box center [642, 10] width 11 height 11
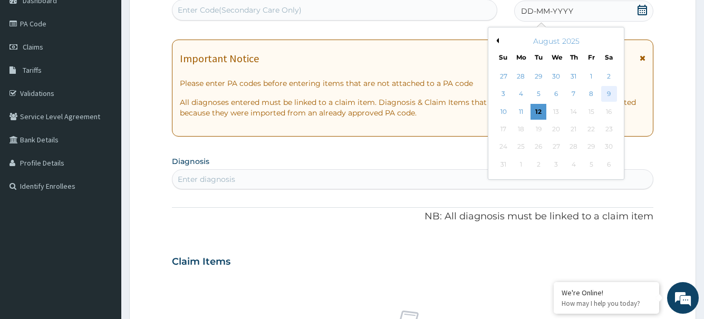
click at [612, 91] on div "9" at bounding box center [609, 94] width 16 height 16
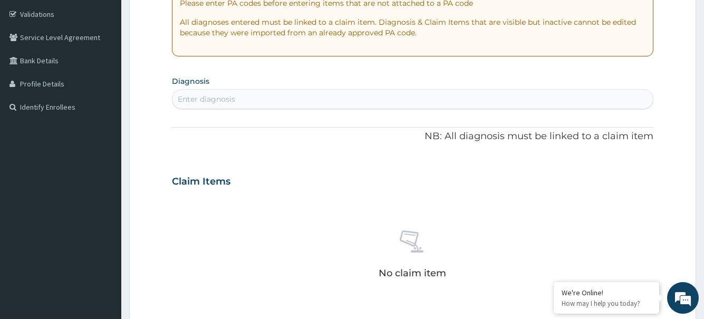
scroll to position [220, 0]
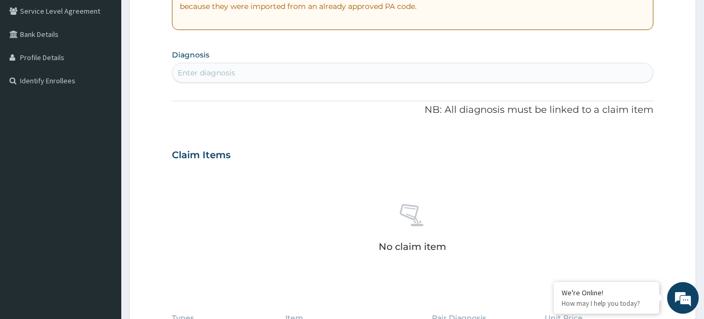
click at [338, 75] on div "Enter diagnosis" at bounding box center [412, 72] width 480 height 17
type input "[MEDICAL_DATA]"
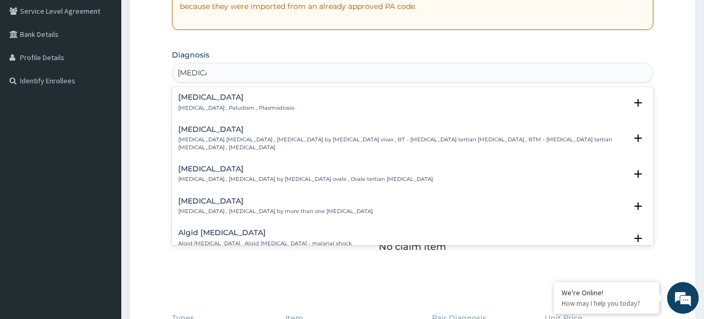
click at [243, 105] on p "[MEDICAL_DATA] , Paludism , Plasmodiosis" at bounding box center [236, 107] width 116 height 7
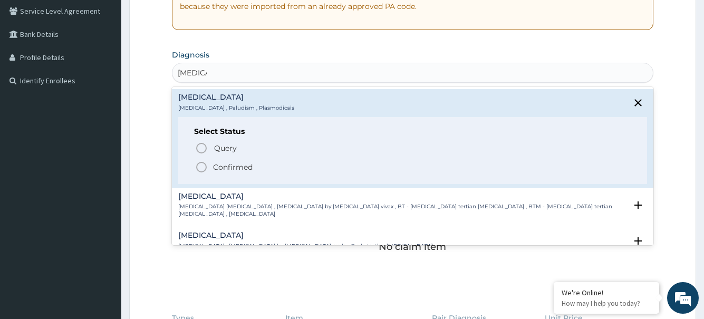
click at [202, 169] on icon "status option filled" at bounding box center [201, 167] width 13 height 13
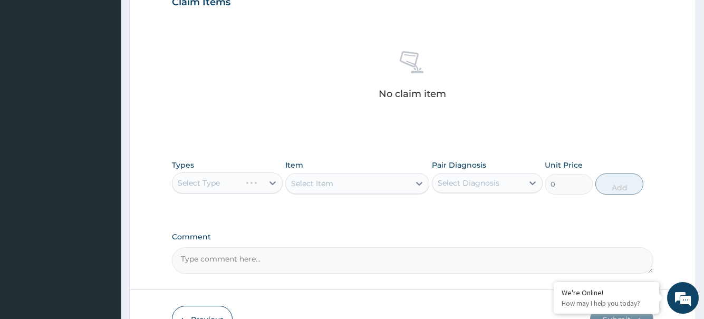
scroll to position [431, 0]
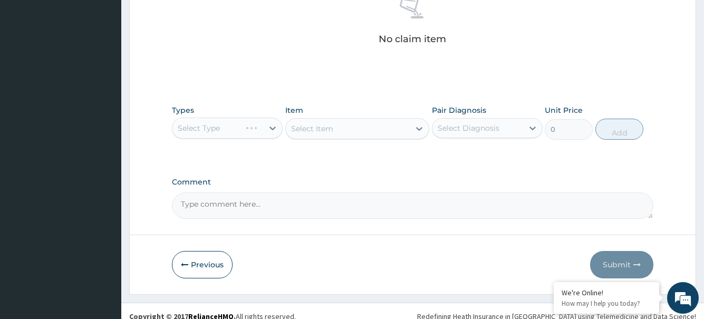
click at [235, 133] on div "Select Type" at bounding box center [227, 128] width 111 height 21
click at [264, 125] on div "Select Type" at bounding box center [227, 128] width 111 height 21
click at [272, 131] on div "Select Type" at bounding box center [227, 128] width 111 height 21
click at [265, 129] on div "Select Type" at bounding box center [227, 128] width 111 height 21
click at [272, 129] on div "Select Type" at bounding box center [227, 128] width 111 height 21
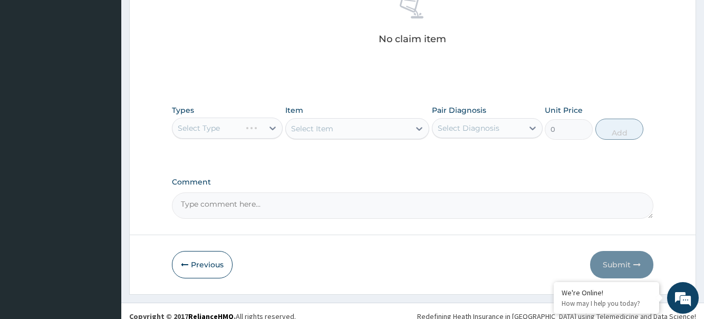
click at [272, 130] on div "Select Type" at bounding box center [227, 128] width 111 height 21
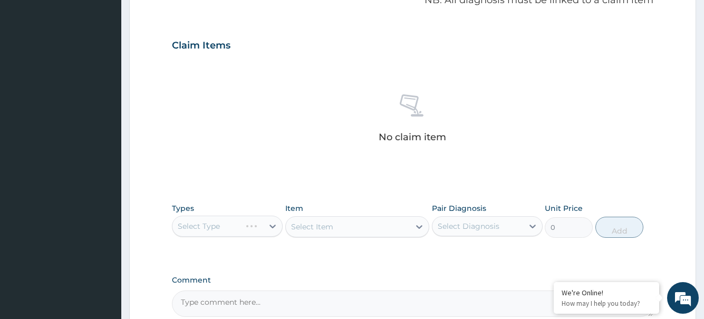
scroll to position [441, 0]
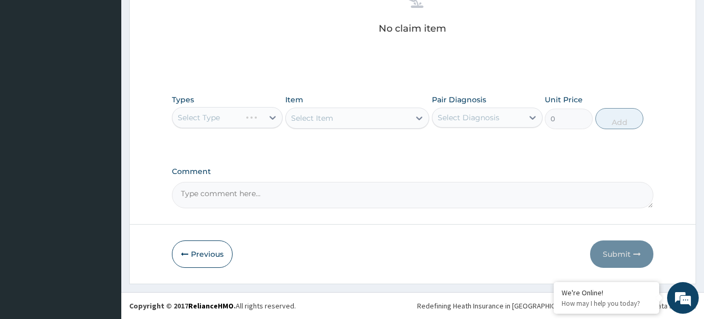
click at [399, 113] on div "Select Item" at bounding box center [357, 118] width 145 height 21
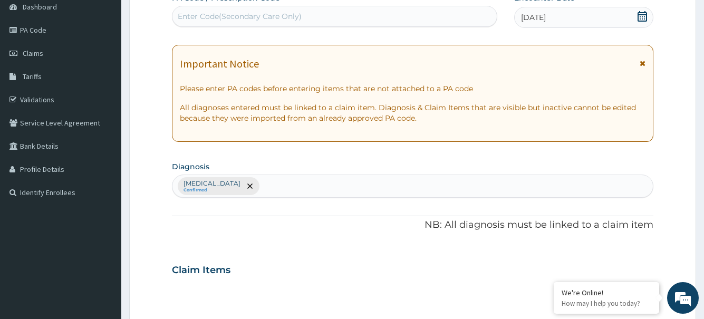
scroll to position [0, 0]
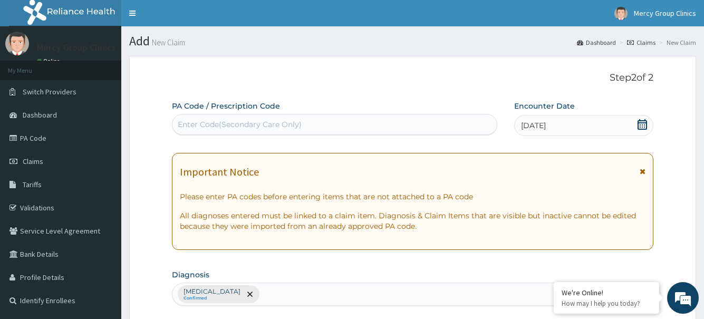
click at [643, 172] on icon at bounding box center [643, 171] width 6 height 7
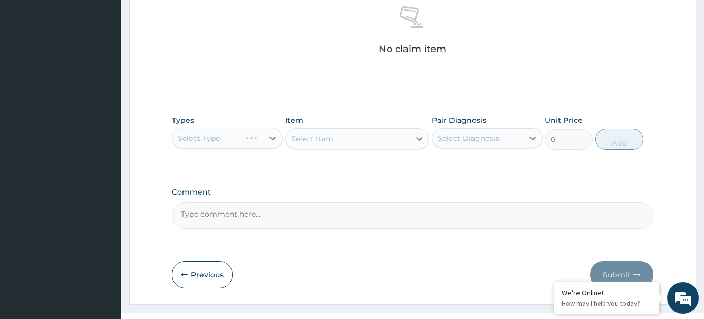
scroll to position [328, 0]
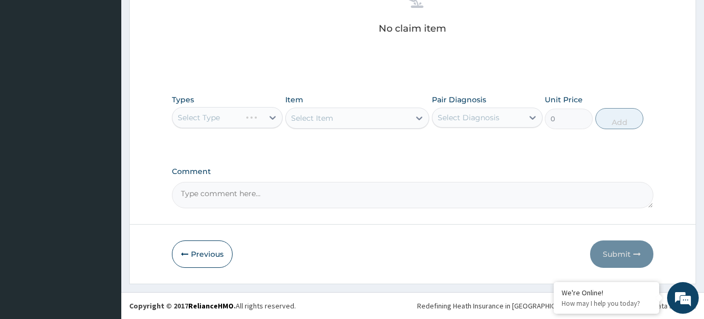
click at [273, 118] on div "Select Type" at bounding box center [227, 117] width 111 height 21
click at [269, 121] on div "Select Type" at bounding box center [227, 117] width 111 height 21
click at [269, 120] on div "Select Type" at bounding box center [227, 117] width 111 height 21
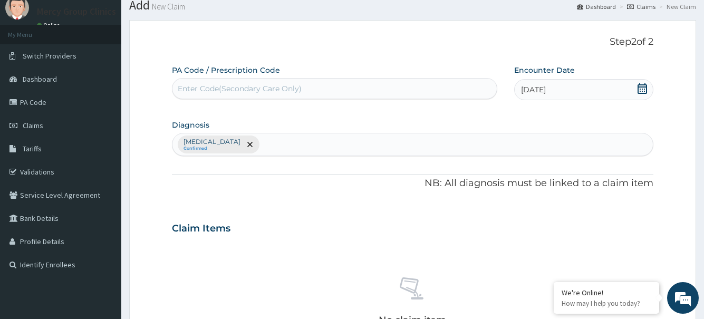
scroll to position [0, 0]
